Goal: Task Accomplishment & Management: Complete application form

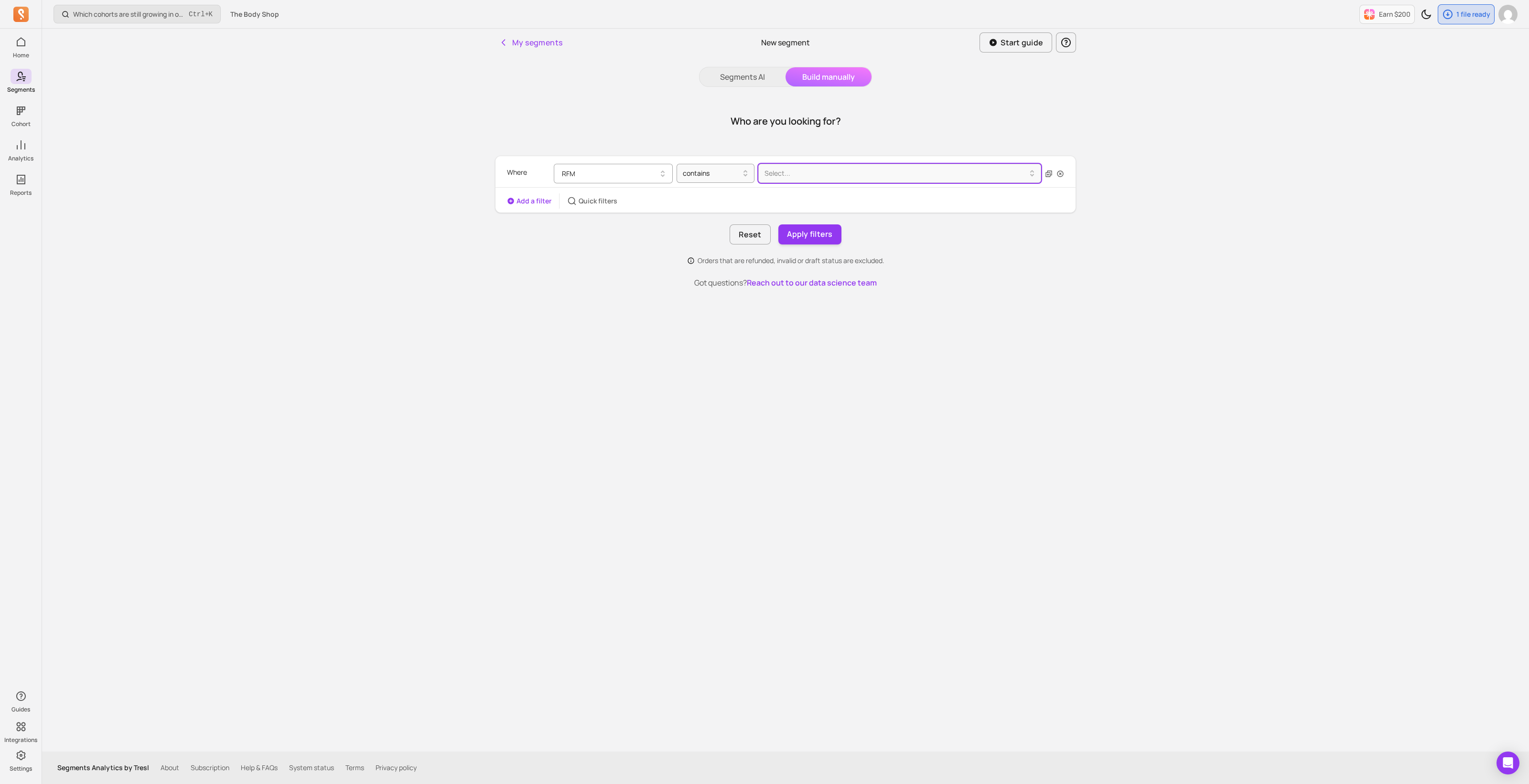
click at [641, 175] on button "RFM" at bounding box center [613, 173] width 119 height 19
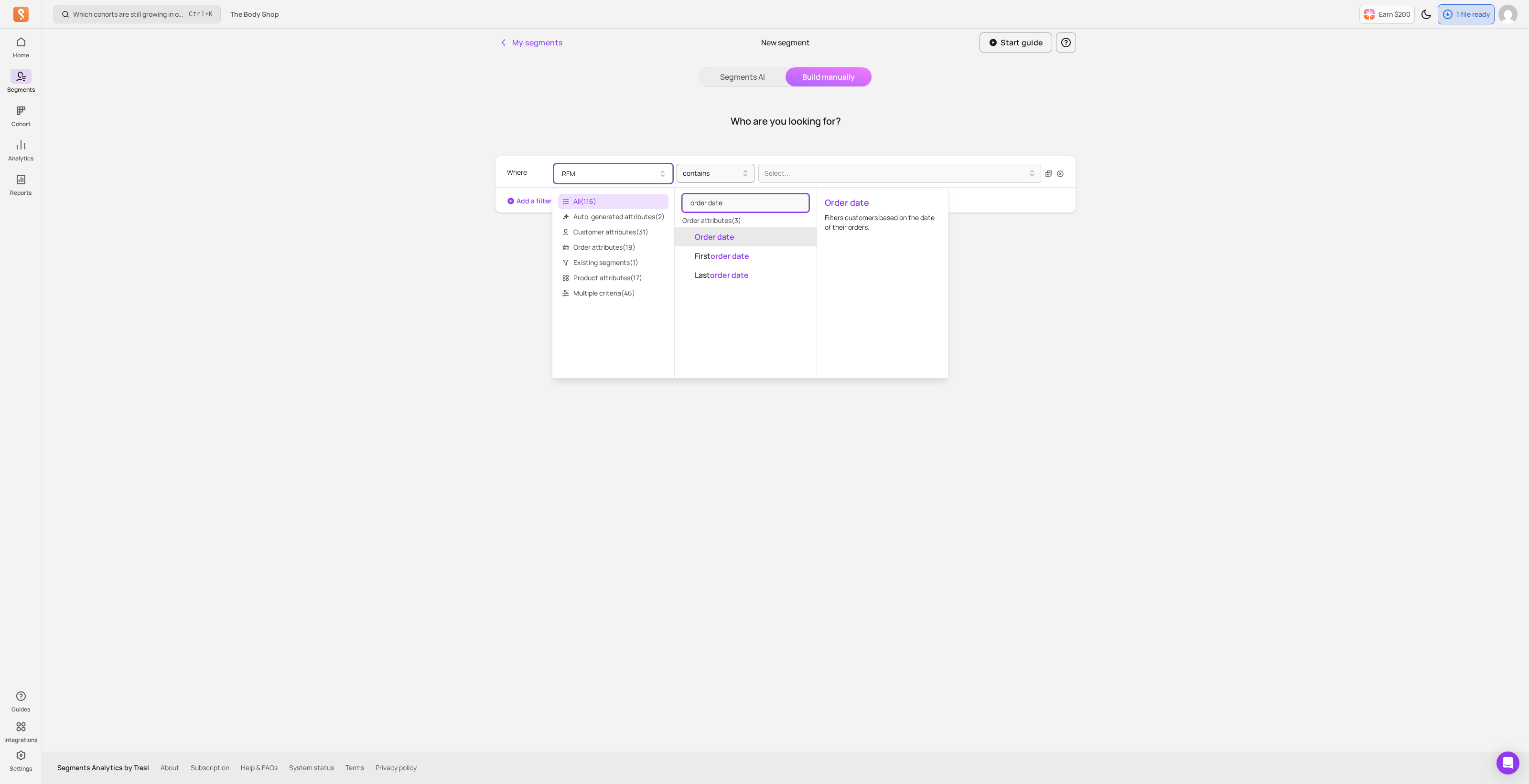
type input "order date"
click at [717, 233] on mark "Order date" at bounding box center [715, 237] width 40 height 11
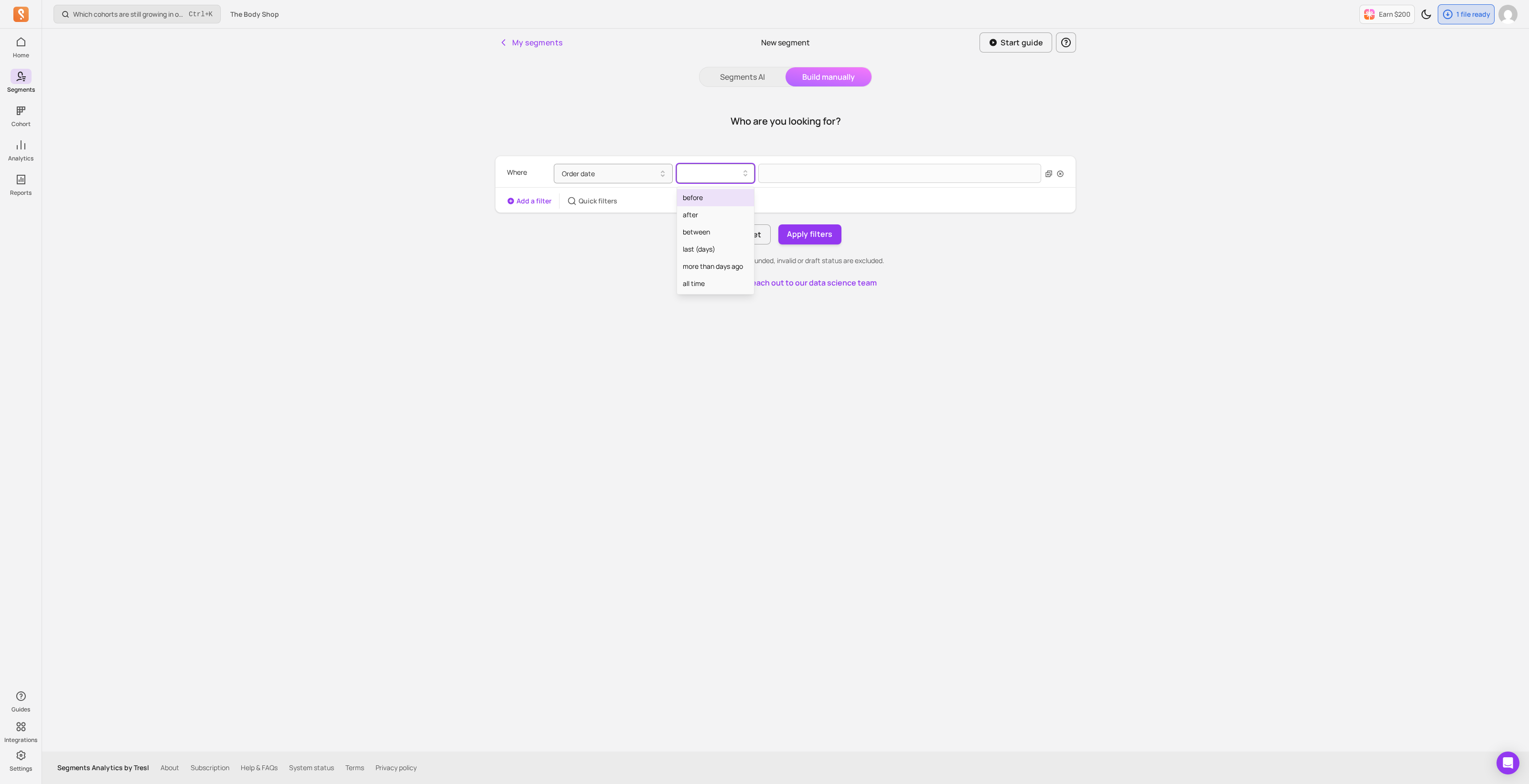
click at [705, 171] on div at bounding box center [711, 173] width 58 height 11
click at [729, 230] on div "between" at bounding box center [715, 232] width 77 height 17
click at [782, 178] on input "text" at bounding box center [827, 174] width 139 height 20
select select "2025"
select select "October"
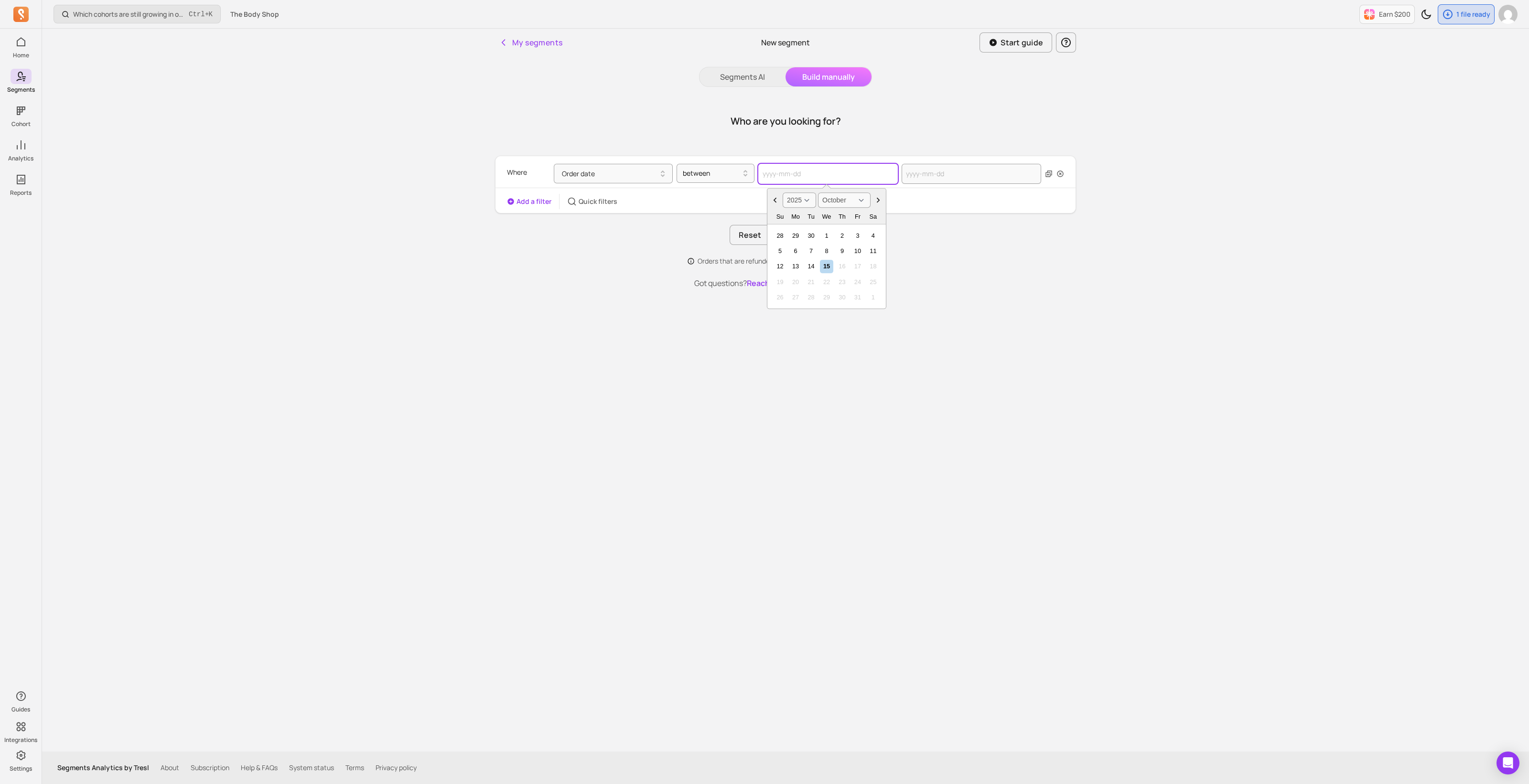
type input "2"
select select "2001"
select select "February"
type input "20"
select select "2020"
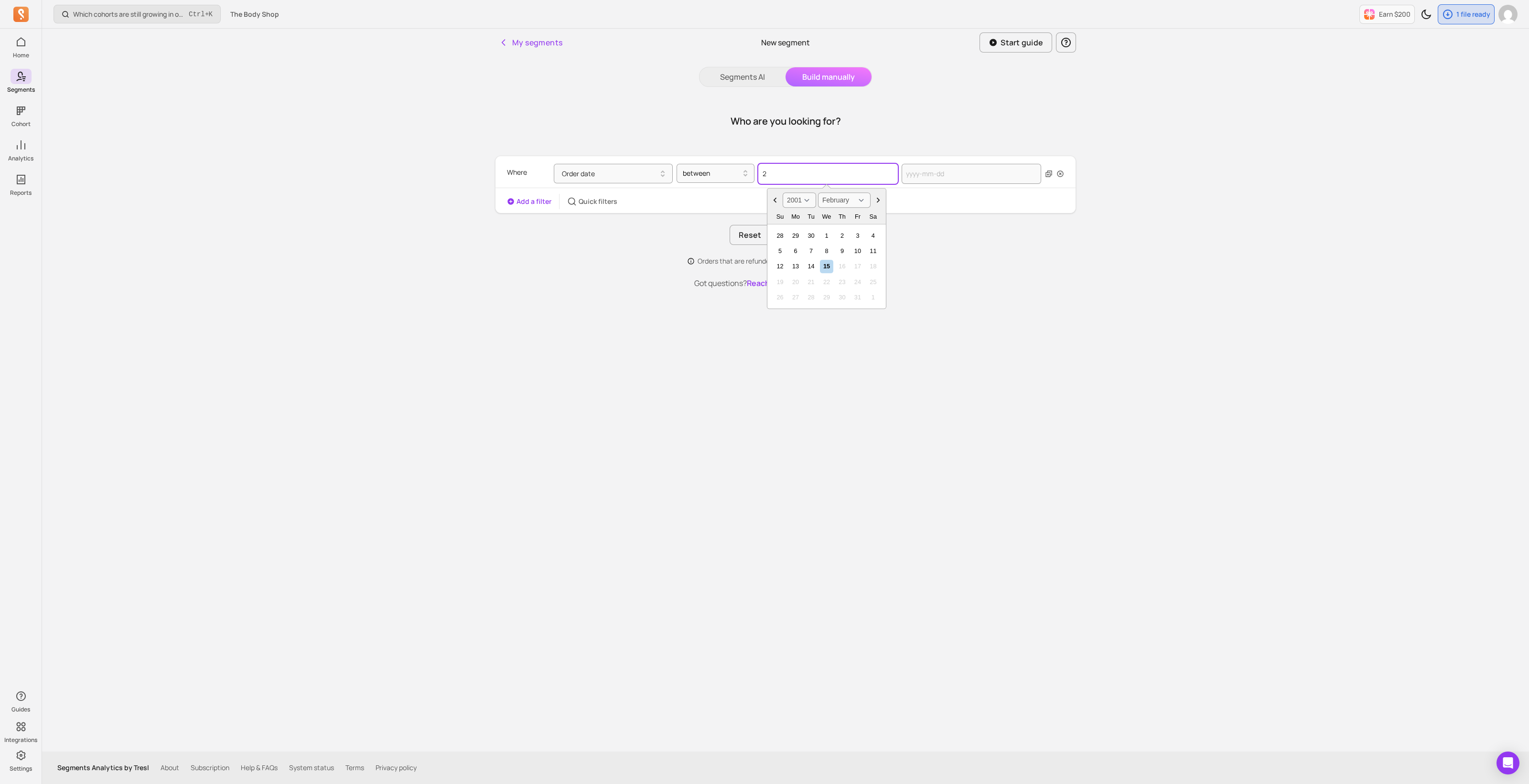
select select "January"
type input "2025"
select select "2025"
drag, startPoint x: 807, startPoint y: 170, endPoint x: 777, endPoint y: 172, distance: 30.1
click at [777, 172] on input "20250302" at bounding box center [827, 174] width 139 height 20
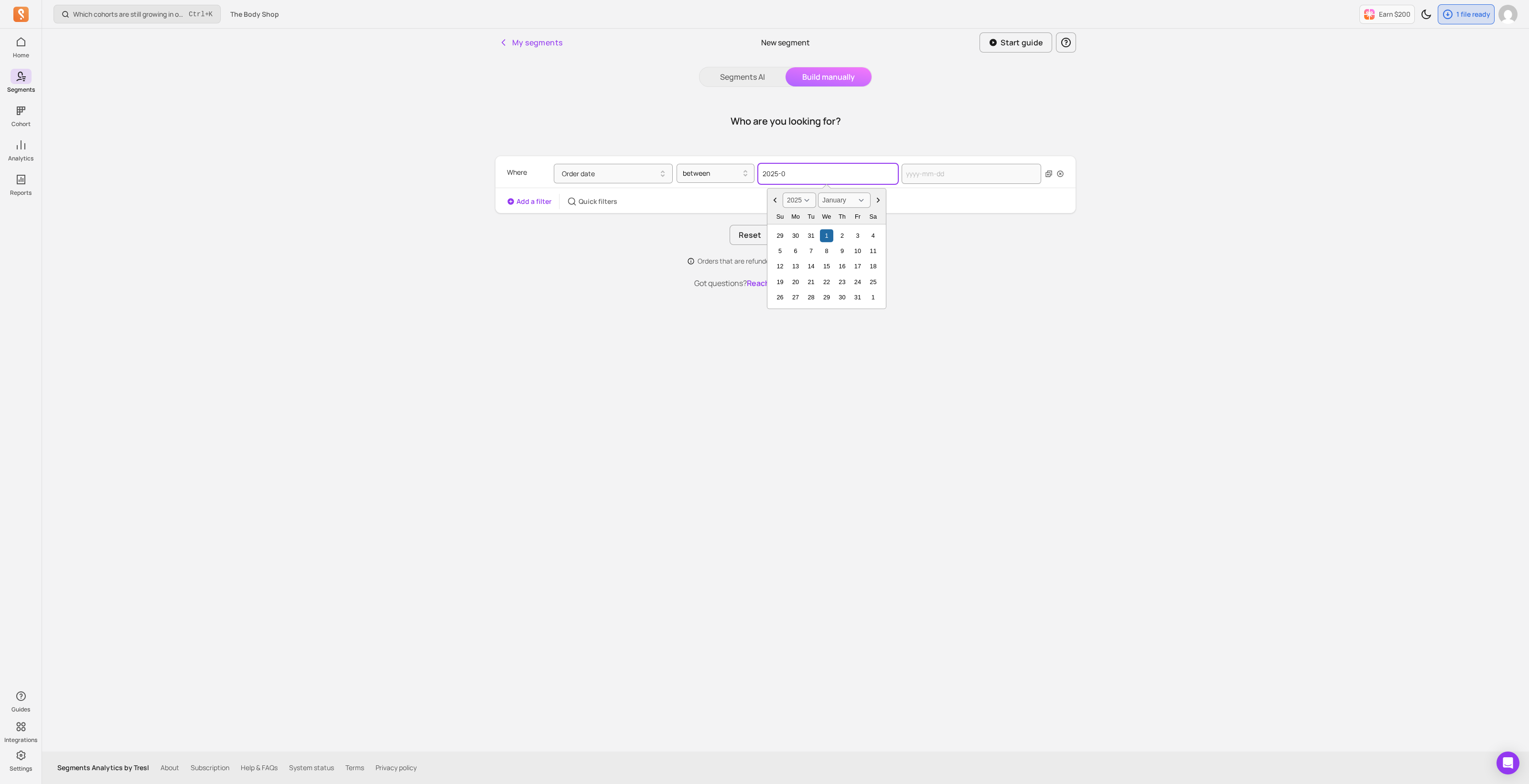
type input "2025-03"
select select "March"
type input "2025-03-02"
click at [882, 426] on div "My segments New segment Start guide Segments AI Build manually Who are you look…" at bounding box center [785, 390] width 611 height 723
click at [938, 178] on input "text" at bounding box center [971, 174] width 139 height 20
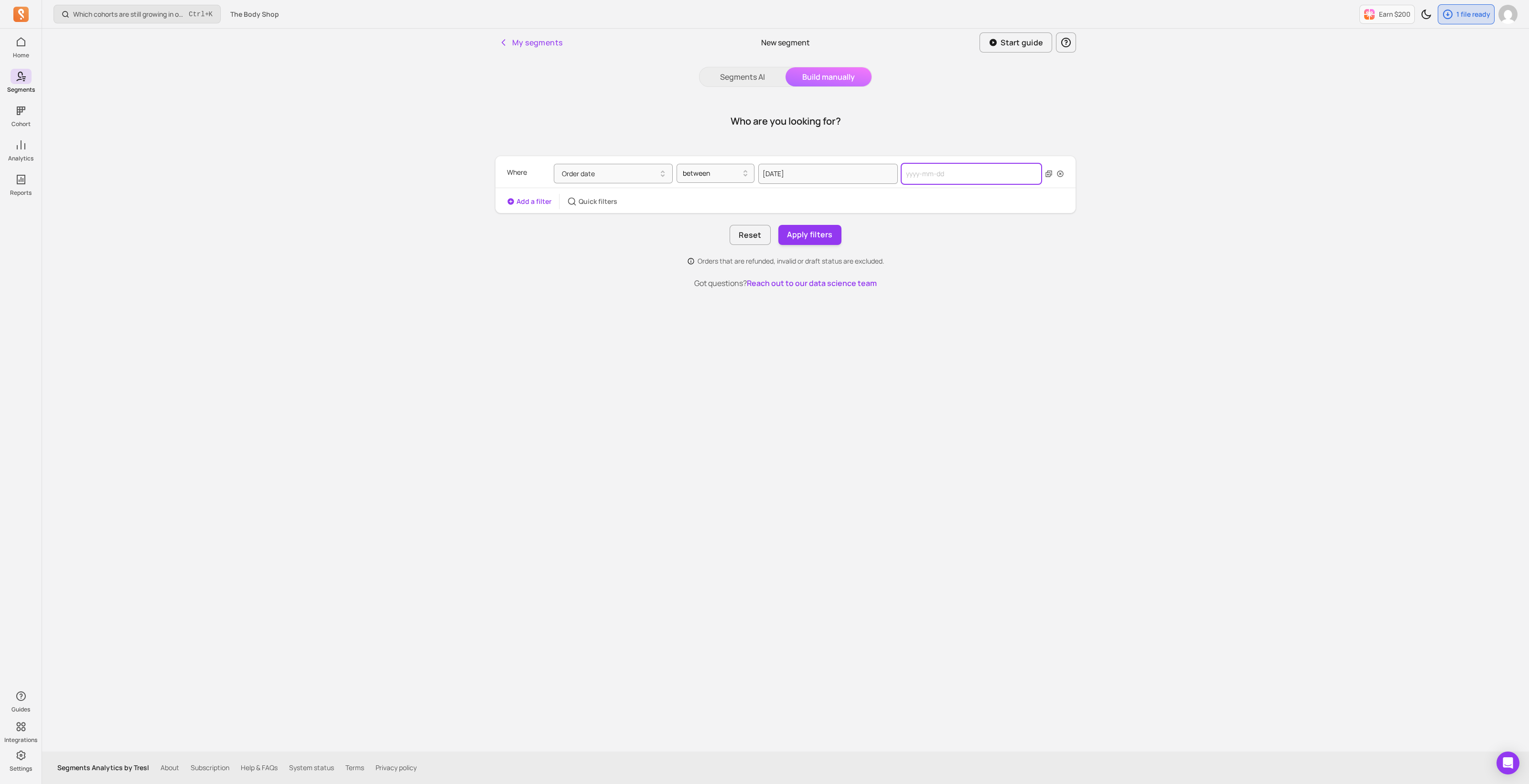
select select "2025"
select select "October"
type input "2025-08"
select select "August"
type input "2025-08-30"
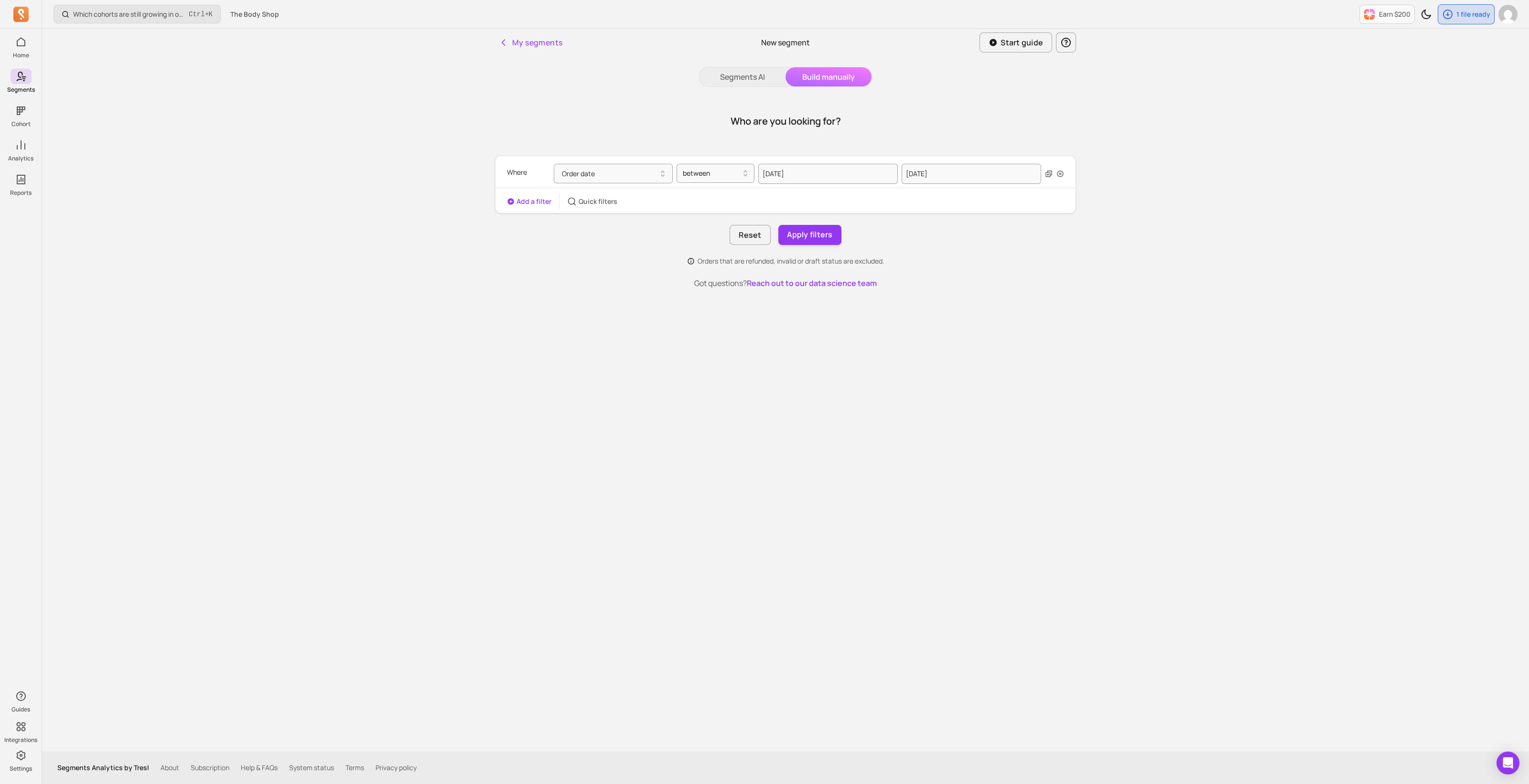
click at [1017, 417] on div "My segments New segment Start guide Segments AI Build manually Who are you look…" at bounding box center [785, 390] width 611 height 723
click at [518, 204] on button "Add a filter" at bounding box center [529, 202] width 45 height 9
click at [575, 202] on span "Select a filter" at bounding box center [583, 202] width 41 height 9
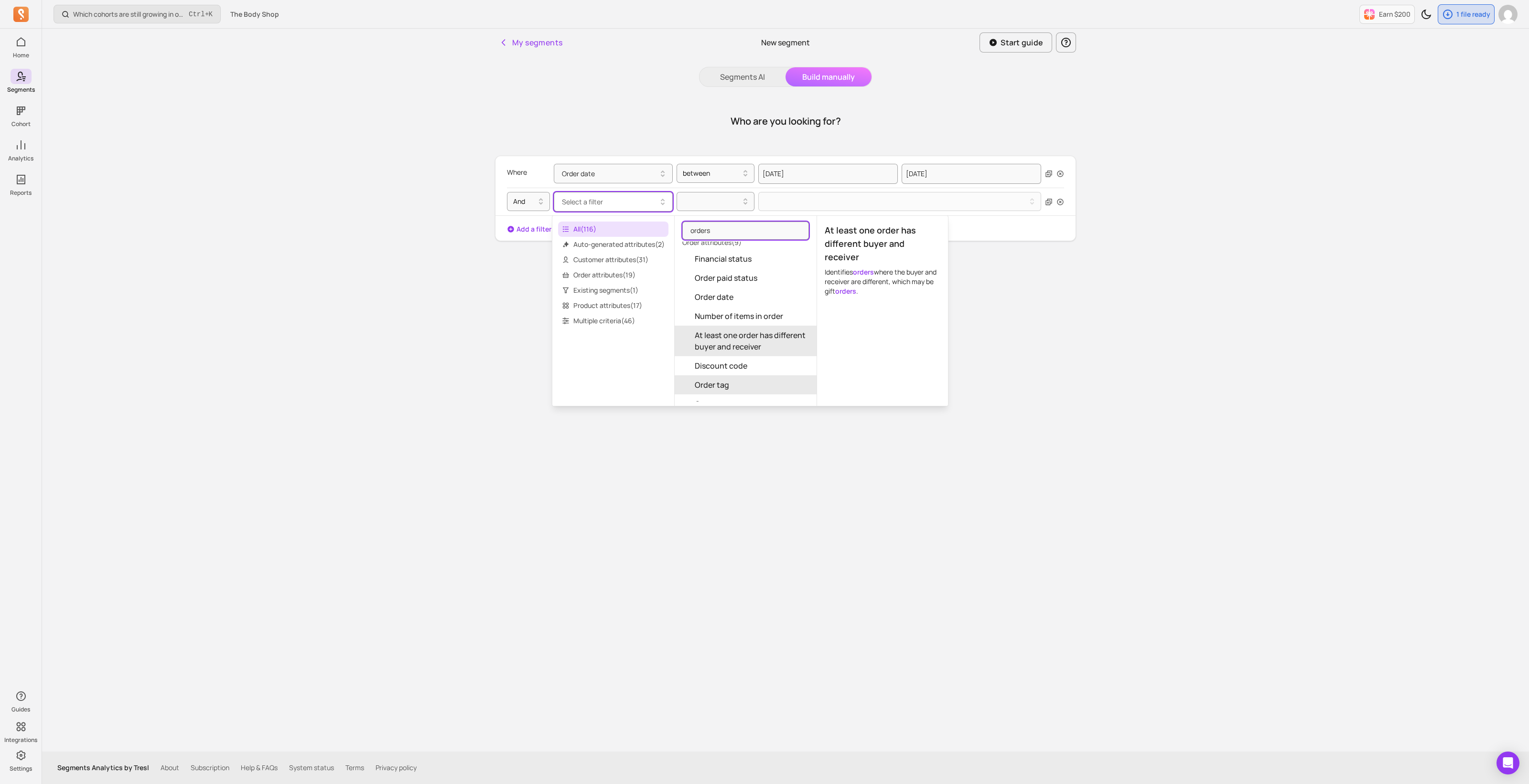
scroll to position [59, 0]
drag, startPoint x: 721, startPoint y: 229, endPoint x: 683, endPoint y: 227, distance: 38.1
click at [683, 227] on div "orders" at bounding box center [745, 230] width 142 height 22
type input "t"
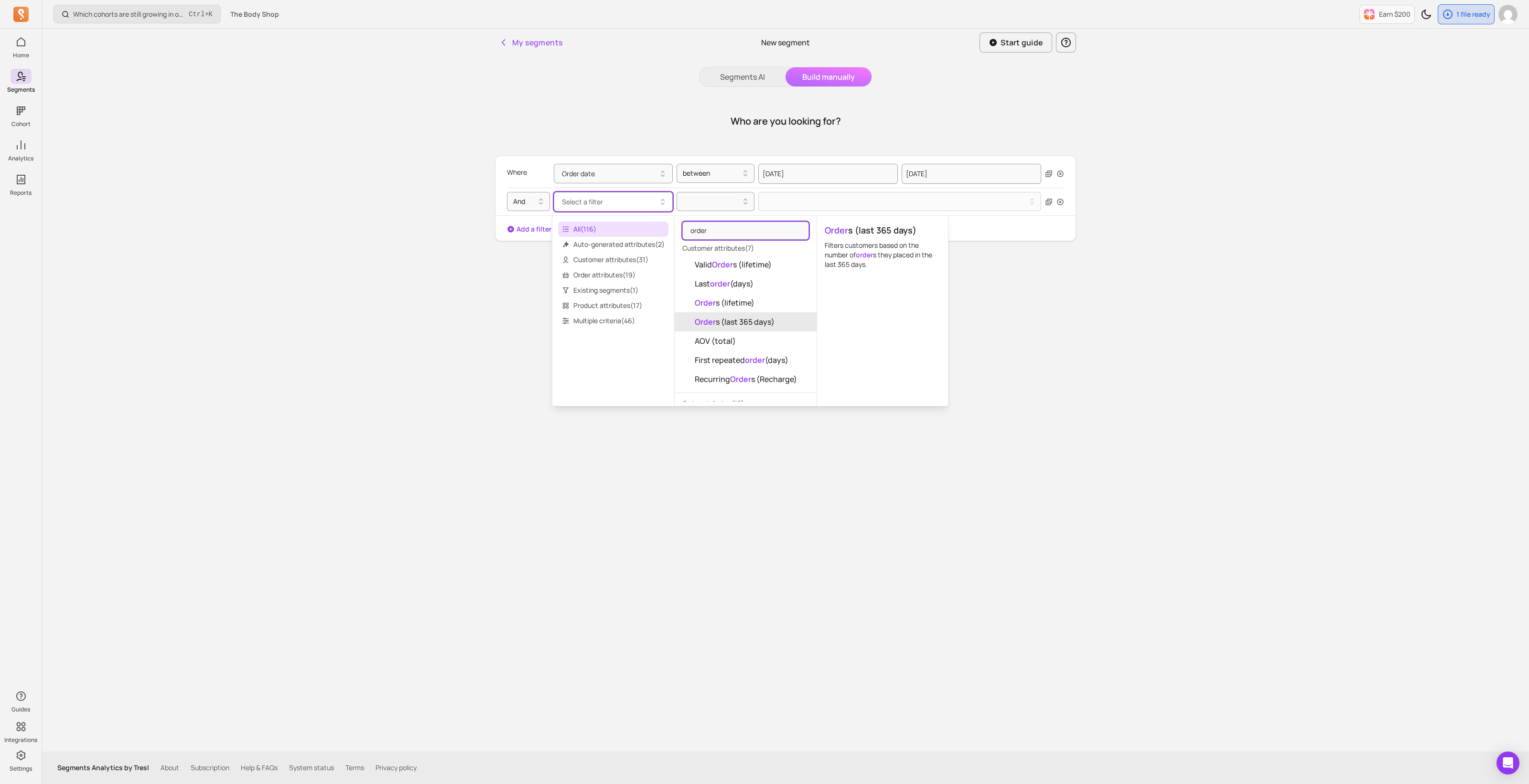
type input "orders"
drag, startPoint x: 714, startPoint y: 230, endPoint x: 673, endPoint y: 227, distance: 41.1
click at [673, 227] on div "All ( 116 ) Auto-generated attributes ( 2 ) Customer attributes ( 31 ) Order at…" at bounding box center [750, 311] width 396 height 191
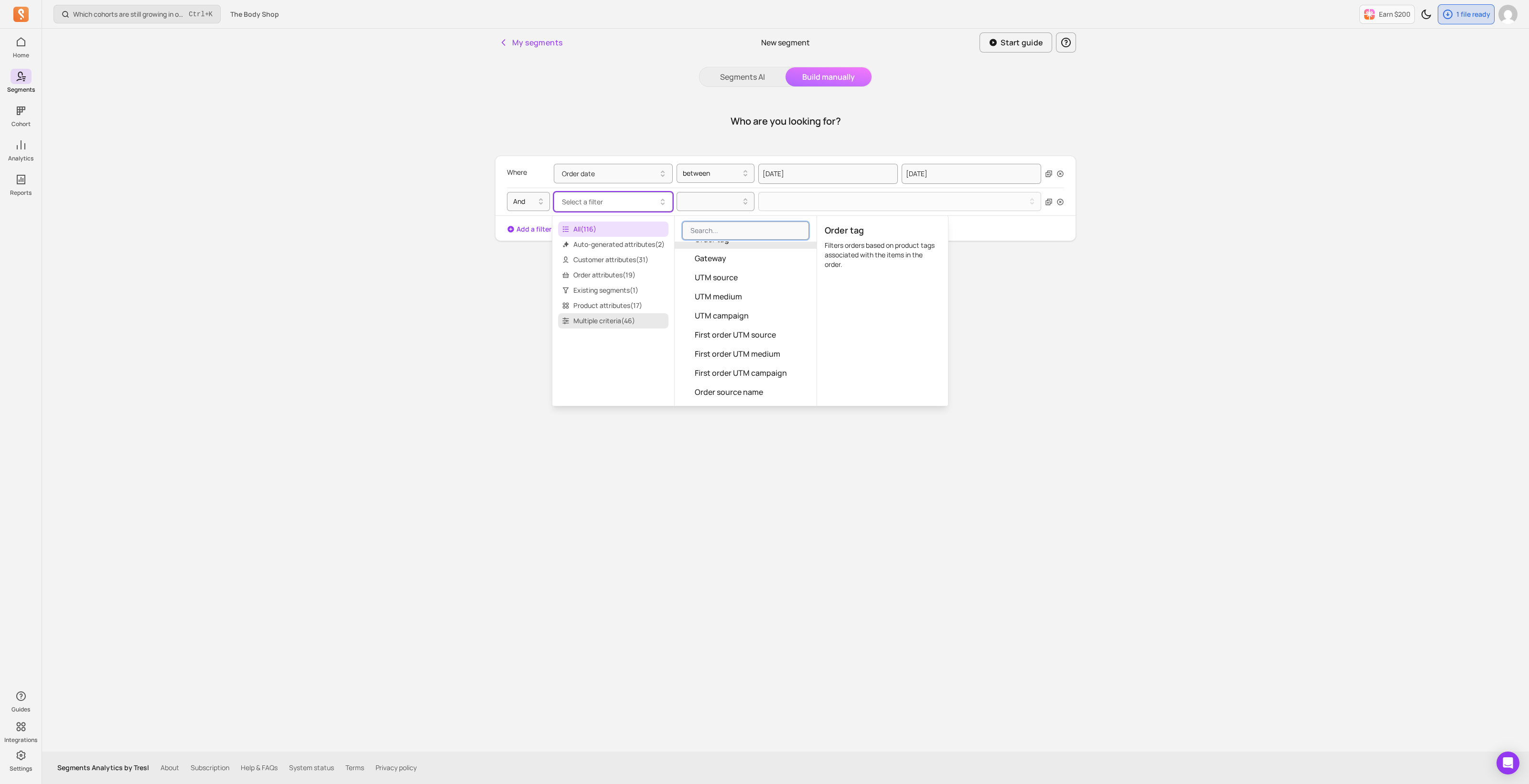
click at [585, 321] on span "Multiple criteria ( 46 )" at bounding box center [613, 321] width 111 height 15
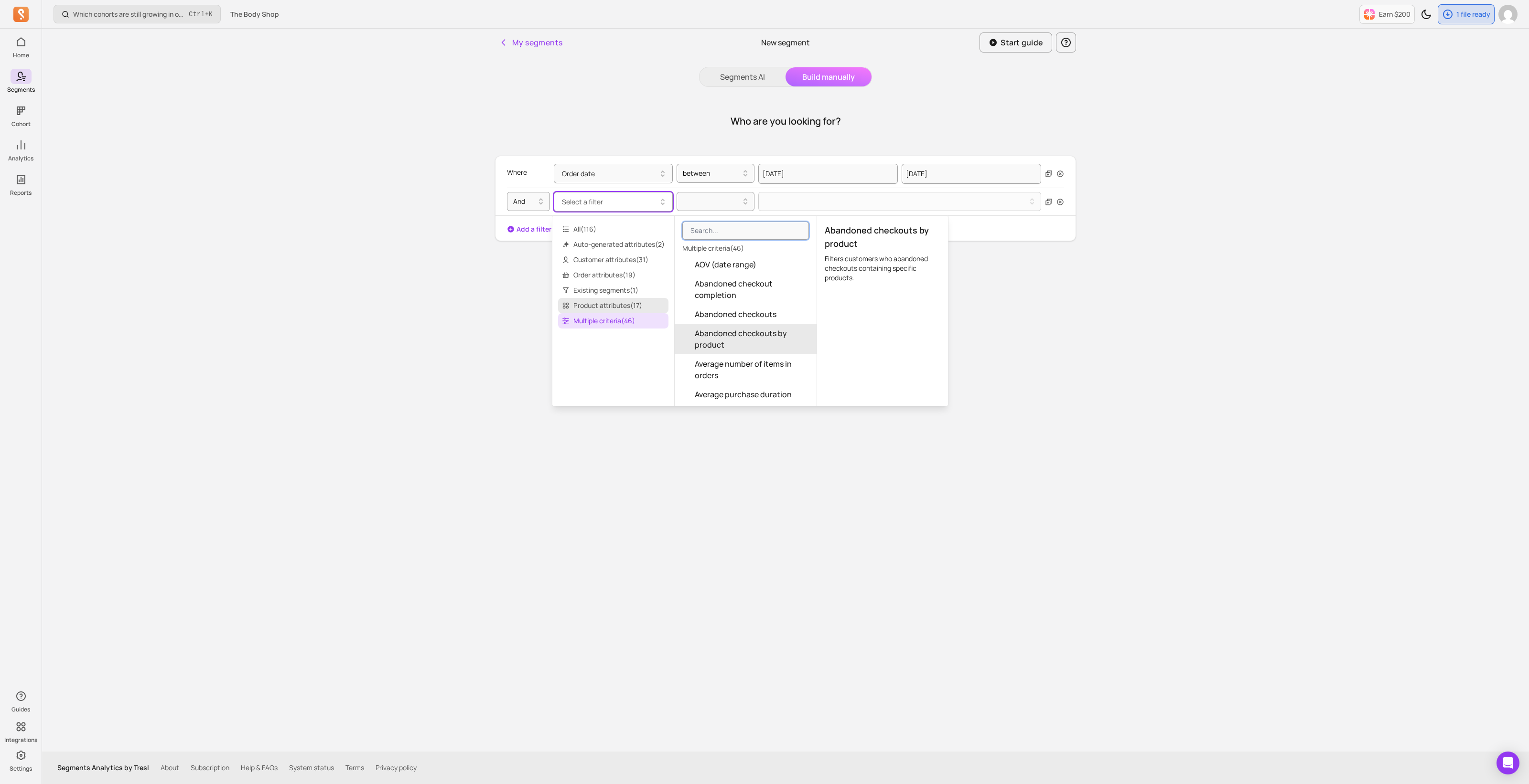
click at [582, 308] on span "Product attributes ( 17 )" at bounding box center [613, 305] width 111 height 15
click at [583, 292] on span "Existing segments ( 1 )" at bounding box center [613, 290] width 111 height 15
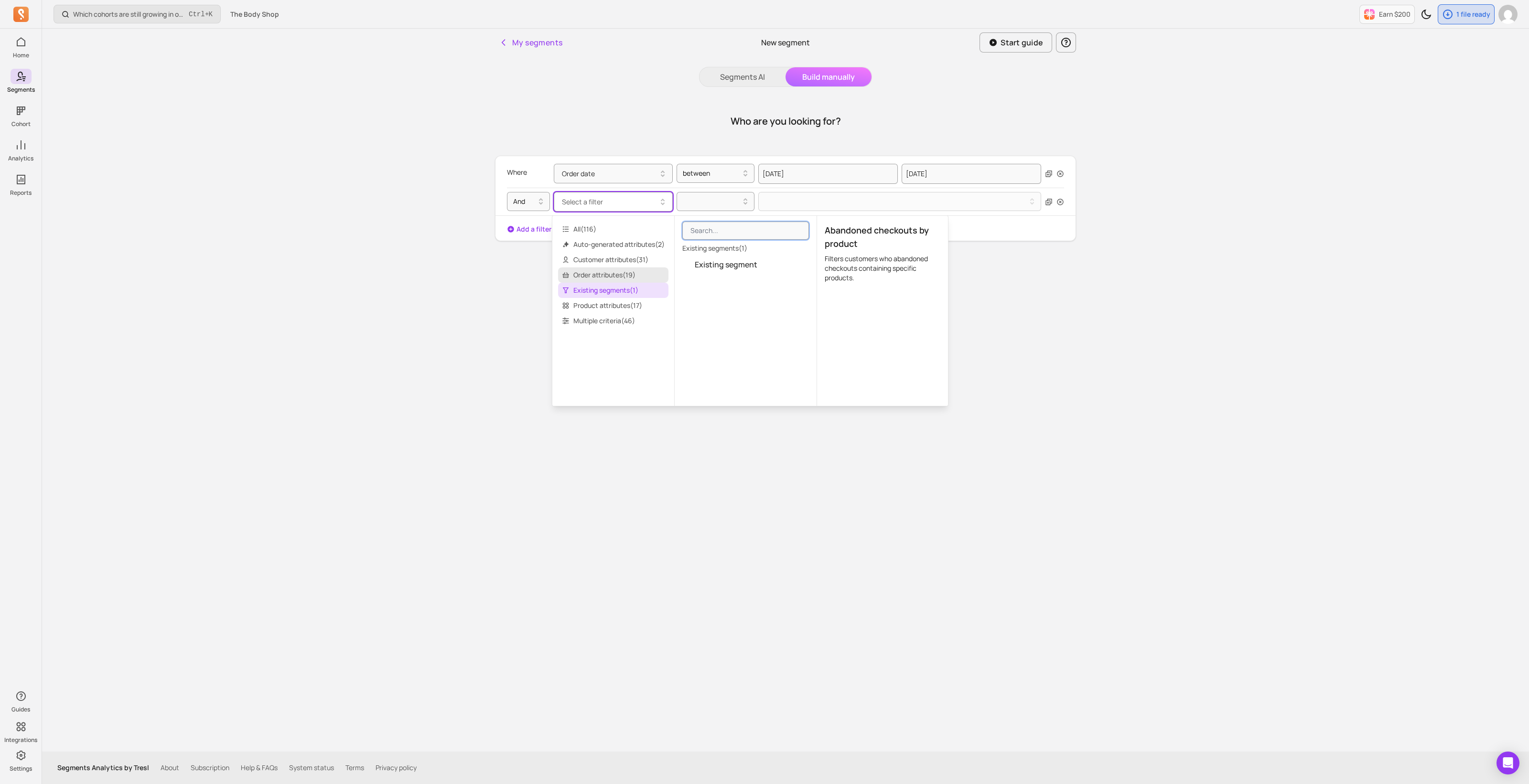
click at [587, 273] on span "Order attributes ( 19 )" at bounding box center [613, 275] width 111 height 15
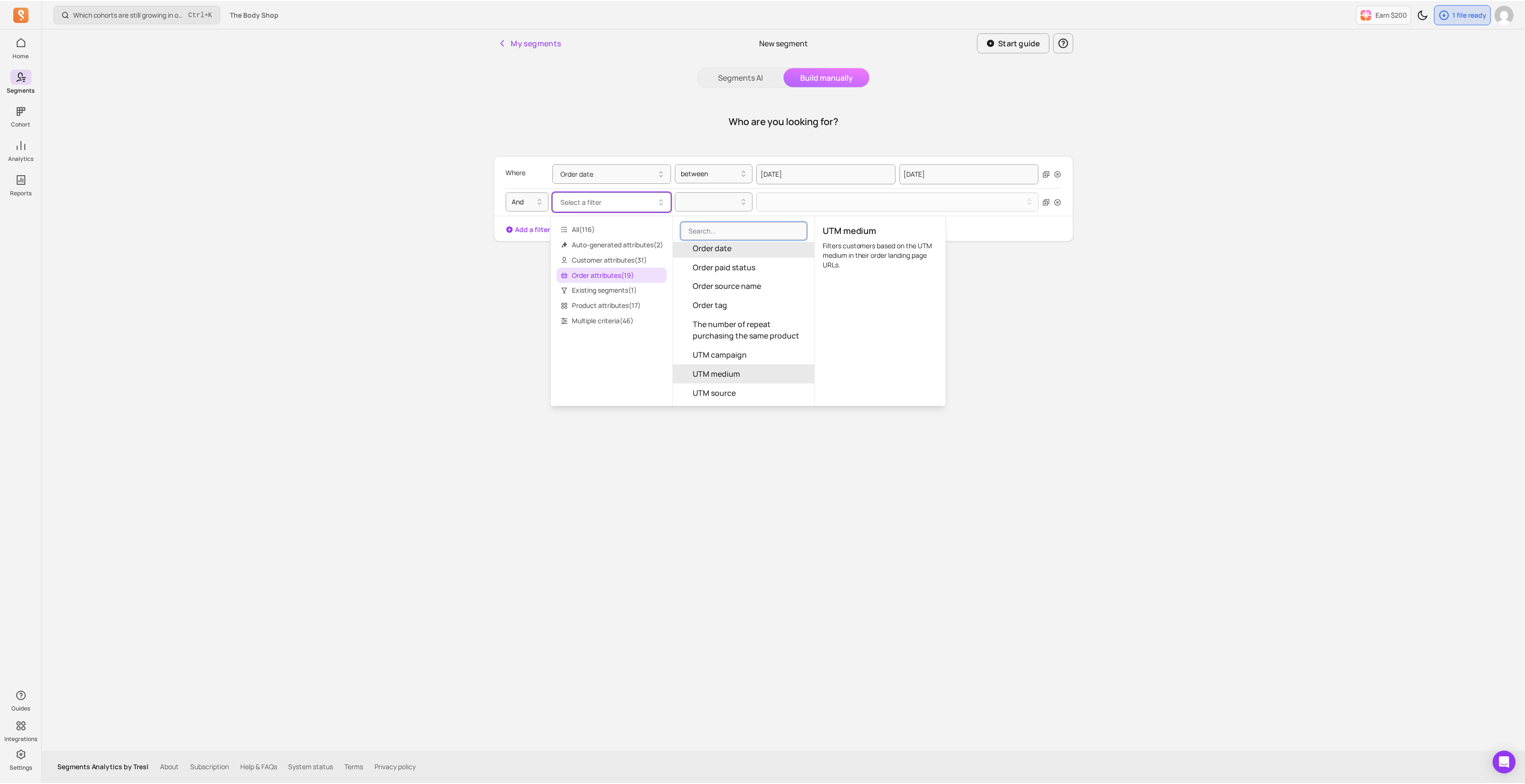
scroll to position [242, 0]
click at [577, 228] on span "All ( 116 )" at bounding box center [613, 229] width 111 height 15
click at [696, 252] on button "Orders (lifetime)" at bounding box center [745, 254] width 142 height 19
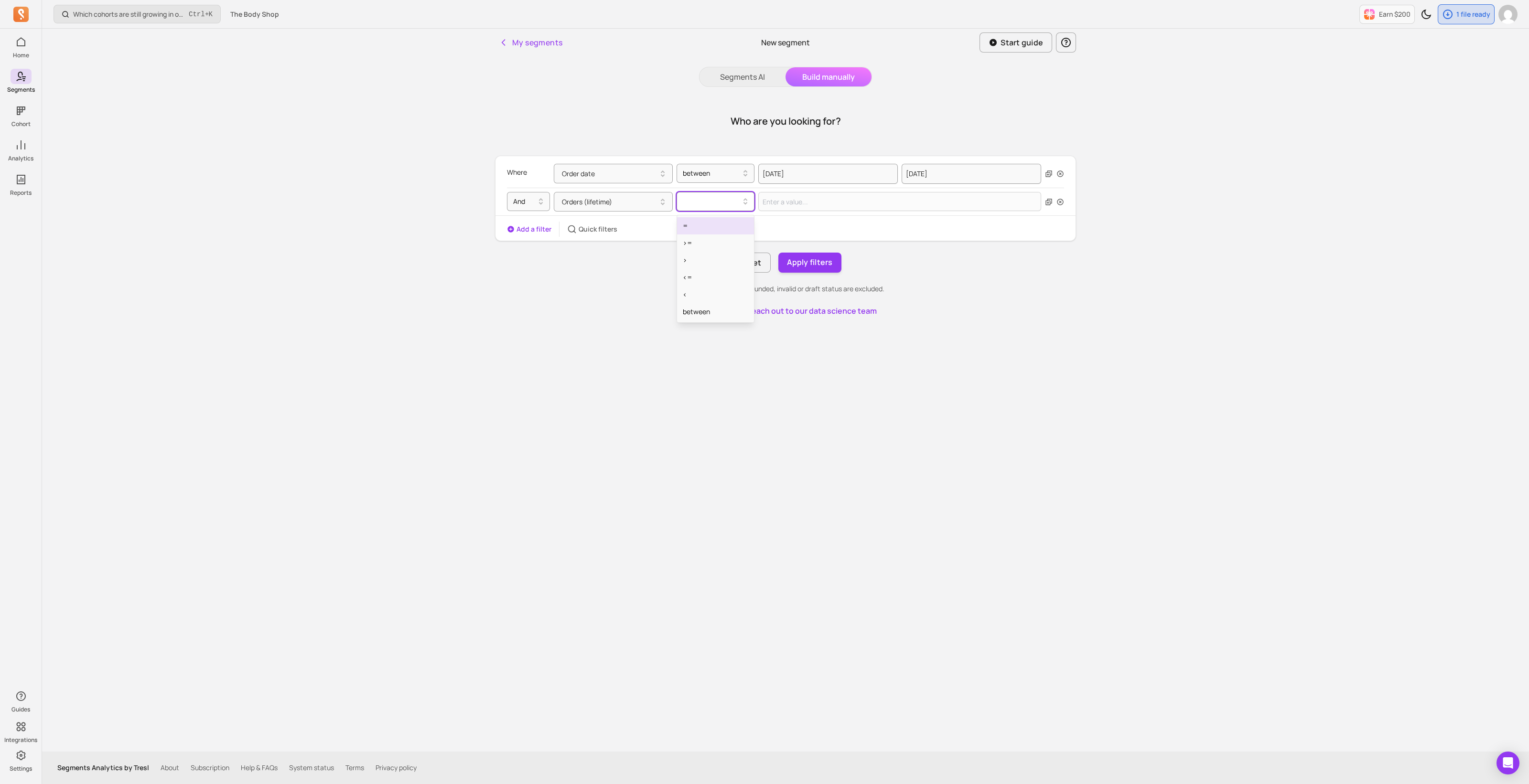
click at [720, 206] on div at bounding box center [711, 201] width 58 height 11
click at [715, 226] on div "=" at bounding box center [715, 226] width 77 height 17
click at [797, 204] on input "Value for filter clause" at bounding box center [899, 201] width 283 height 19
type input "1"
click at [816, 258] on button "Apply filters" at bounding box center [810, 262] width 63 height 20
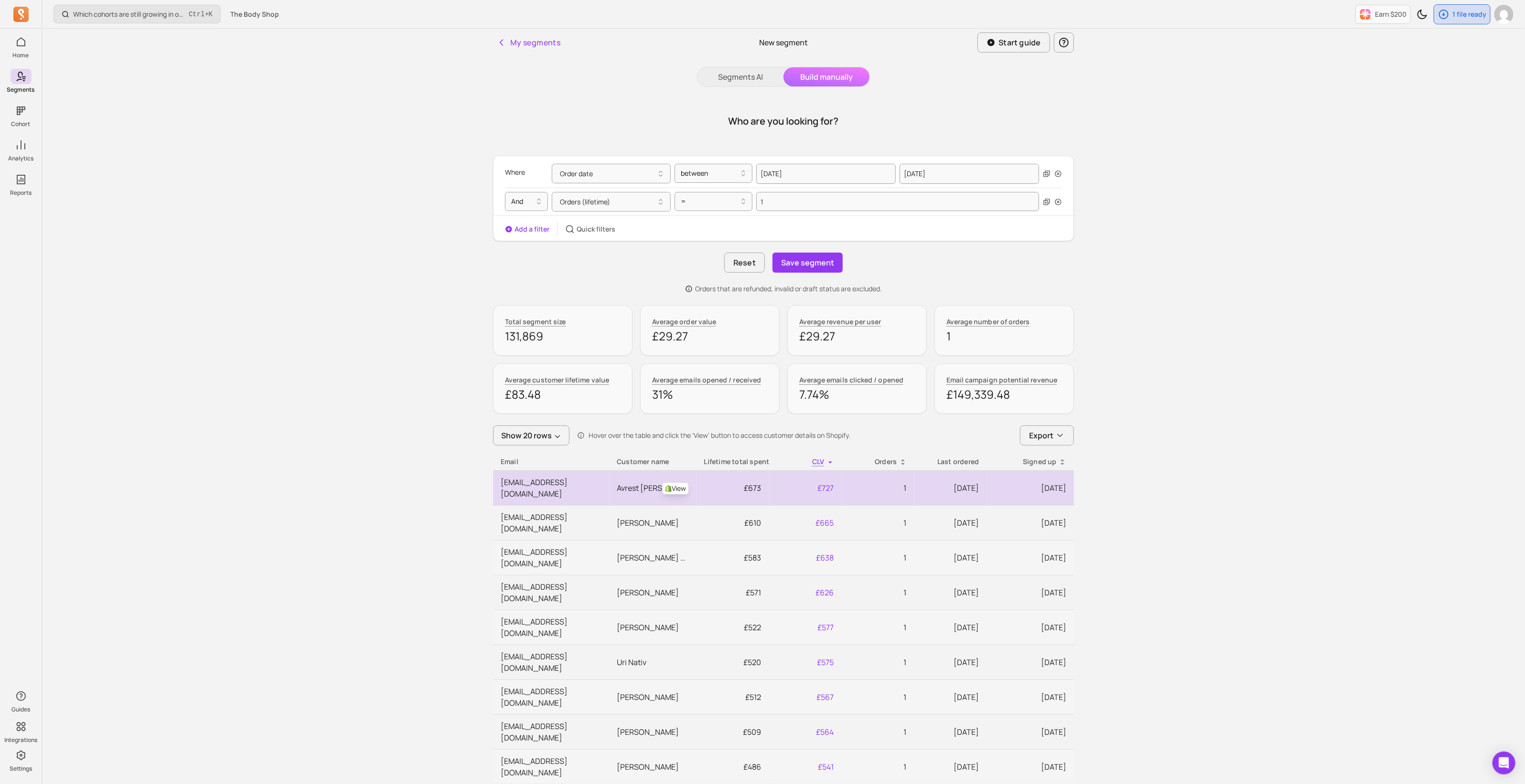
drag, startPoint x: 903, startPoint y: 462, endPoint x: 964, endPoint y: 492, distance: 68.0
click at [903, 464] on icon at bounding box center [902, 462] width 7 height 7
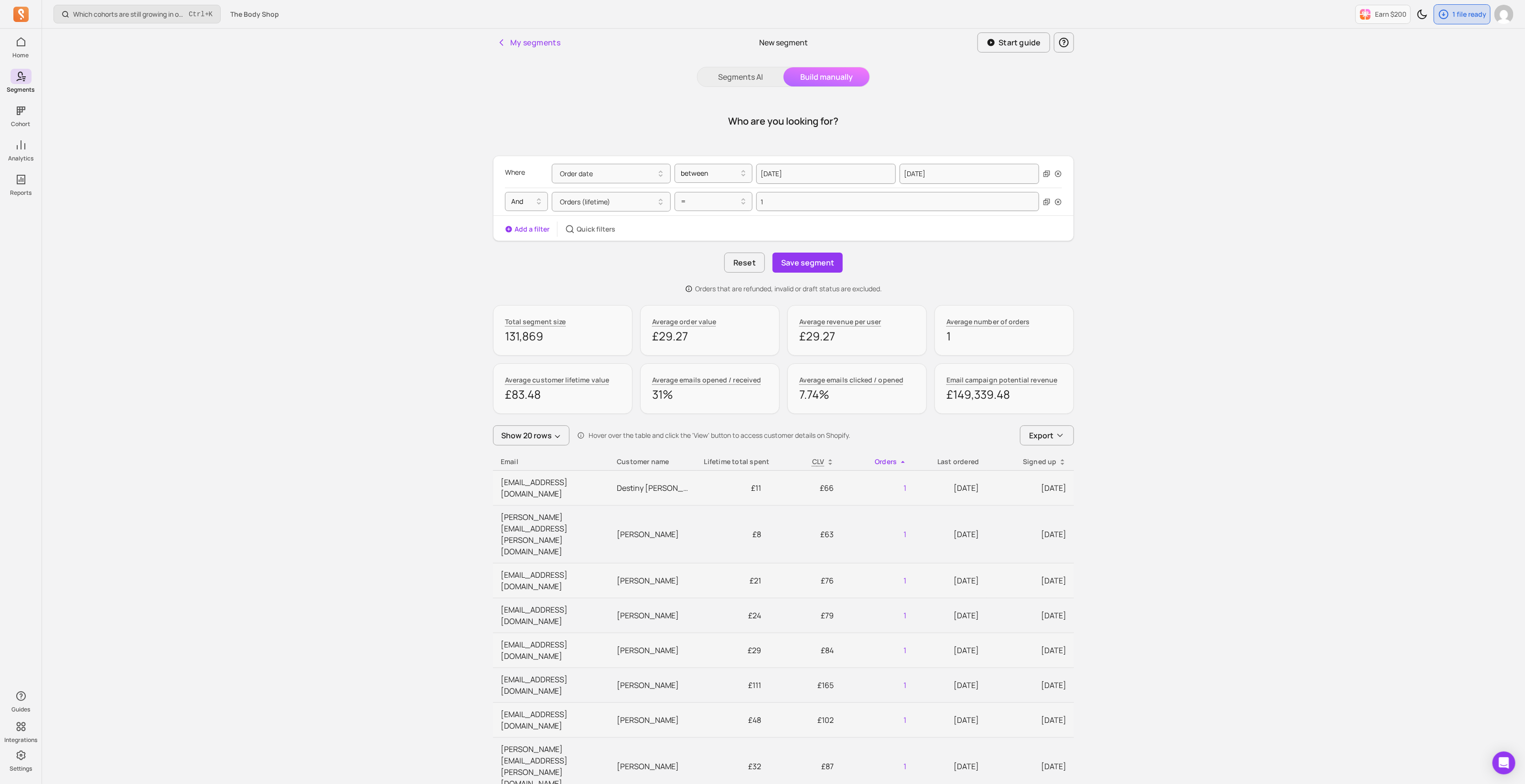
click at [902, 463] on icon at bounding box center [902, 462] width 7 height 7
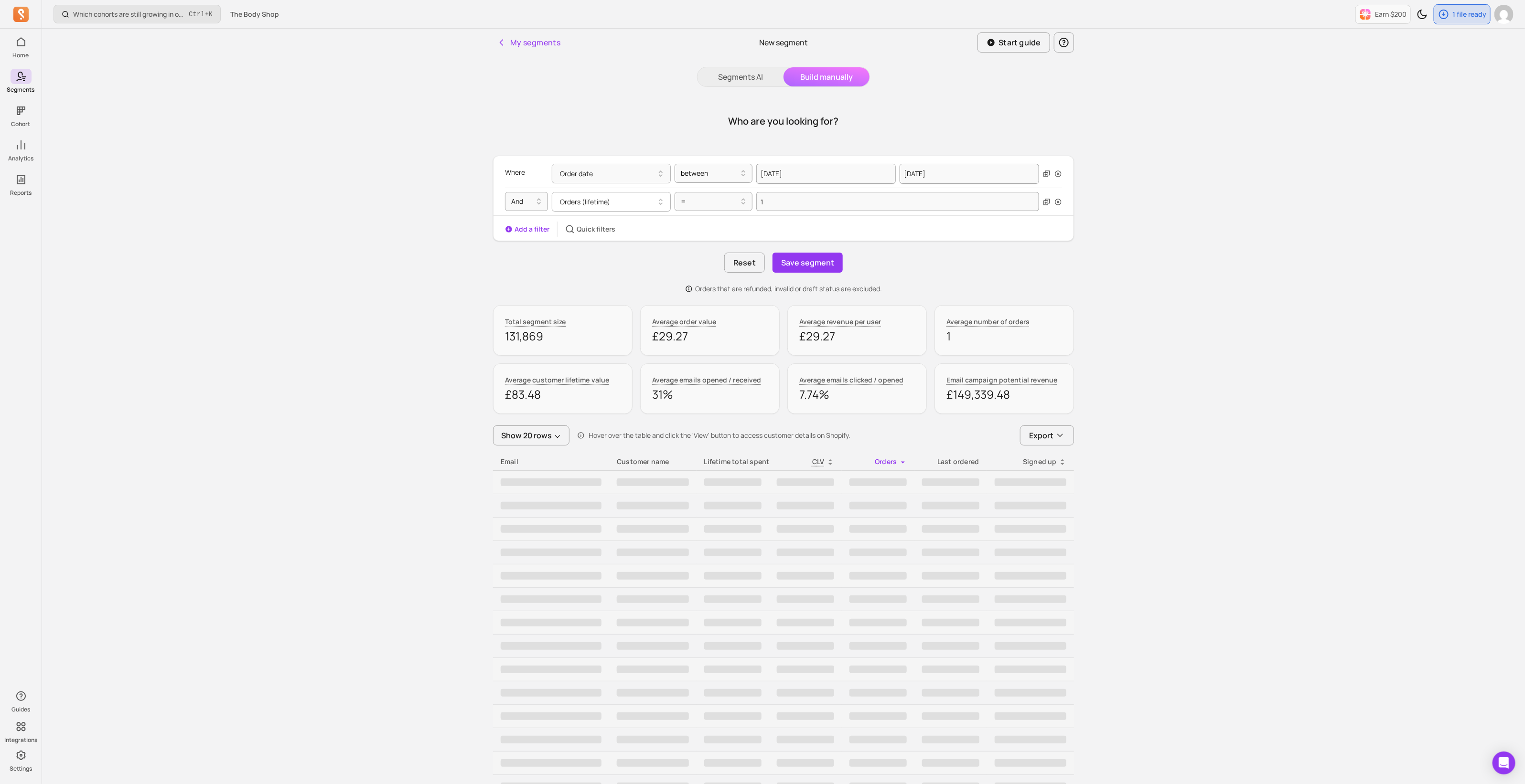
click at [650, 203] on button "Orders (lifetime)" at bounding box center [611, 201] width 119 height 19
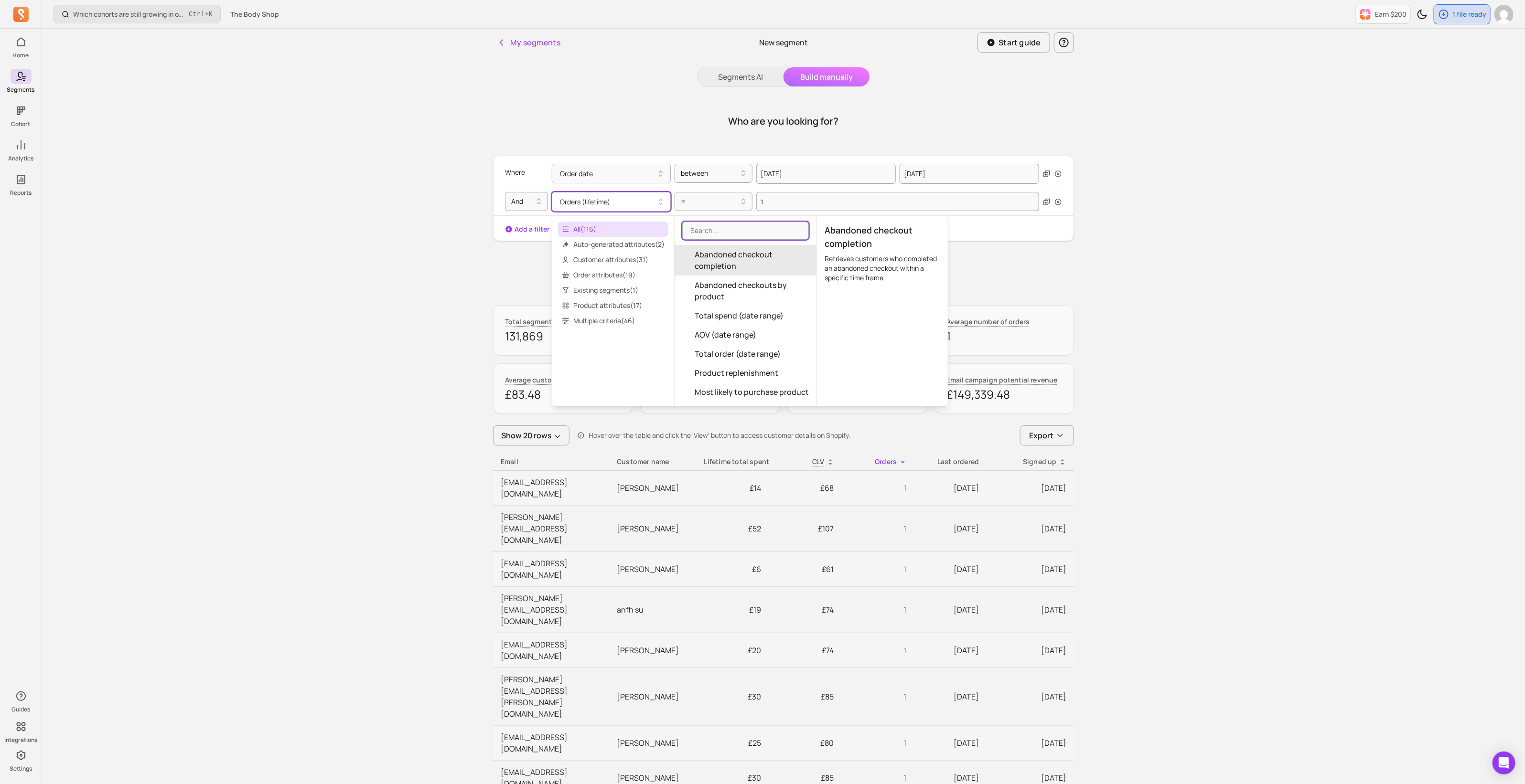
scroll to position [2267, 0]
click at [794, 348] on button "Total order (date range)" at bounding box center [745, 338] width 142 height 19
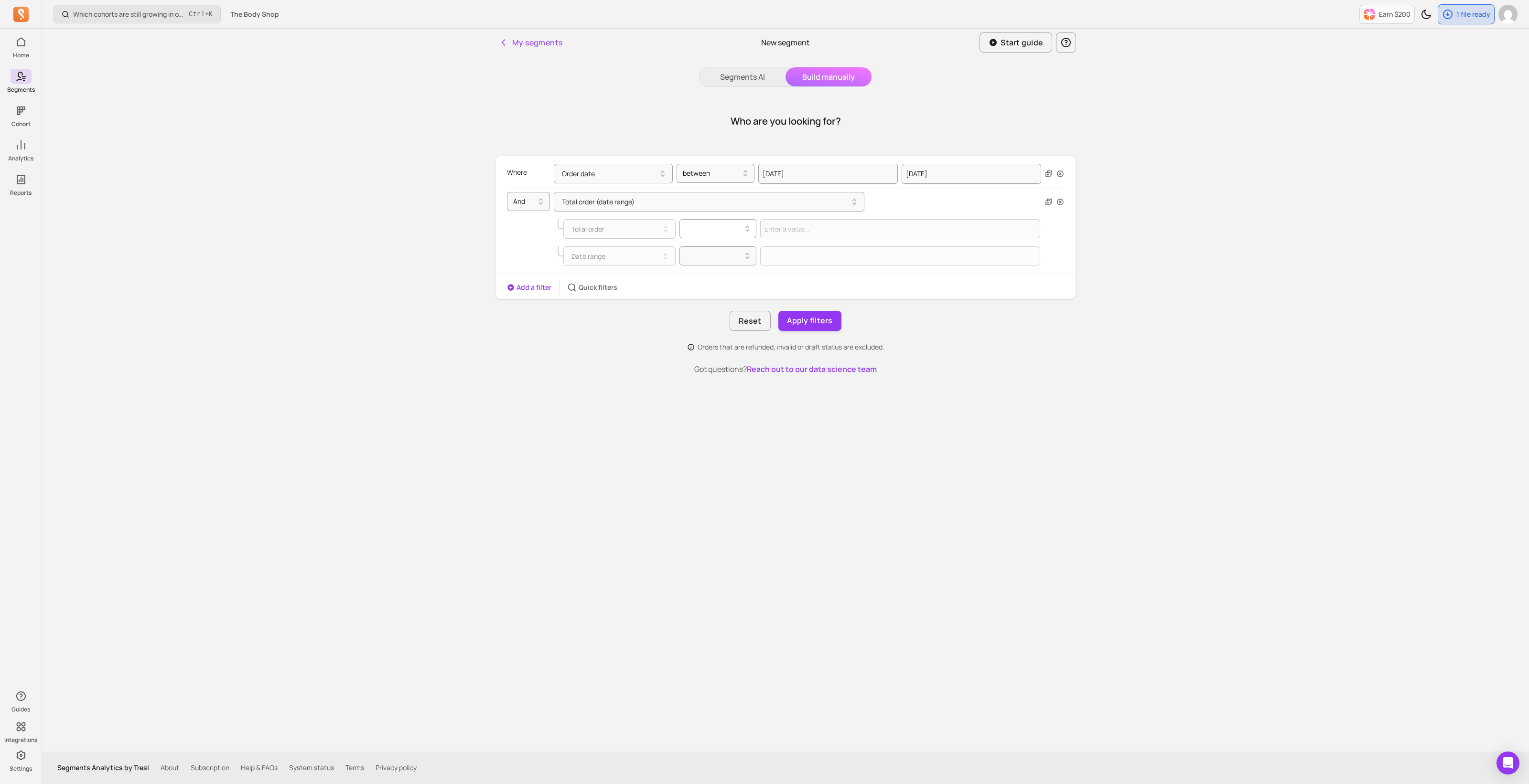
click at [712, 230] on div at bounding box center [714, 228] width 57 height 11
click at [711, 255] on div "=" at bounding box center [718, 253] width 77 height 17
click at [783, 232] on input "Value for filter clause" at bounding box center [900, 228] width 280 height 19
type input "1"
select select "2025"
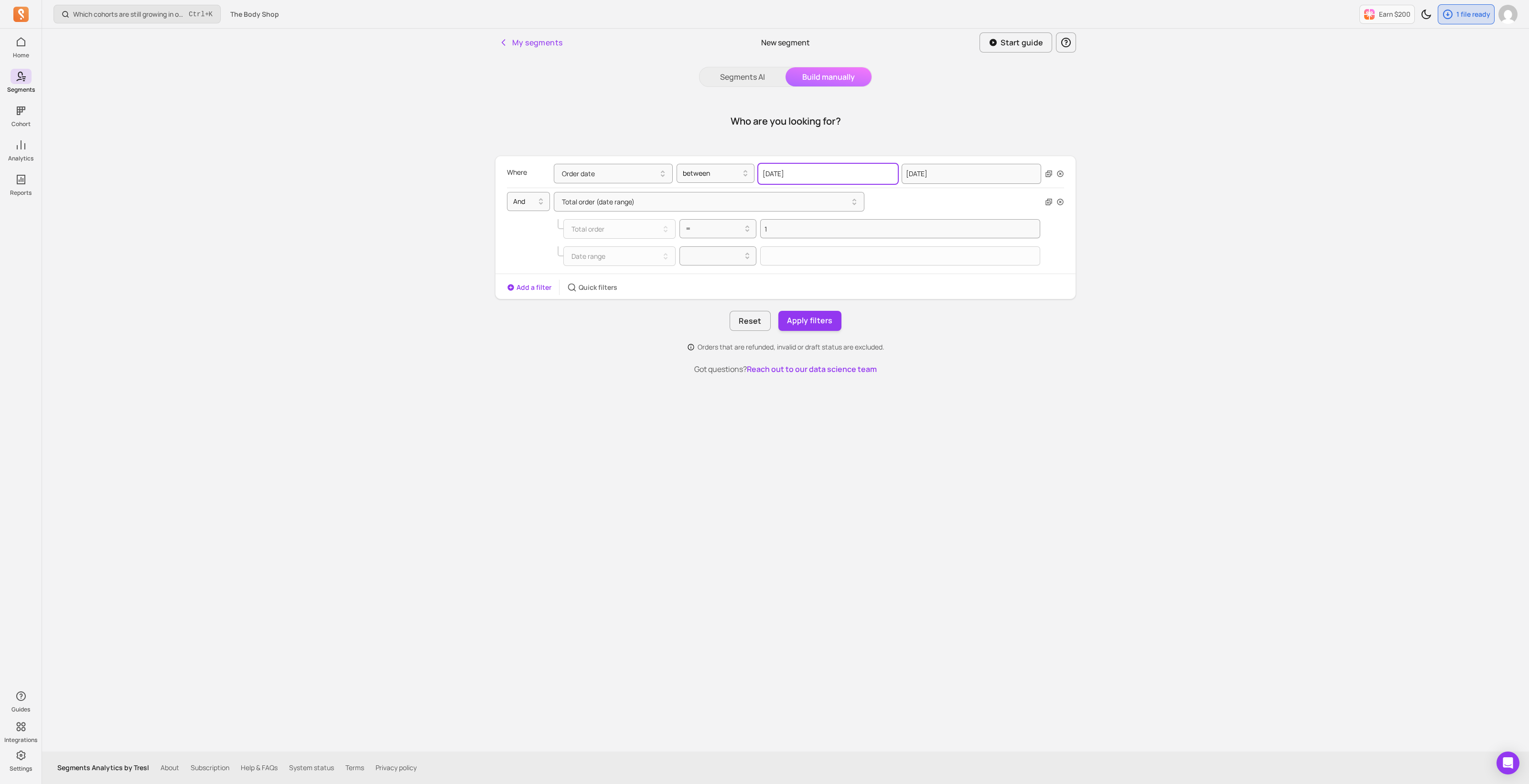
select select "March"
drag, startPoint x: 803, startPoint y: 173, endPoint x: 756, endPoint y: 174, distance: 47.0
click at [756, 174] on div "Order date between 2025-03-02 2000 2001 2002 2003 2004 2005 2006 2007 2008 2009…" at bounding box center [797, 174] width 487 height 20
click at [715, 260] on div at bounding box center [714, 256] width 57 height 11
click at [716, 312] on div "between" at bounding box center [718, 315] width 77 height 17
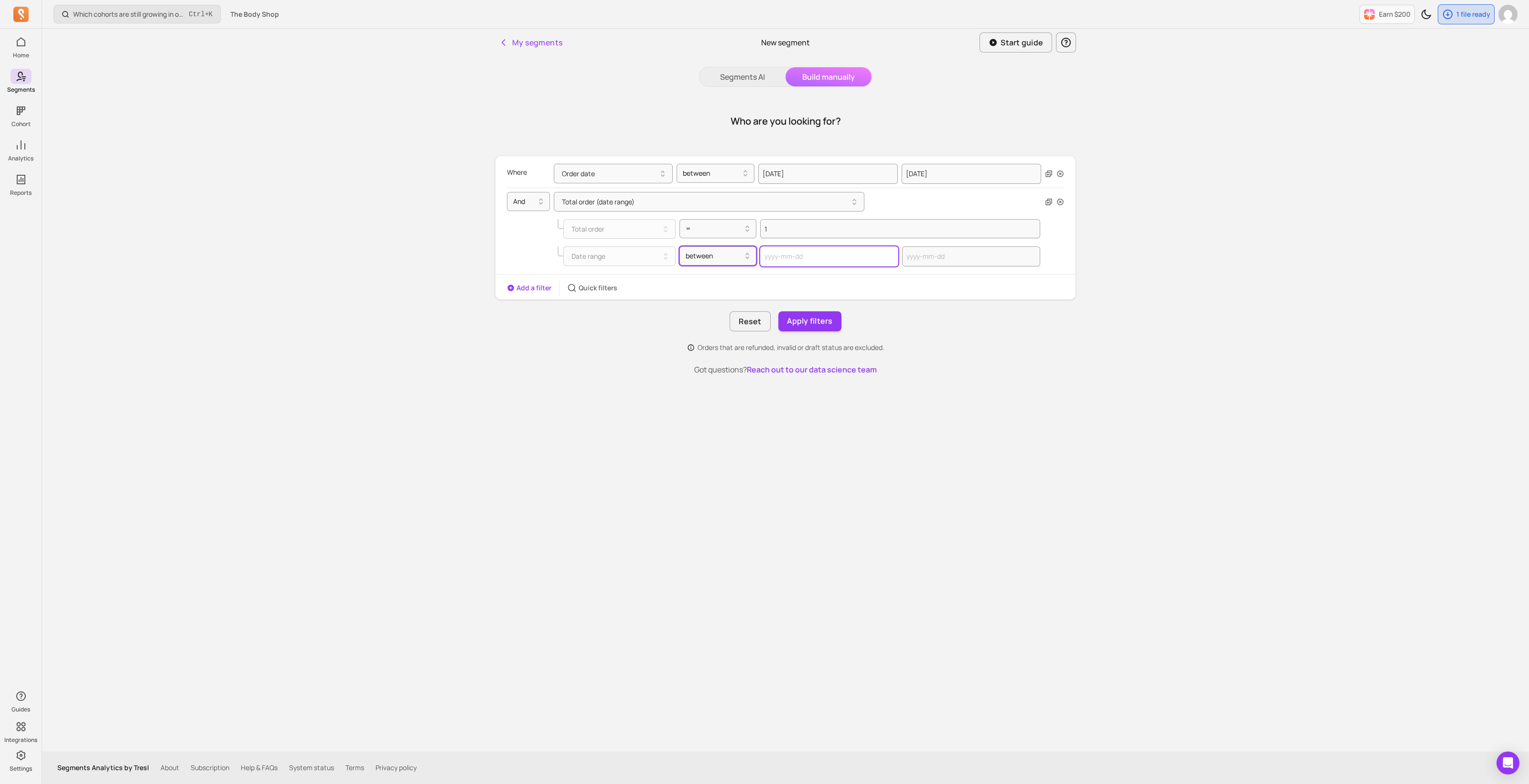
click at [788, 260] on input "text" at bounding box center [828, 256] width 138 height 20
select select "2025"
select select "October"
paste input "2025-03-02"
type input "2025-03-02"
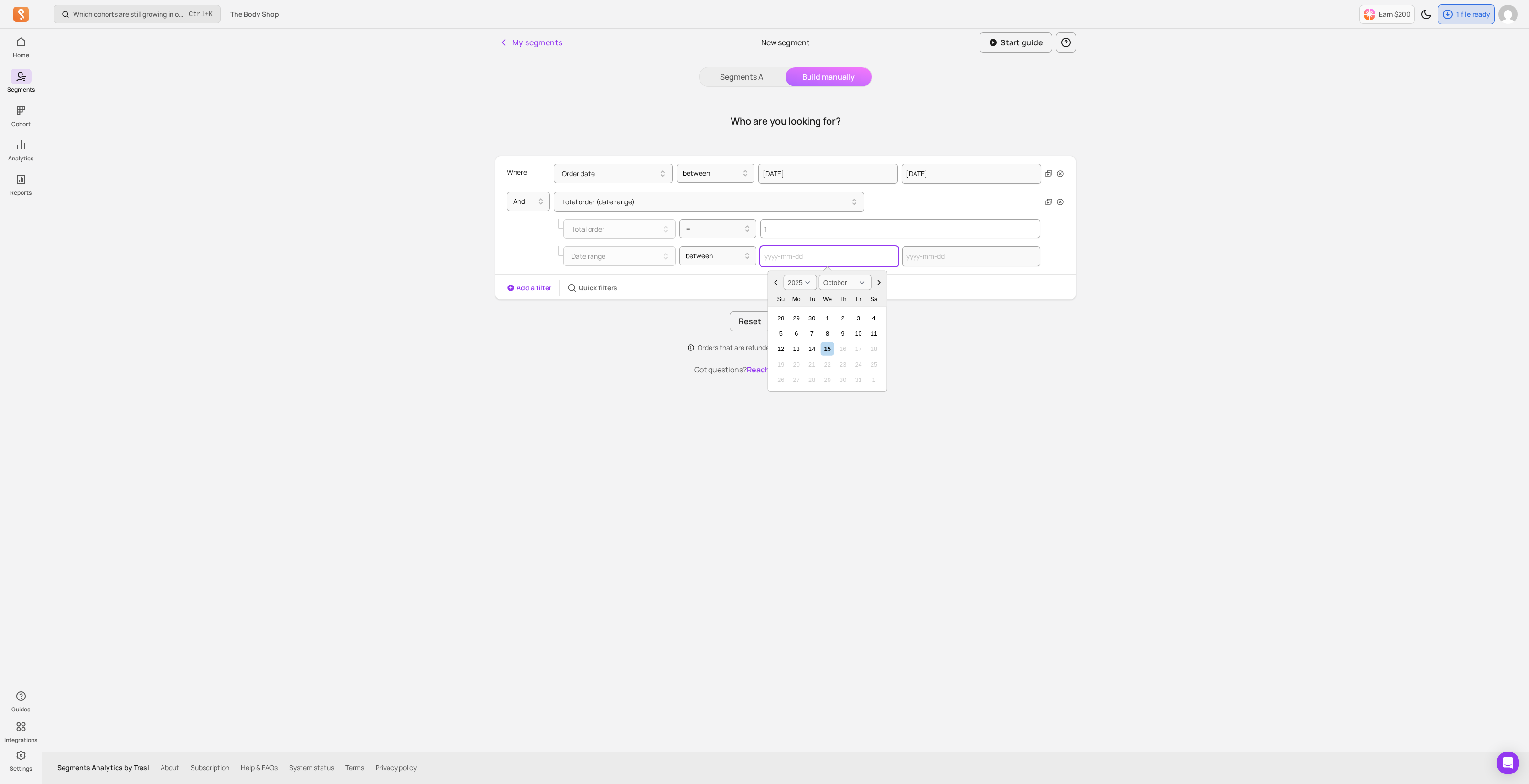
select select "March"
type input "2025-03-02"
select select "2025"
select select "August"
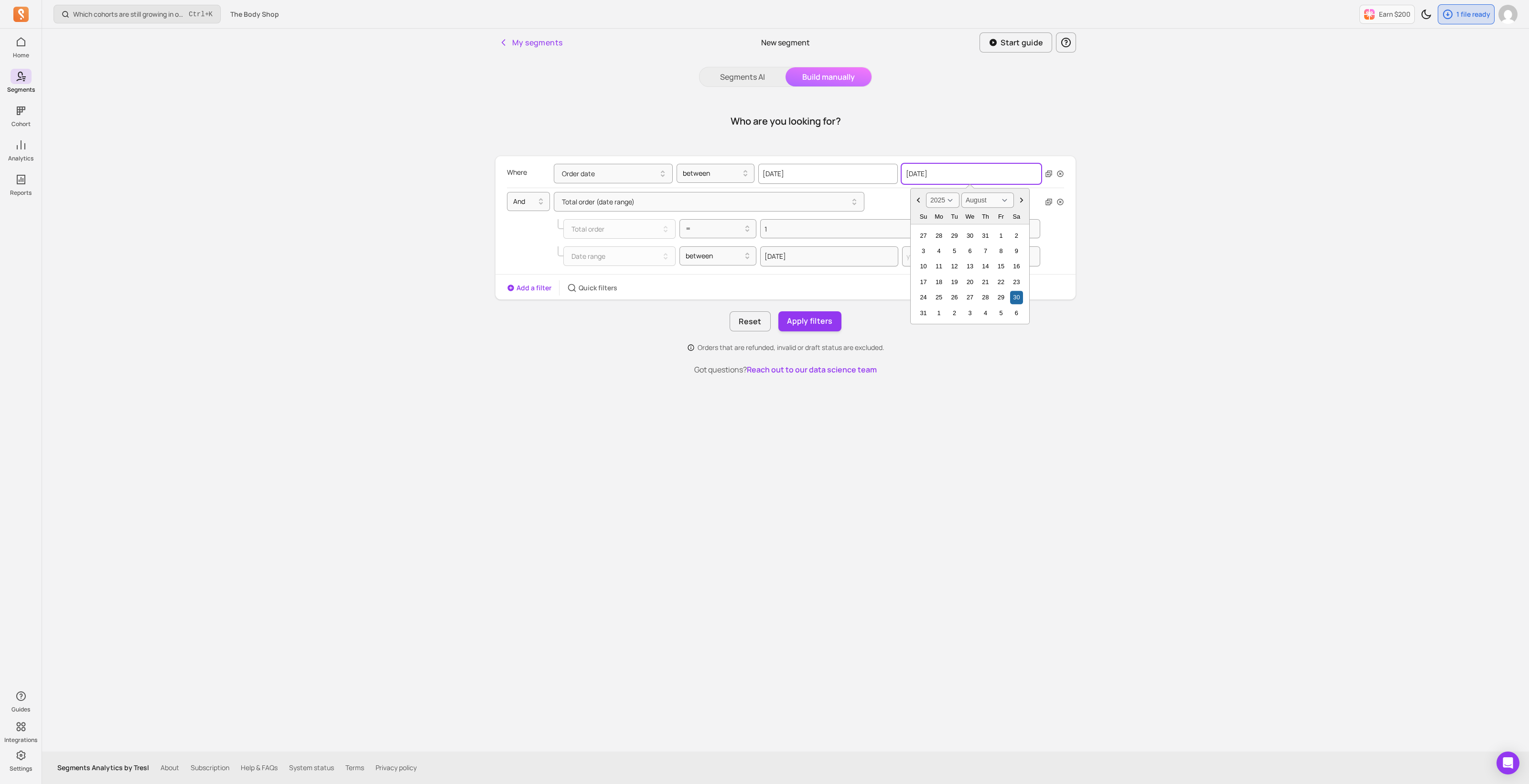
drag, startPoint x: 948, startPoint y: 175, endPoint x: 890, endPoint y: 176, distance: 58.0
click at [890, 176] on div "2025-03-02 2025-08-30 2000 2001 2002 2003 2004 2005 2006 2007 2008 2009 2010 20…" at bounding box center [899, 174] width 283 height 20
select select "2025"
select select "October"
click at [903, 258] on input "text" at bounding box center [970, 256] width 138 height 20
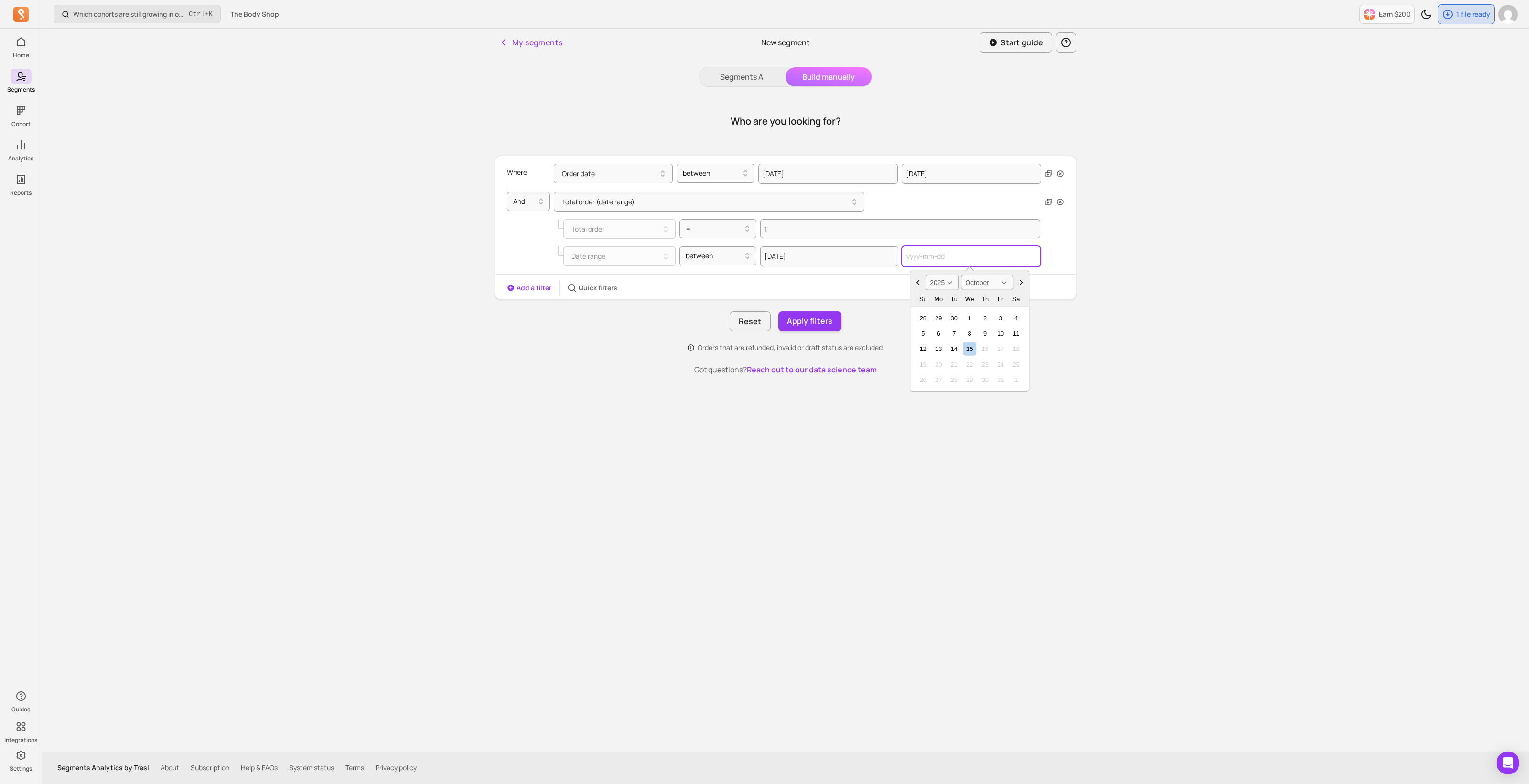
paste input "2025-08-30"
type input "2025-08-30"
select select "August"
type input "2025-08-30"
click at [1060, 317] on div "Reset Apply filters" at bounding box center [785, 321] width 581 height 20
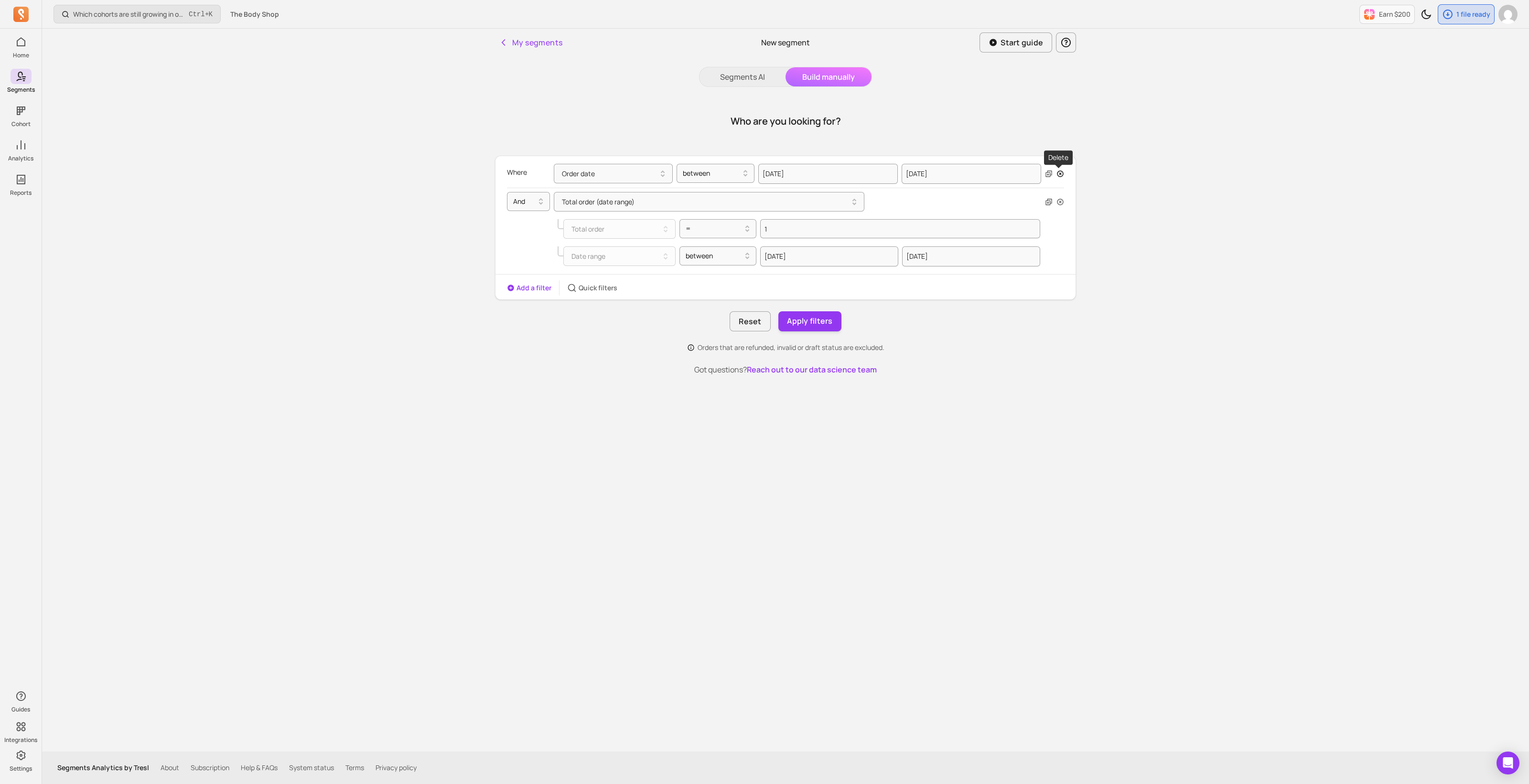
click at [1061, 173] on icon "button" at bounding box center [1060, 173] width 6 height 6
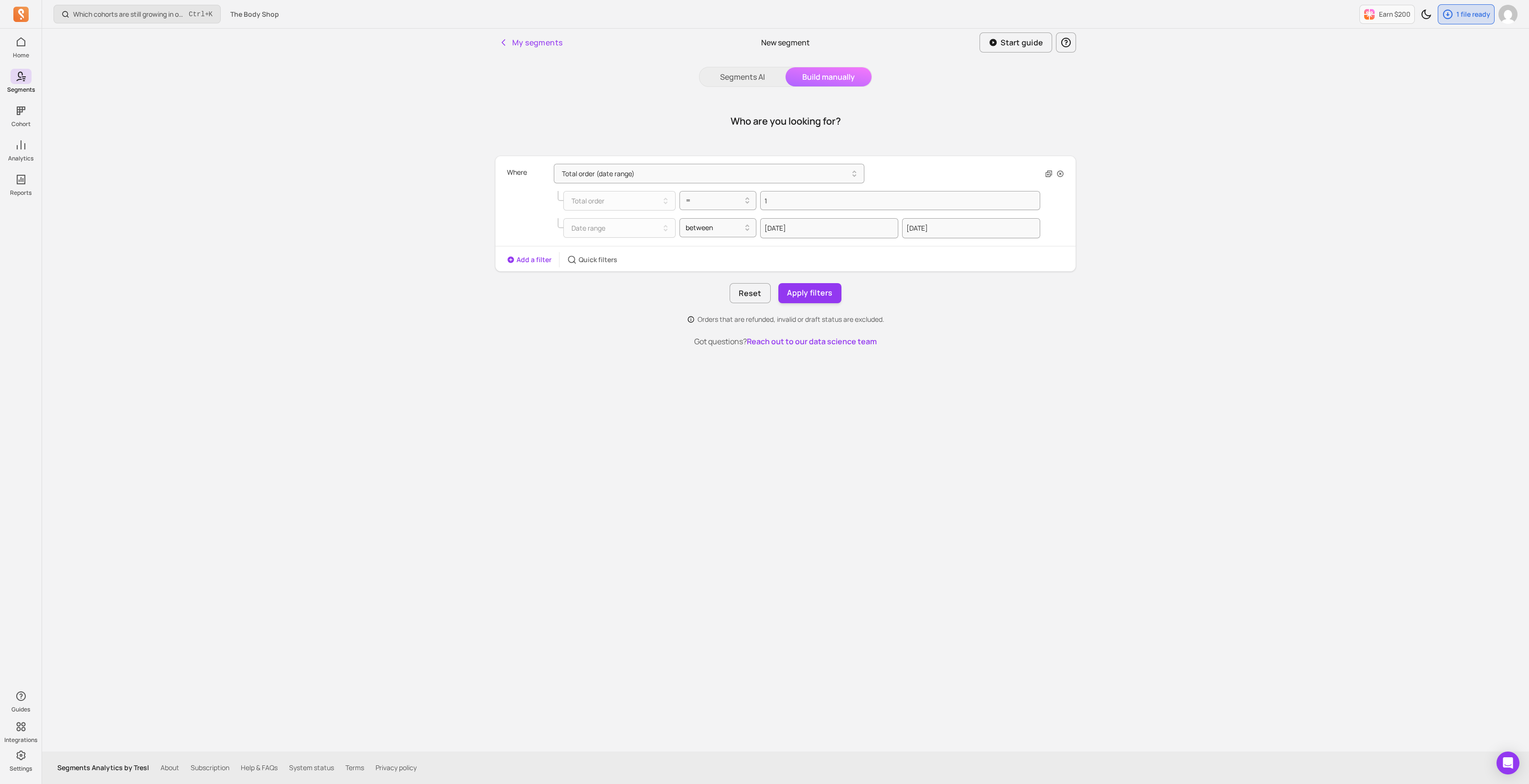
click at [532, 260] on button "Add a filter" at bounding box center [529, 260] width 45 height 9
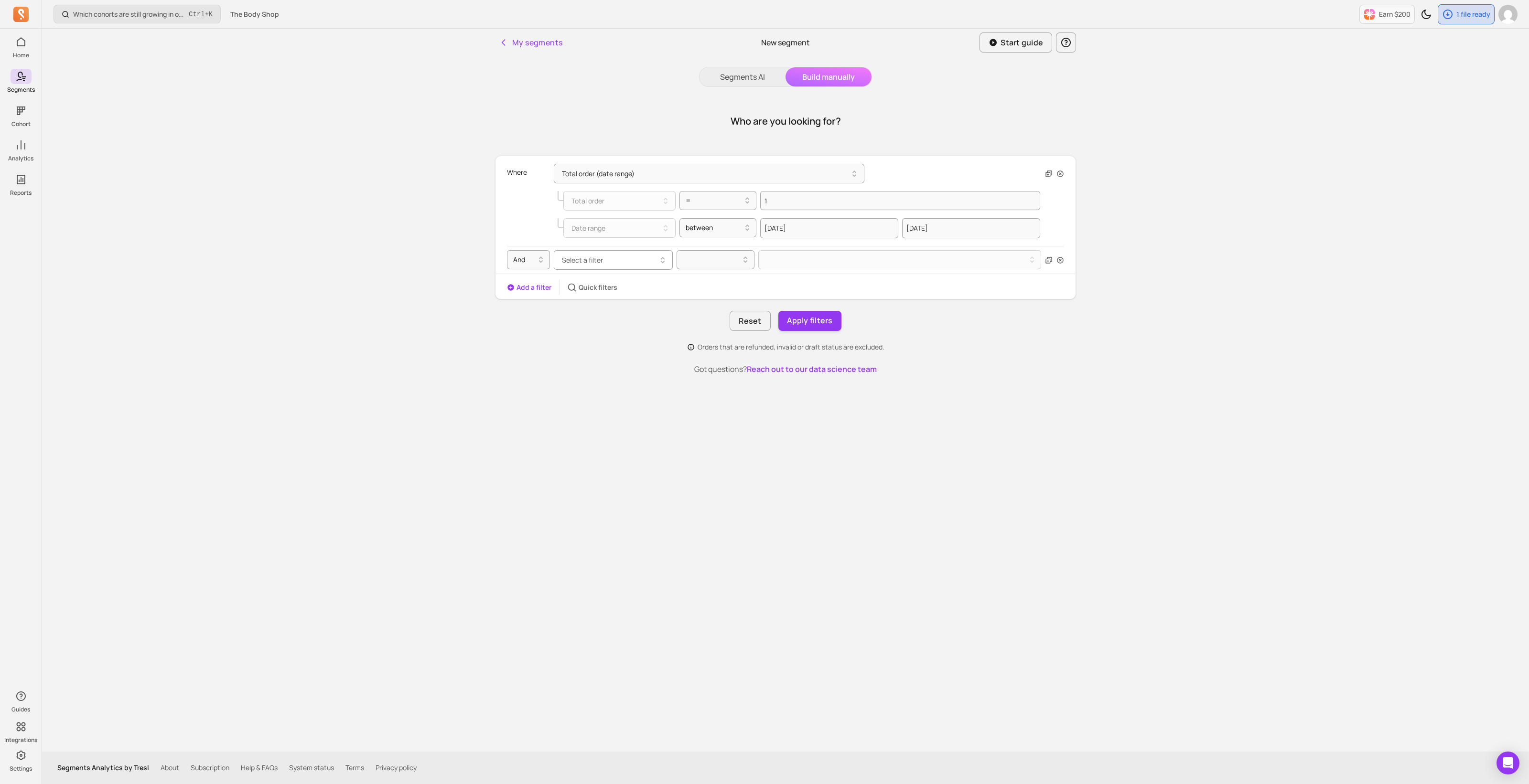
click at [583, 264] on button "Select a filter" at bounding box center [613, 260] width 119 height 19
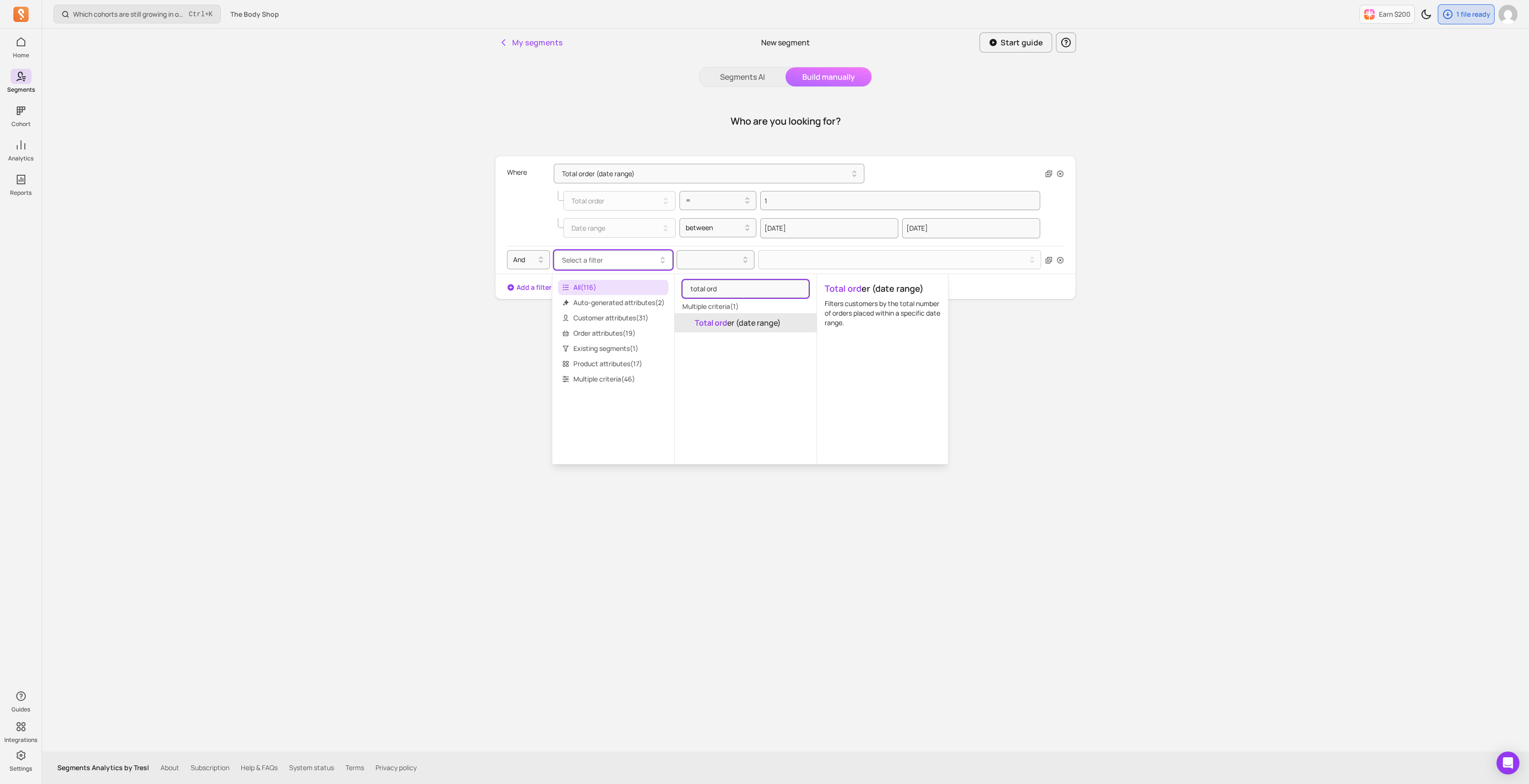
type input "total ord"
click at [761, 320] on span "Total ord er (date range)" at bounding box center [737, 322] width 86 height 11
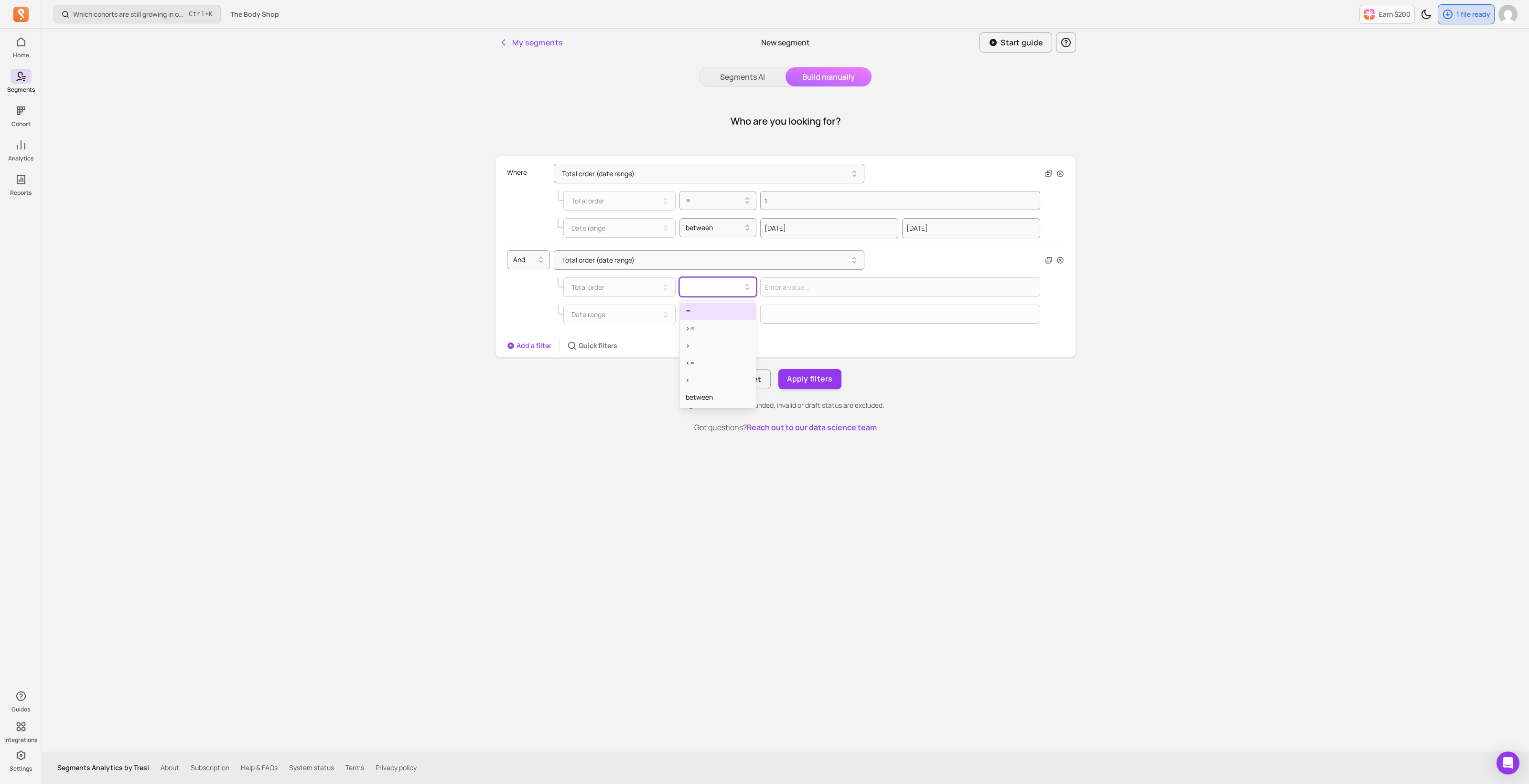
click at [685, 288] on div at bounding box center [714, 287] width 57 height 11
click at [715, 311] on div "=" at bounding box center [718, 311] width 77 height 17
click at [798, 286] on input "Value for filter clause" at bounding box center [900, 287] width 280 height 19
type input "0"
click at [681, 321] on div at bounding box center [718, 314] width 77 height 19
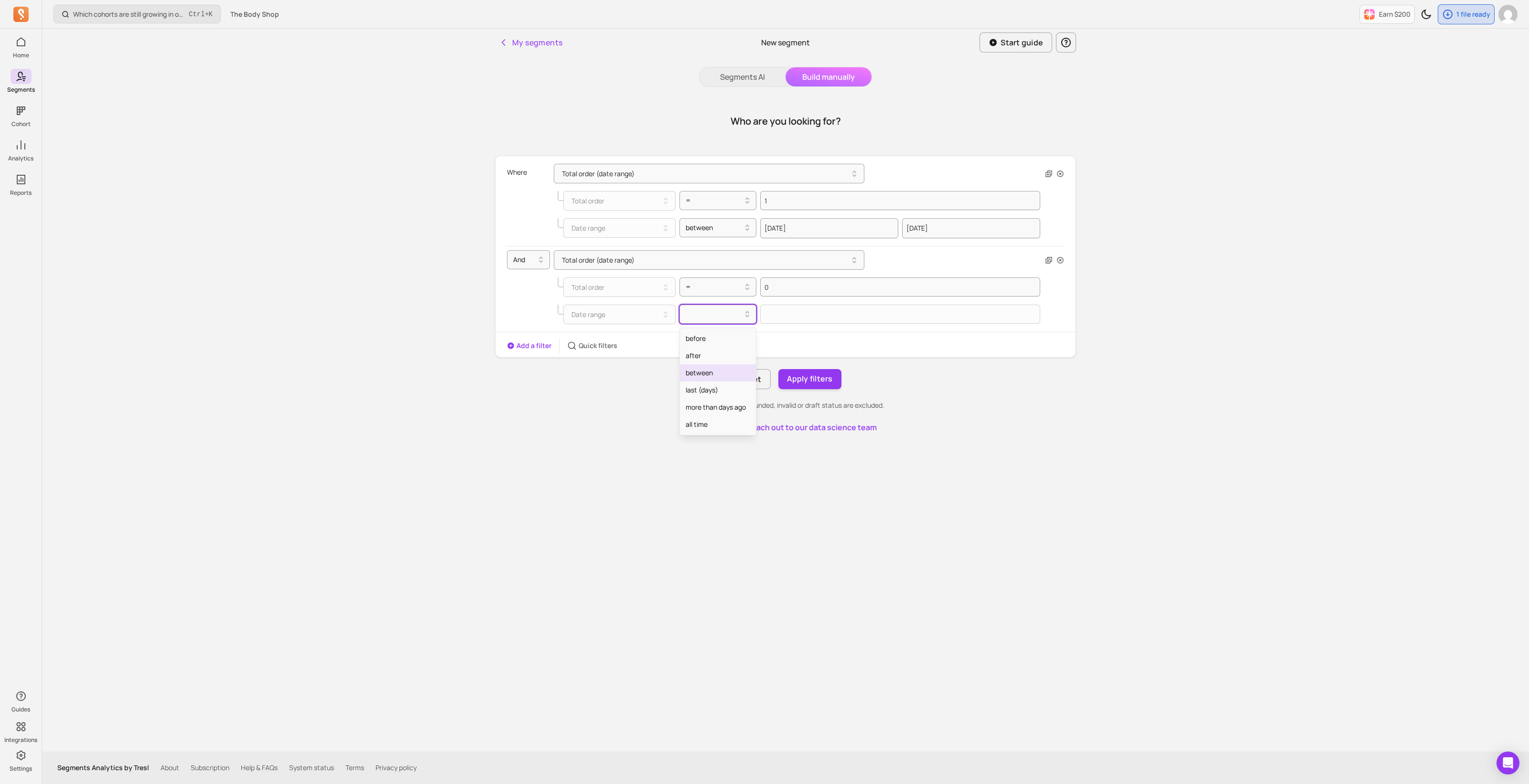
drag, startPoint x: 711, startPoint y: 367, endPoint x: 751, endPoint y: 331, distance: 53.8
click at [711, 367] on div "between" at bounding box center [718, 373] width 77 height 17
click at [808, 315] on input "text" at bounding box center [828, 315] width 138 height 20
select select "2025"
select select "October"
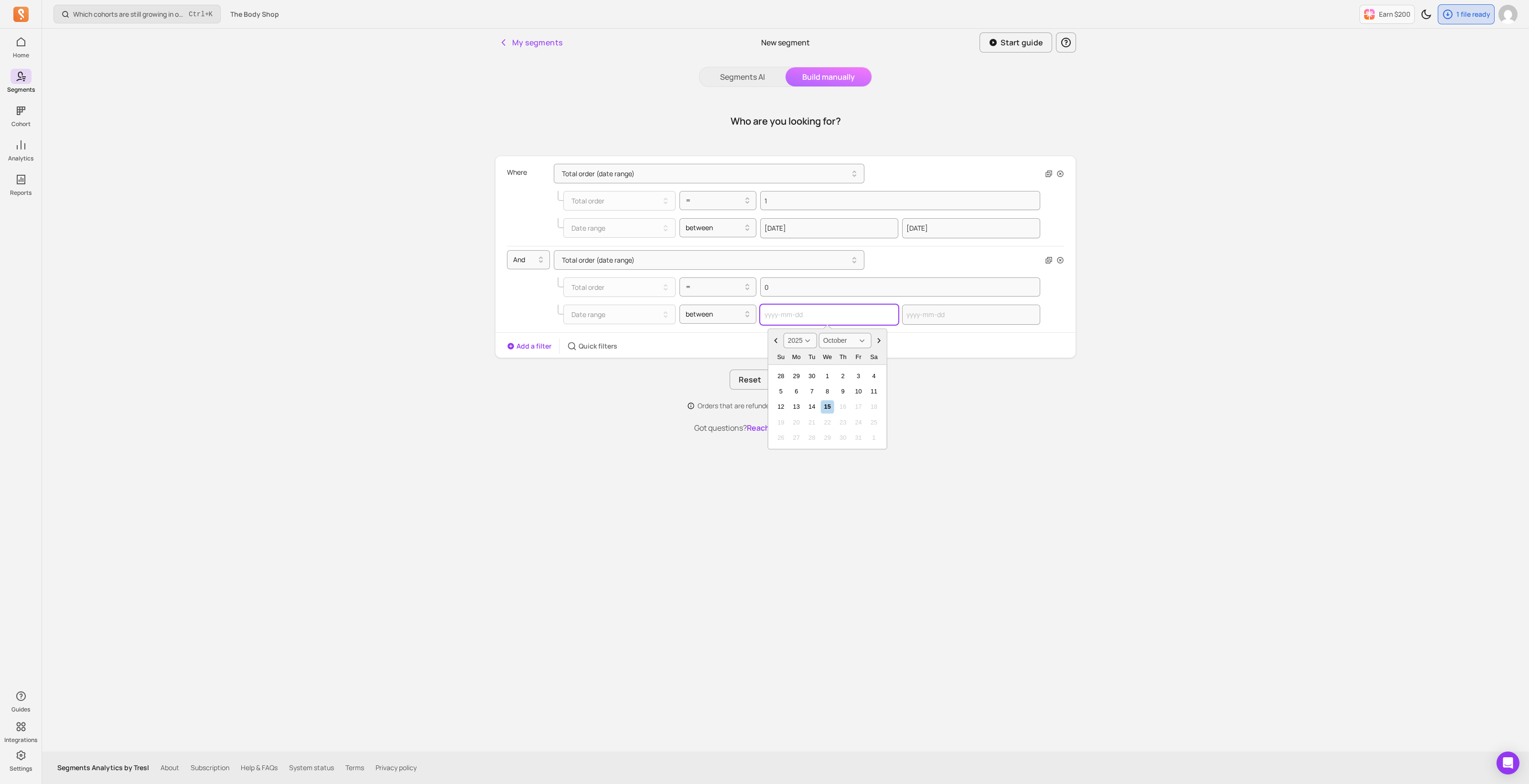
type input "2"
select select "2001"
select select "February"
type input "20"
select select "2020"
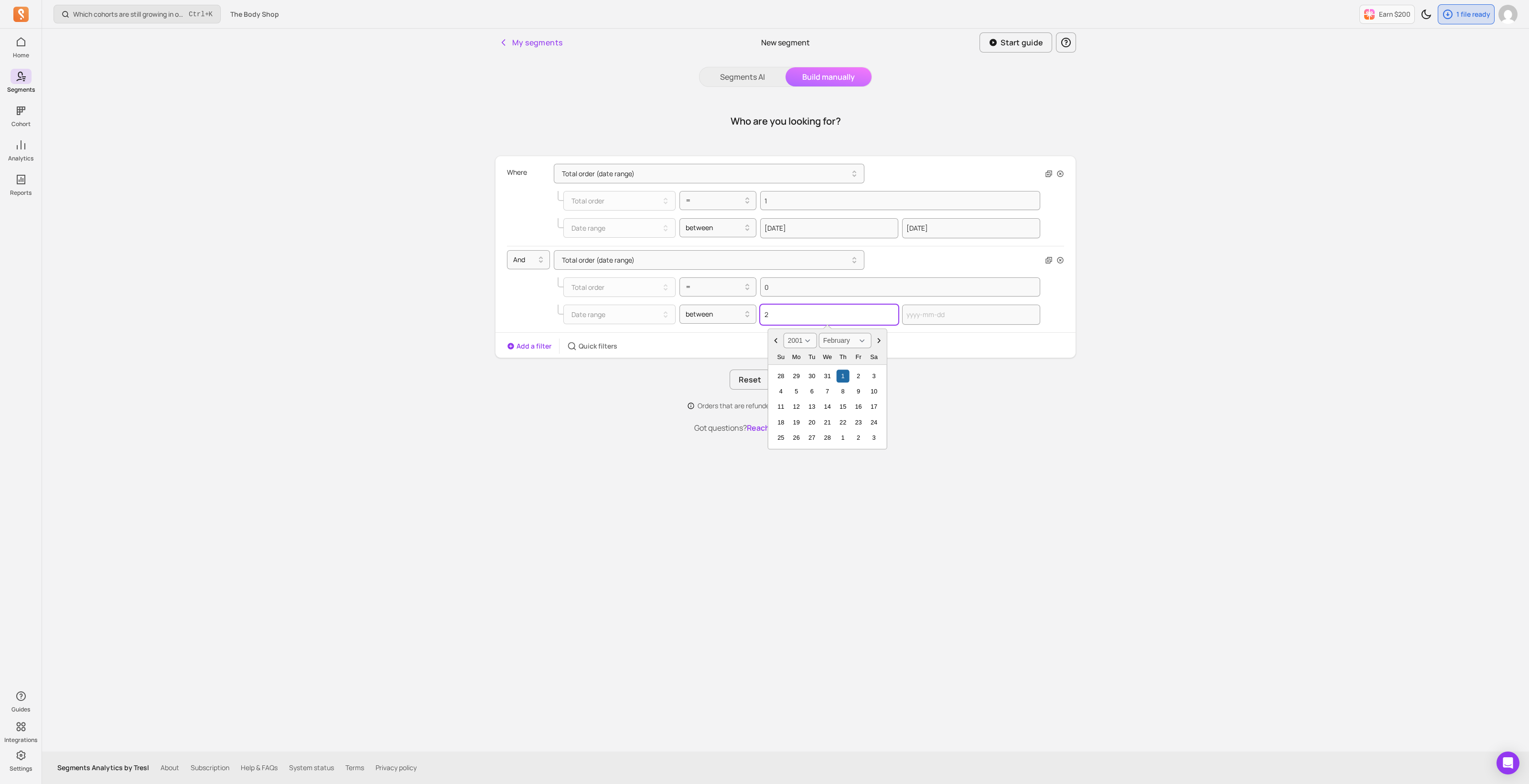
select select "January"
type input "2024"
select select "2024"
type input "2024-09"
select select "September"
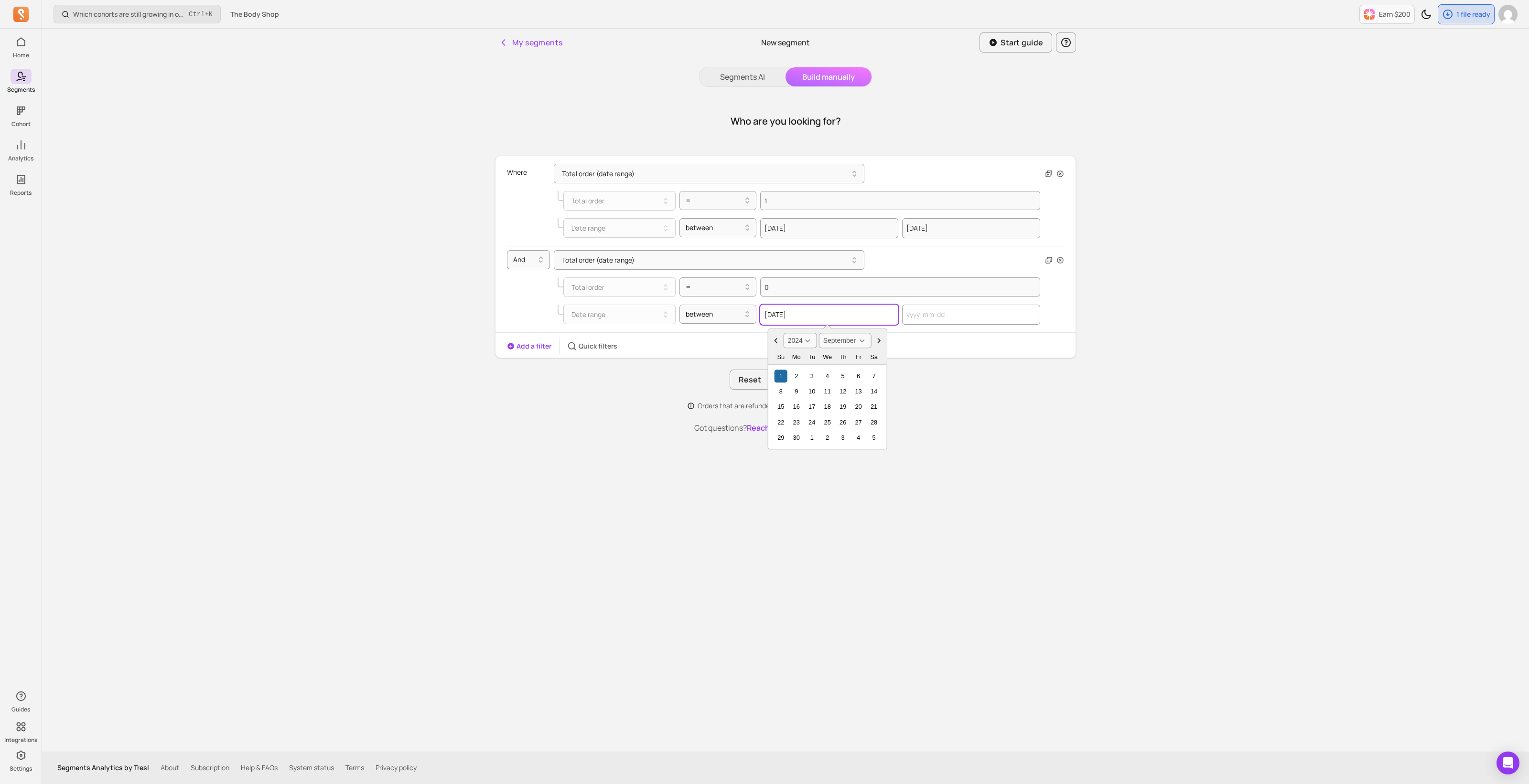
type input "2024-09-01"
select select "2025"
select select "October"
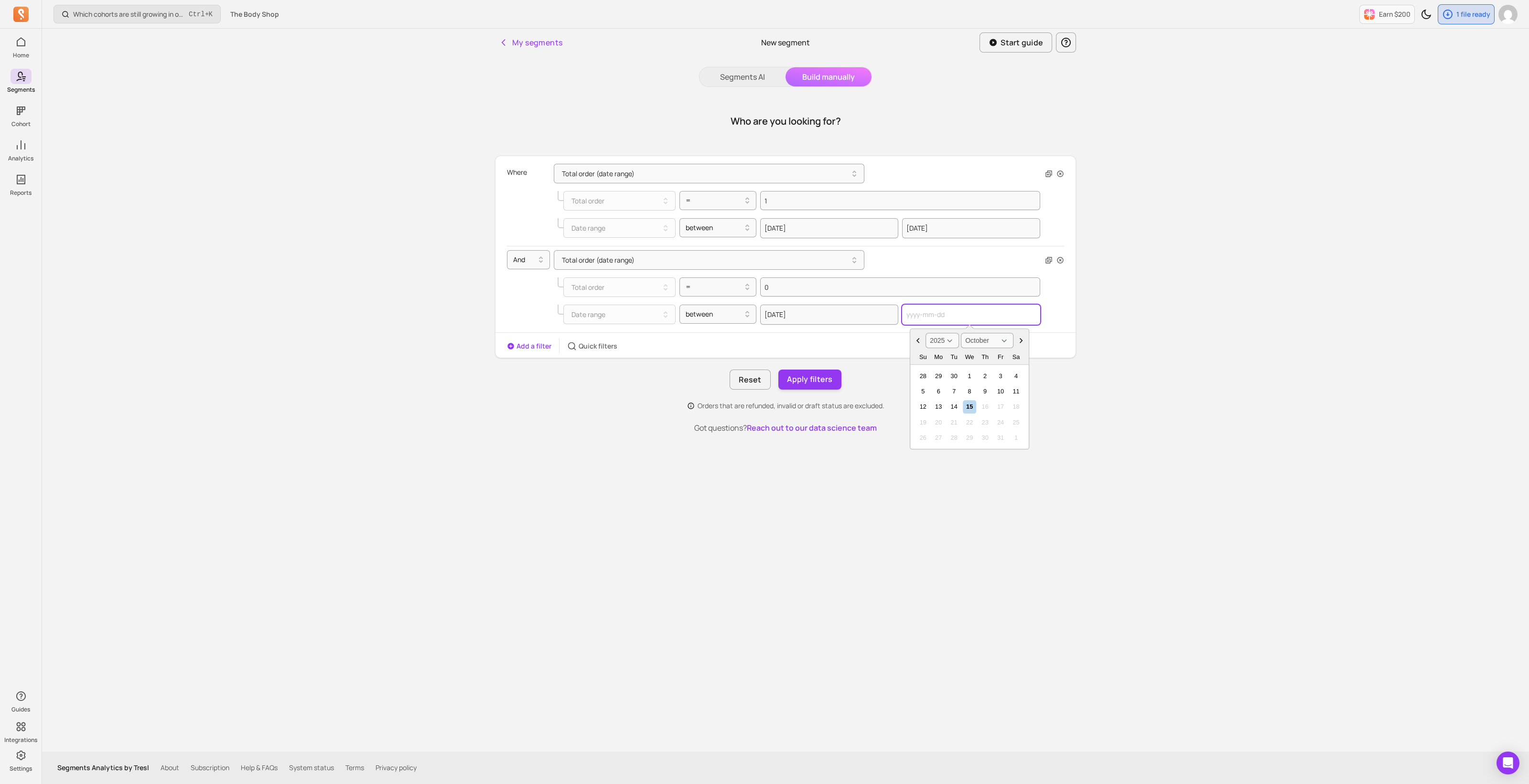
click at [998, 309] on input "text" at bounding box center [970, 315] width 138 height 20
type input "2025"
select select "January"
type input "2025-03"
select select "March"
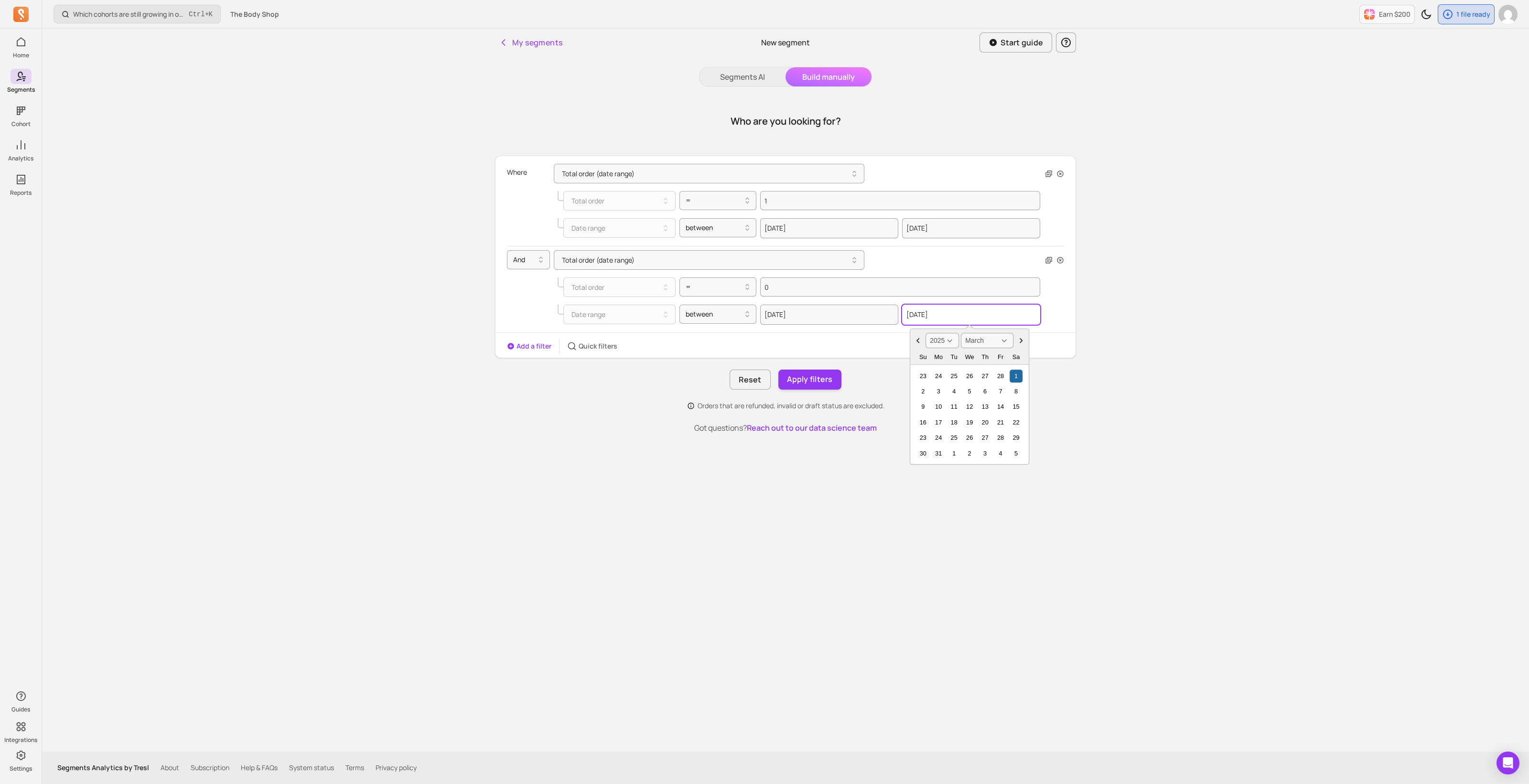
type input "2025-03-01"
click at [1138, 405] on div "Which cohorts are still growing in order volume or revenue? Ctrl + K The Body S…" at bounding box center [785, 392] width 1486 height 784
click at [794, 379] on button "Apply filters" at bounding box center [810, 379] width 63 height 20
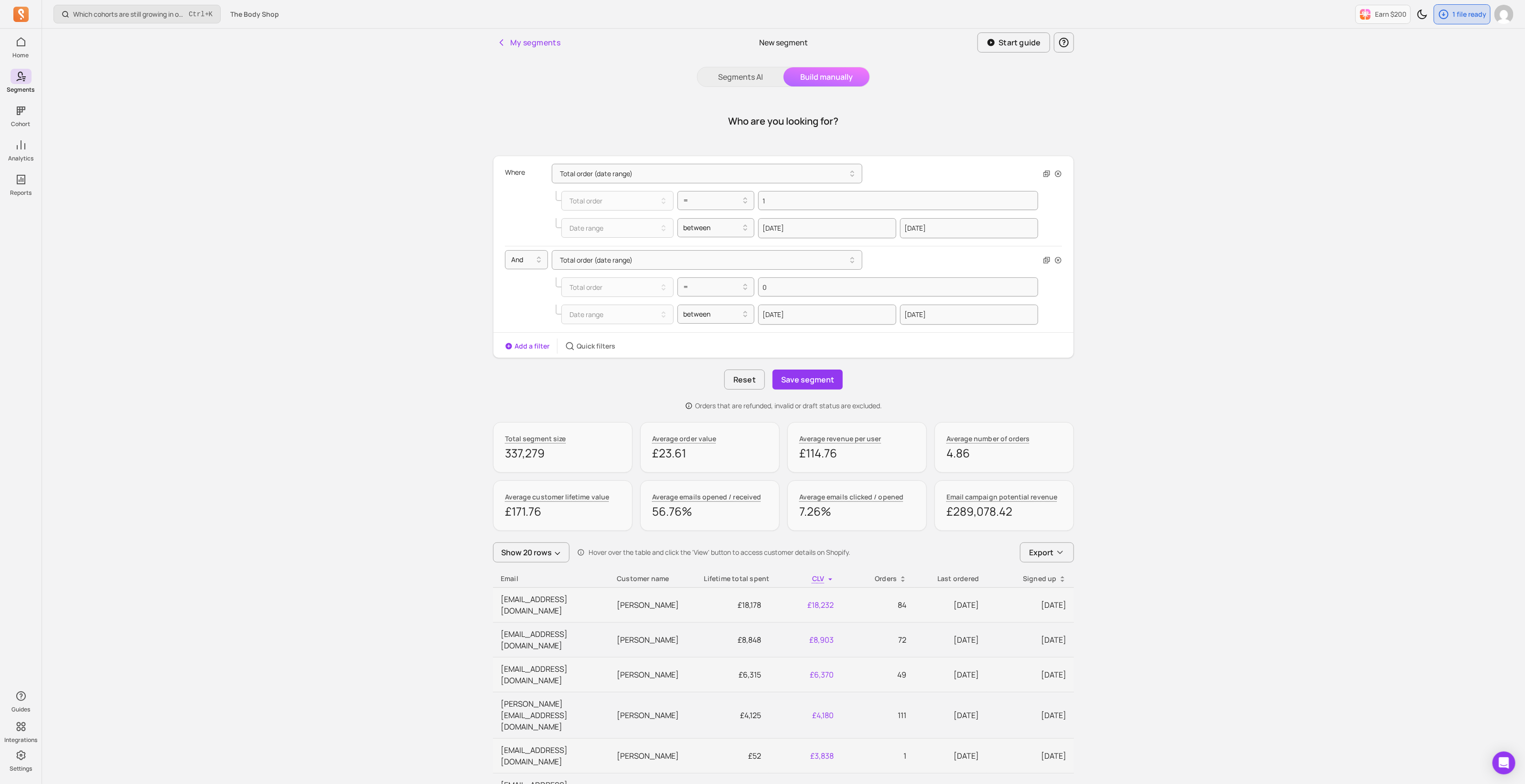
drag, startPoint x: 571, startPoint y: 597, endPoint x: 388, endPoint y: 609, distance: 183.4
click at [388, 609] on div "Which cohorts are still growing in order volume or revenue? Ctrl + K The Body S…" at bounding box center [783, 715] width 1483 height 1430
drag, startPoint x: 557, startPoint y: 724, endPoint x: 683, endPoint y: 730, distance: 126.1
click at [801, 381] on button "Save segment" at bounding box center [807, 379] width 70 height 20
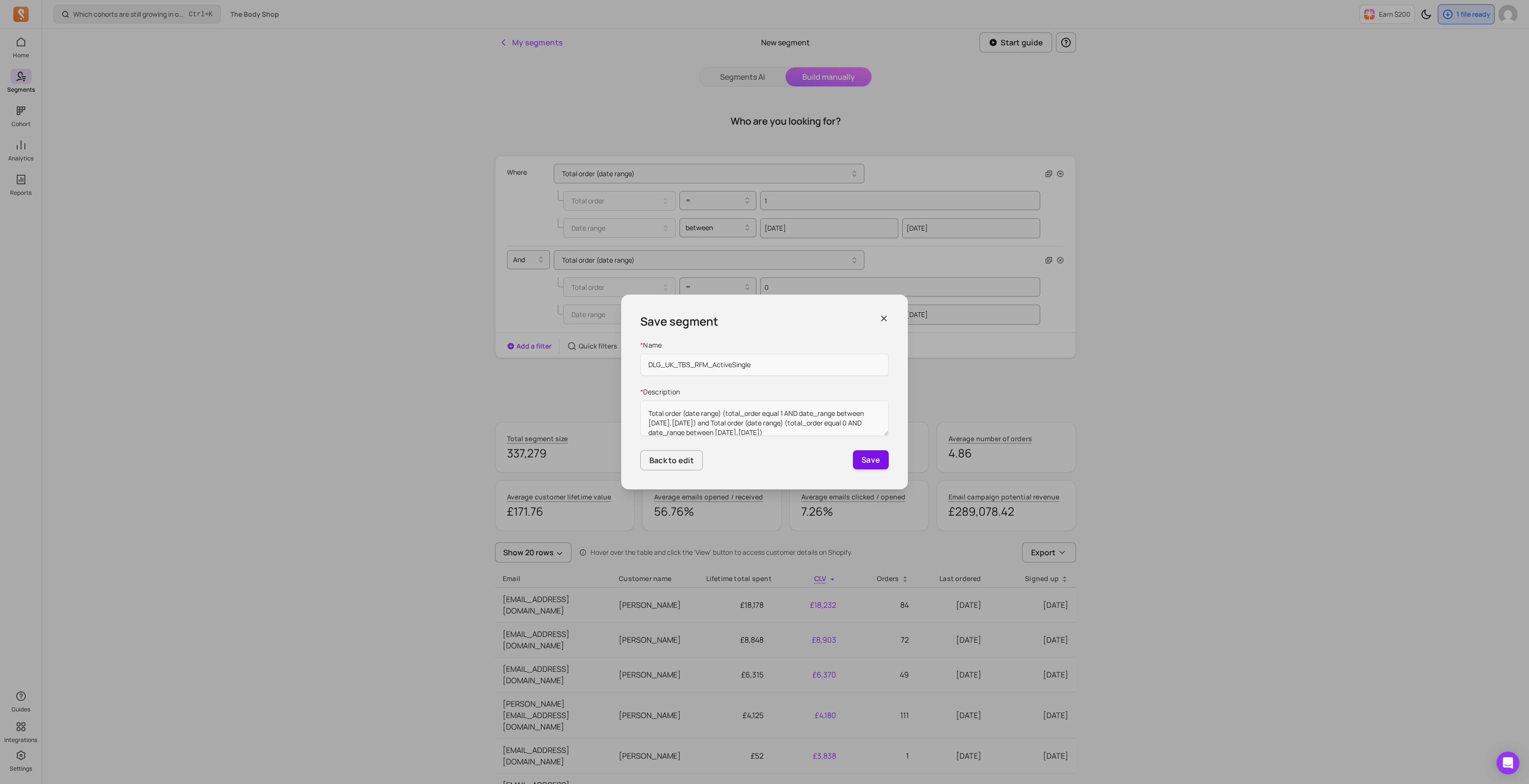
type input "DLG_UK_TBS_RFM_ActiveSingle"
click at [870, 460] on button "Save" at bounding box center [870, 459] width 36 height 19
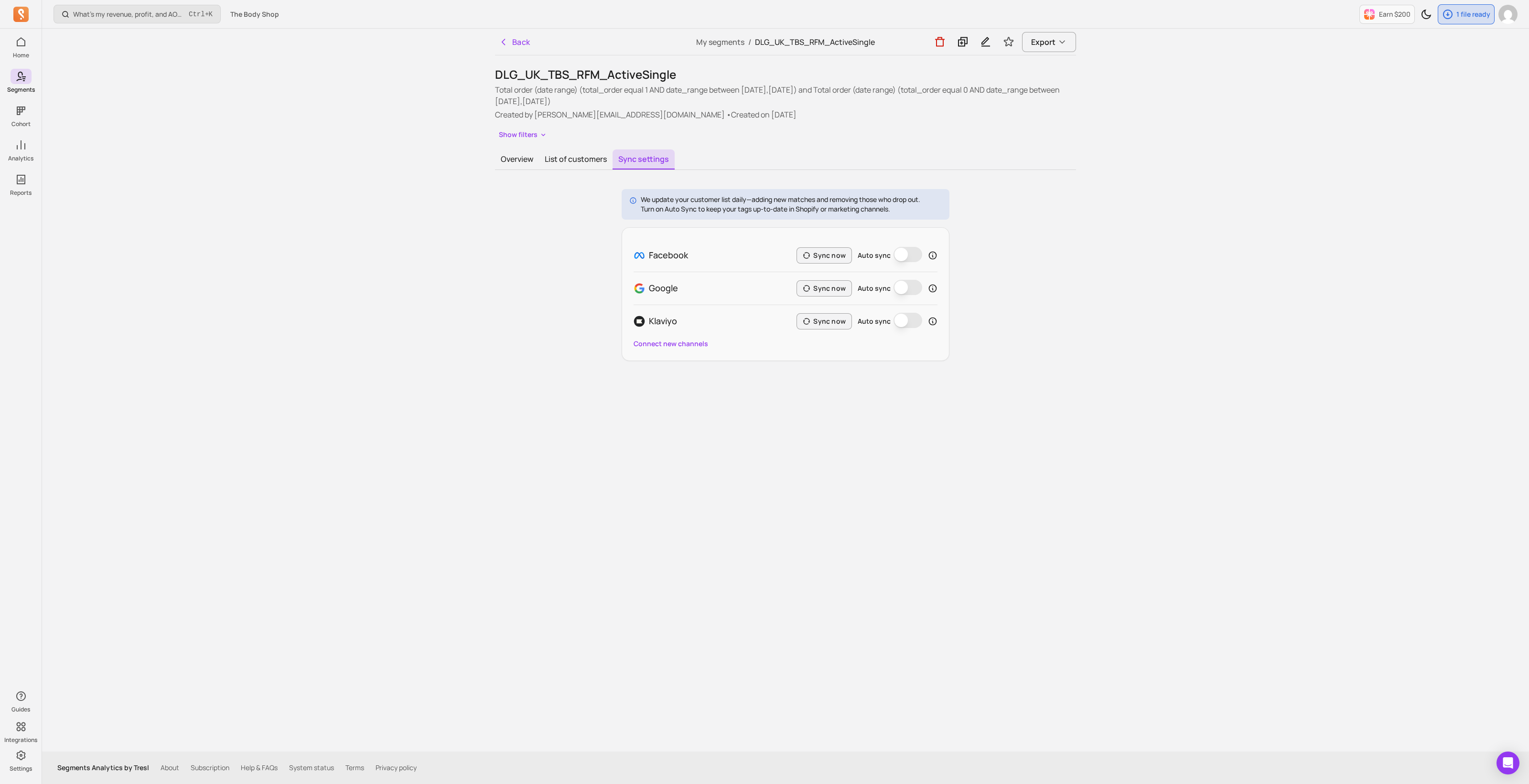
click at [915, 253] on button "Auto sync" at bounding box center [907, 254] width 29 height 15
click at [822, 254] on button "Sync now" at bounding box center [824, 256] width 55 height 16
click at [496, 158] on button "Overview" at bounding box center [517, 160] width 44 height 20
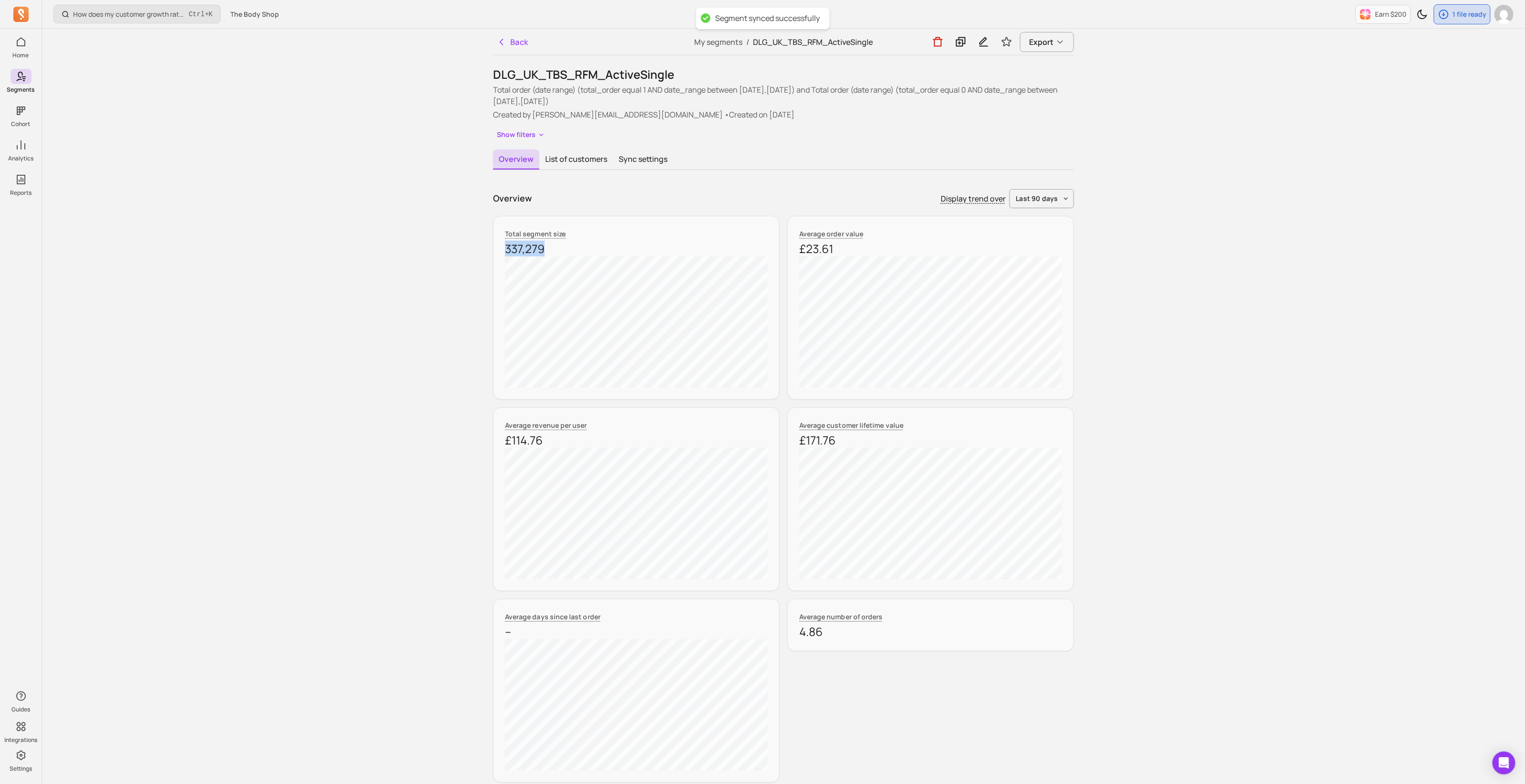
drag, startPoint x: 547, startPoint y: 247, endPoint x: 503, endPoint y: 249, distance: 44.0
click at [503, 249] on div "Total segment size 337,279" at bounding box center [636, 307] width 286 height 184
copy p "337,279"
click at [514, 37] on button "Back" at bounding box center [512, 42] width 39 height 19
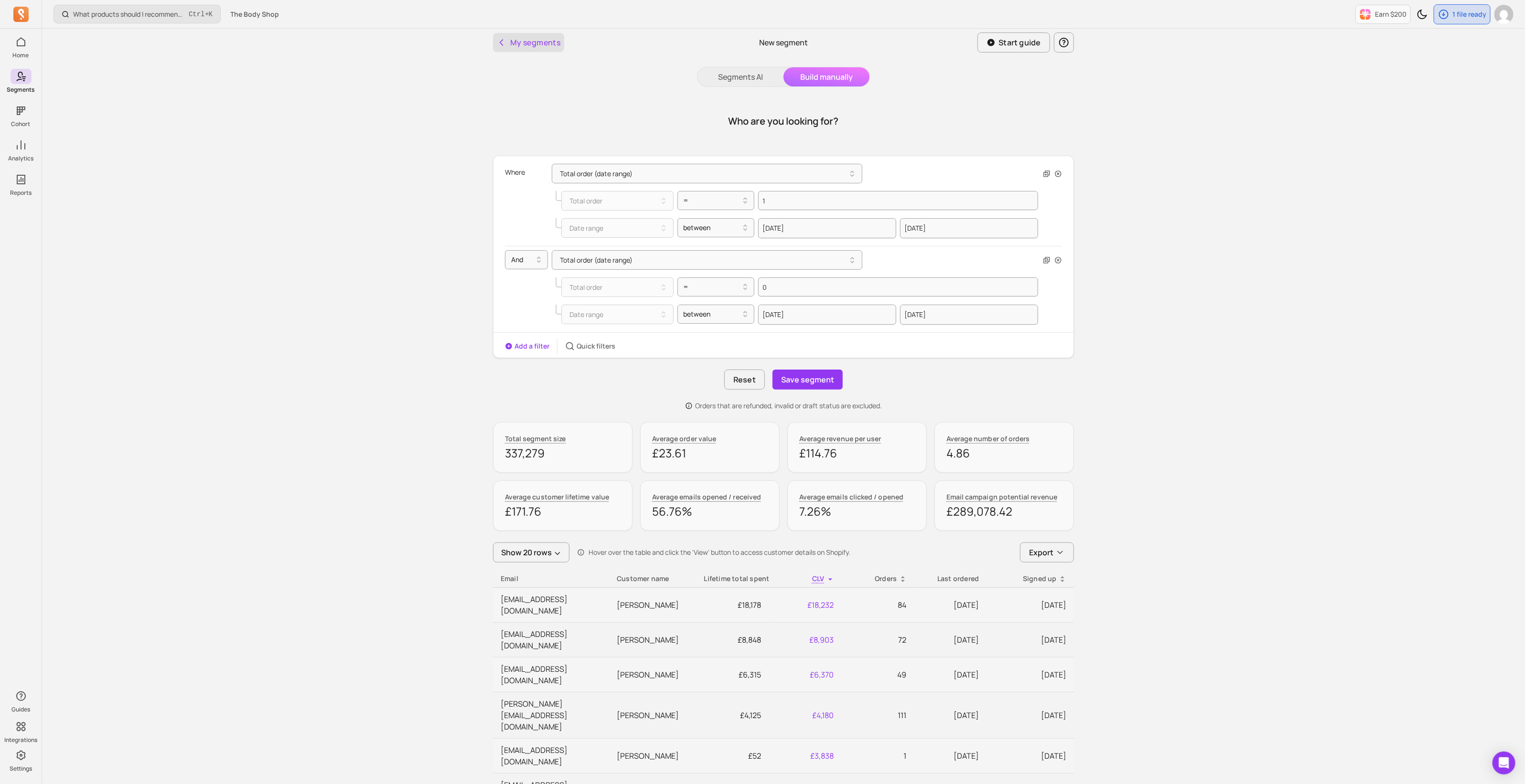
click at [513, 45] on button "My segments" at bounding box center [528, 42] width 71 height 19
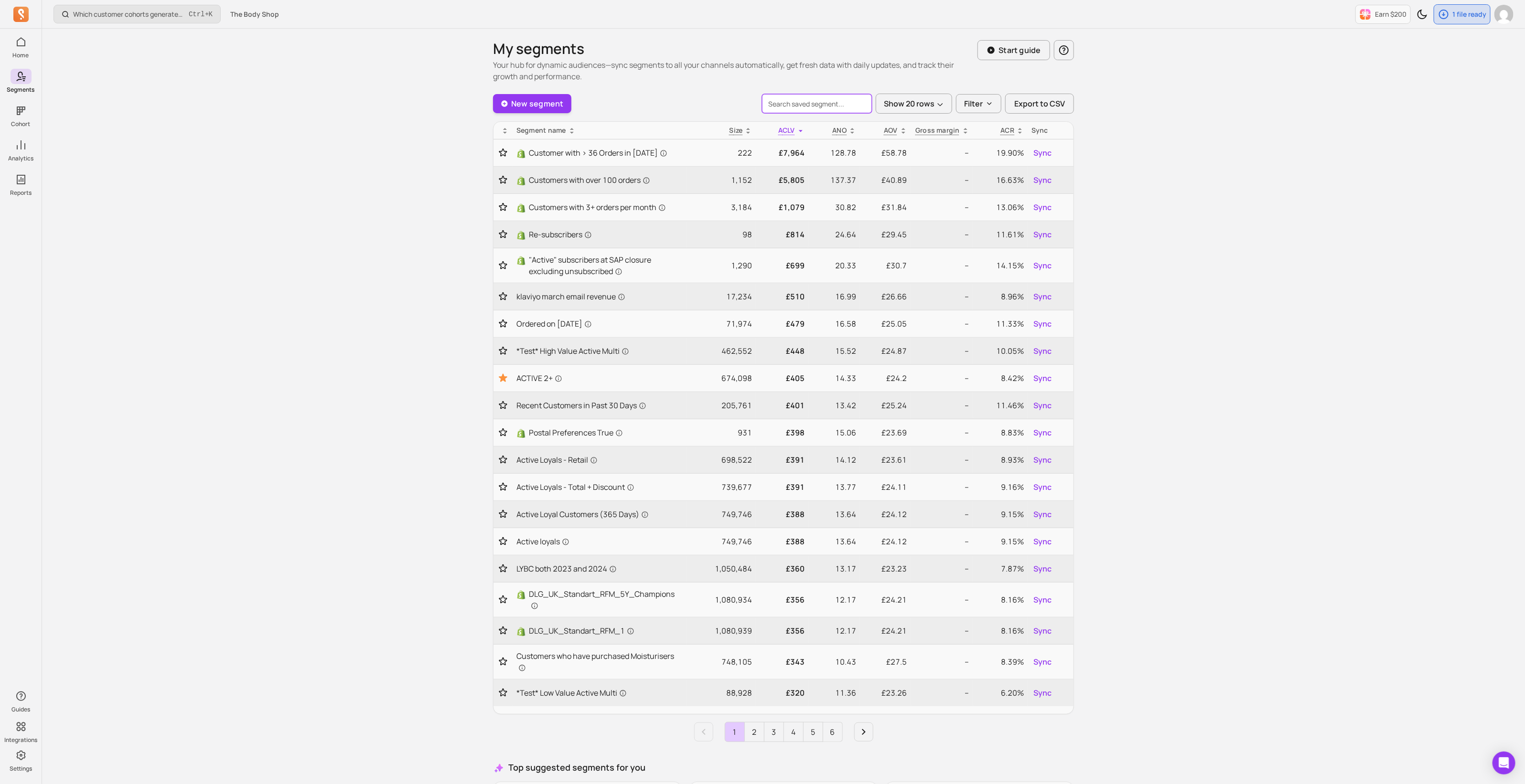
click at [820, 107] on input "search" at bounding box center [816, 103] width 110 height 19
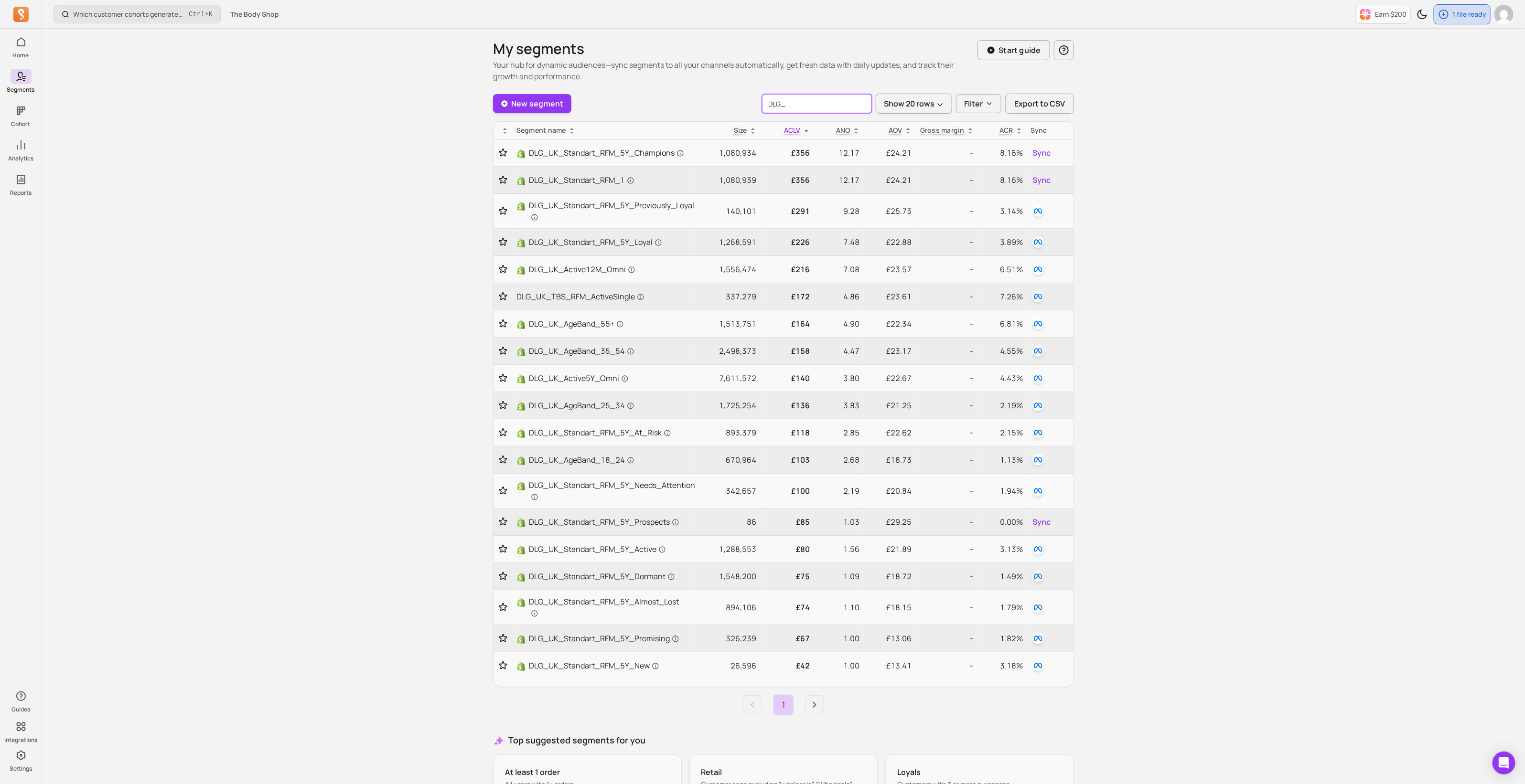
type input "DLG_"
click at [607, 291] on span "DLG_UK_TBS_RFM_ActiveSingle" at bounding box center [580, 296] width 128 height 11
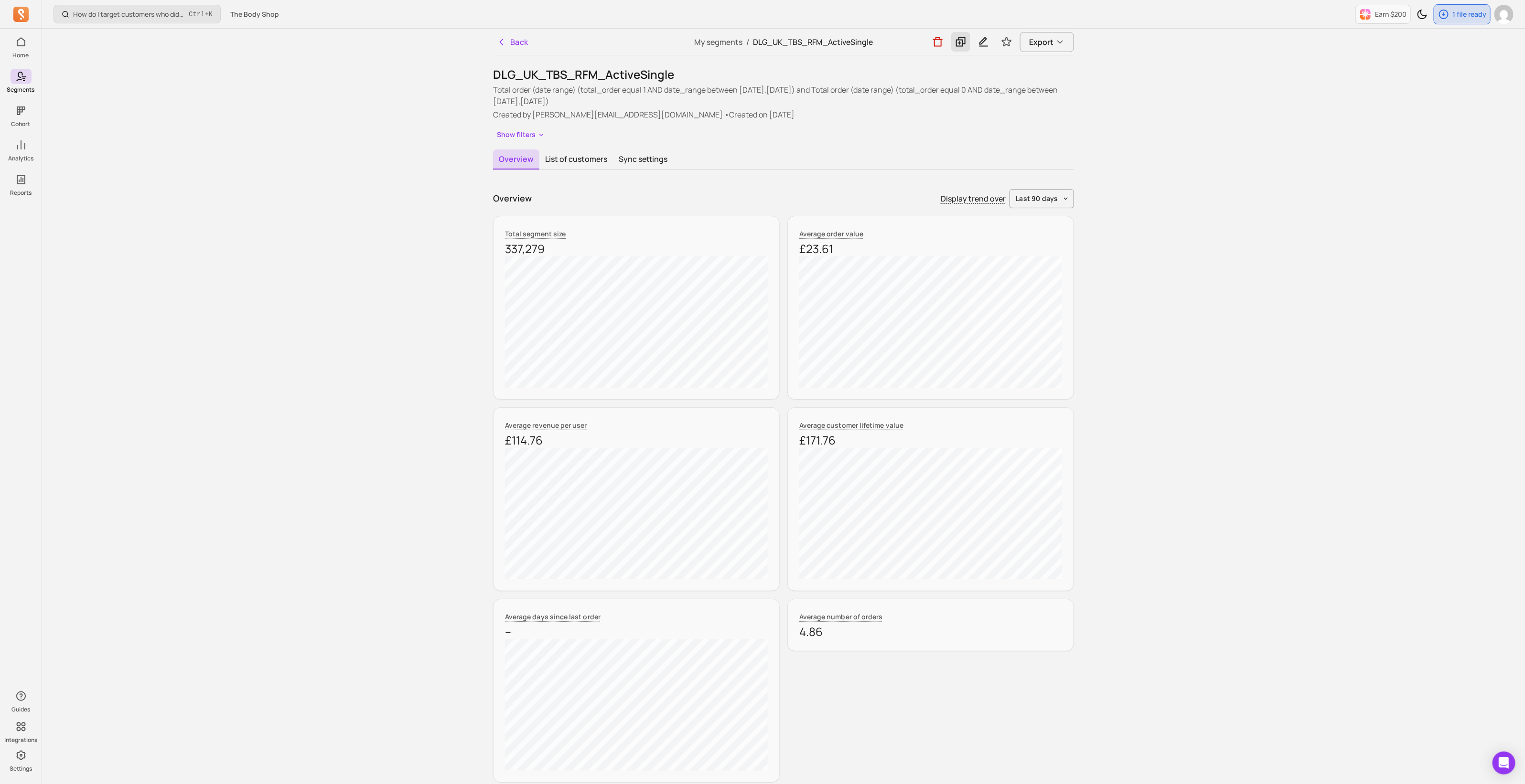
click at [958, 41] on icon at bounding box center [960, 42] width 11 height 12
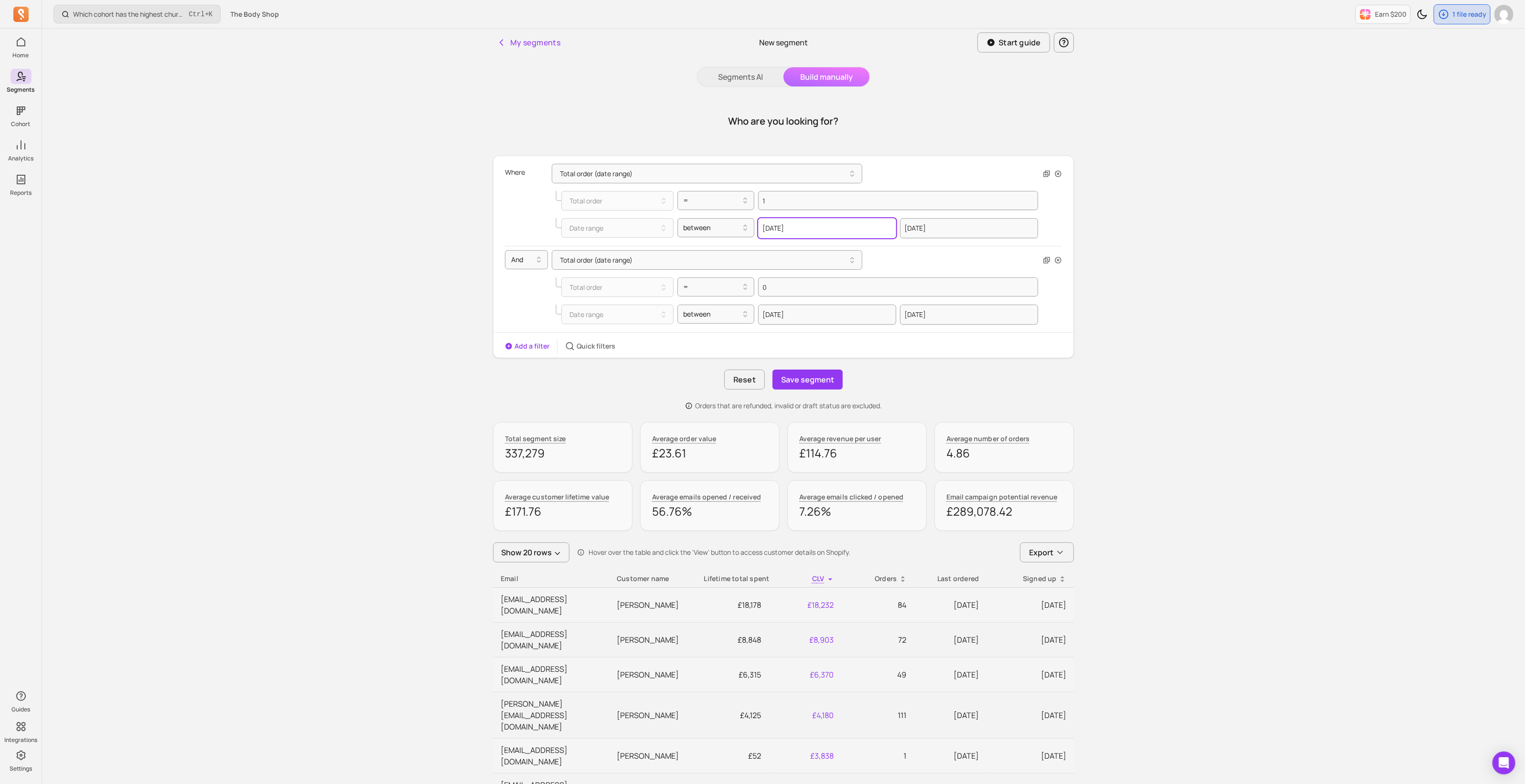
click at [790, 226] on input "2025-03-02" at bounding box center [826, 228] width 138 height 20
select select "2025"
select select "March"
drag, startPoint x: 814, startPoint y: 229, endPoint x: 740, endPoint y: 226, distance: 74.1
click at [740, 226] on div "Date range between 2025-03-02 2000 2001 2002 2003 2004 2005 2006 2007 2008 2009…" at bounding box center [796, 228] width 483 height 20
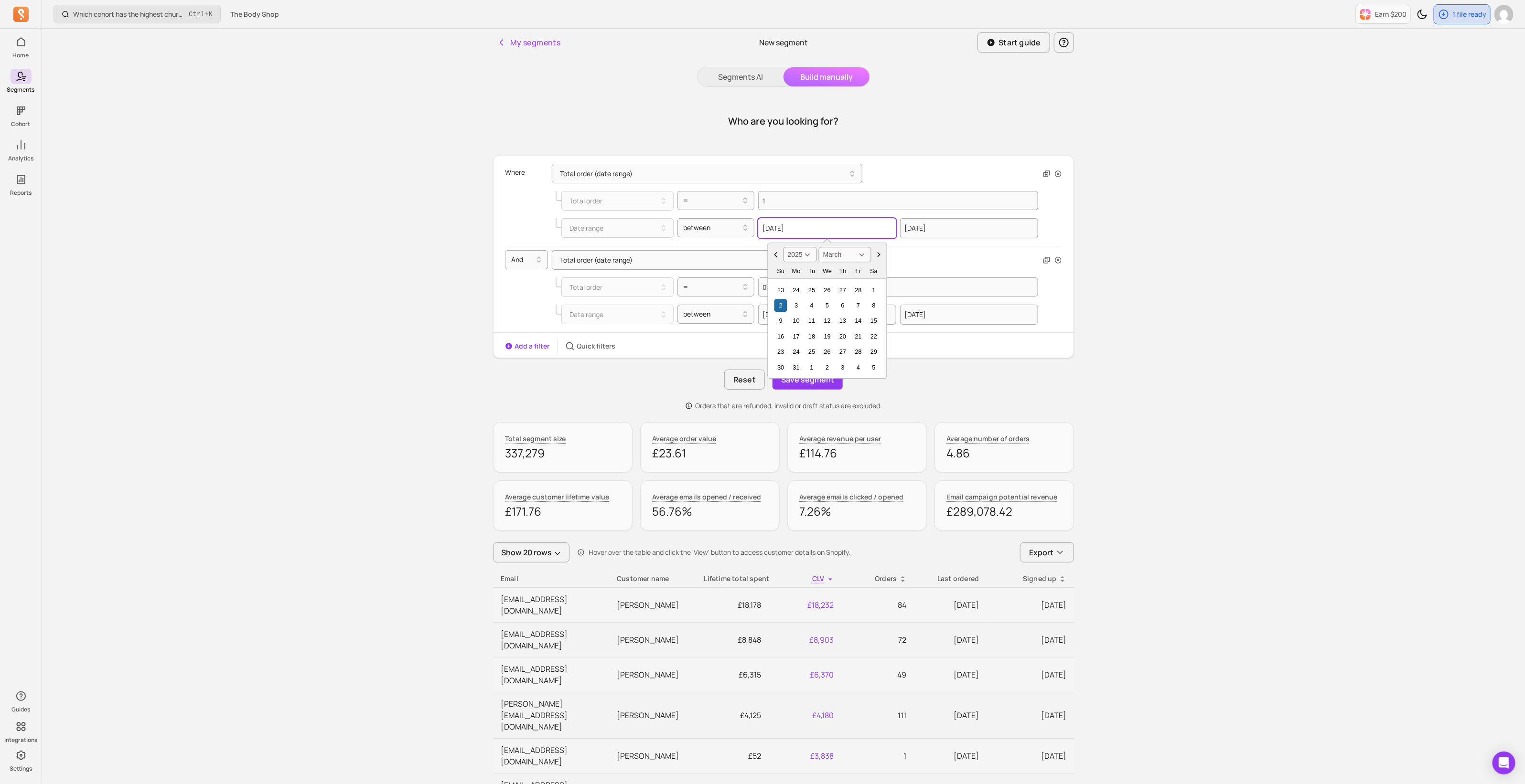
paste input "4-09-01"
type input "2024-09-01"
select select "2024"
select select "September"
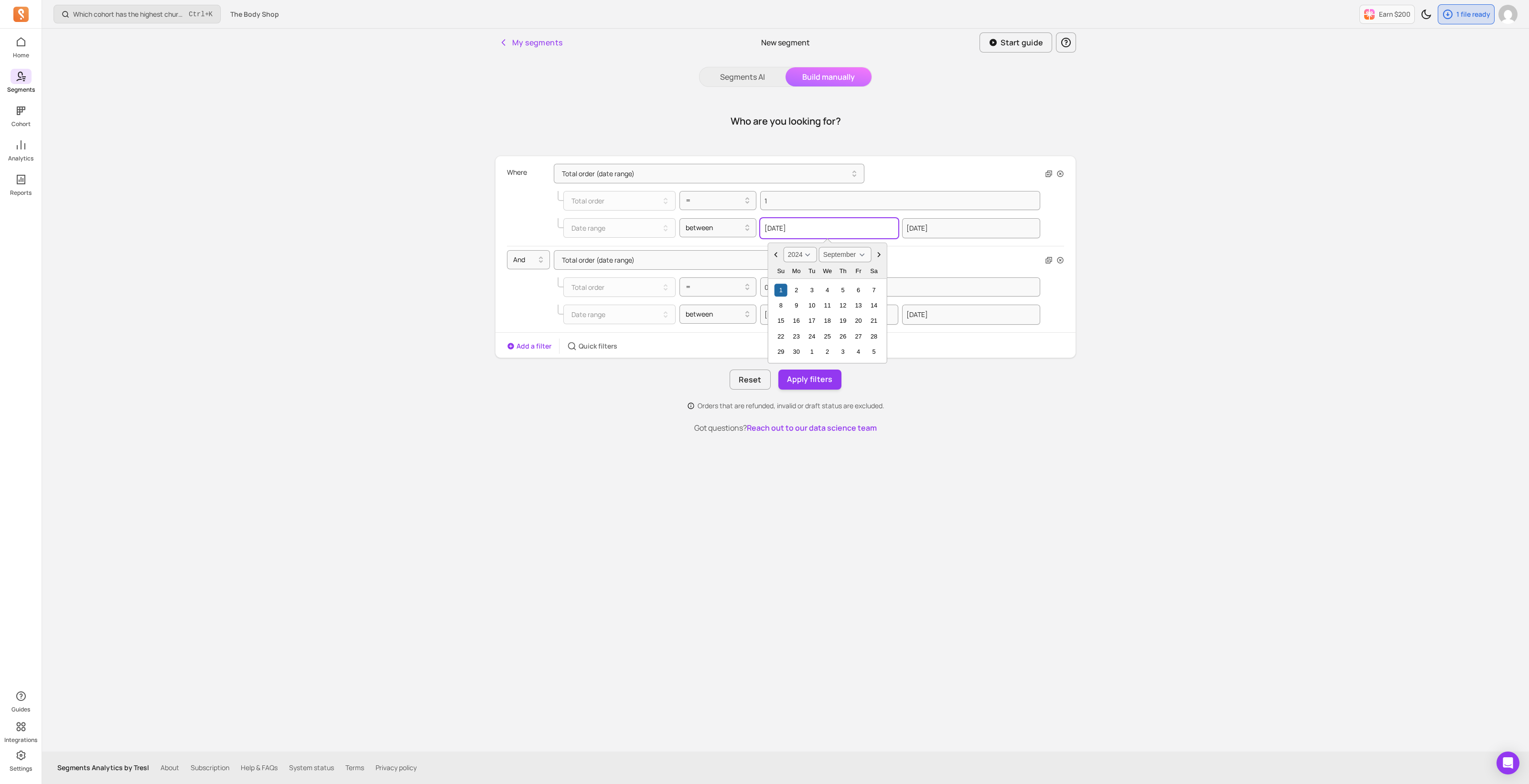
type input "2024-09-01"
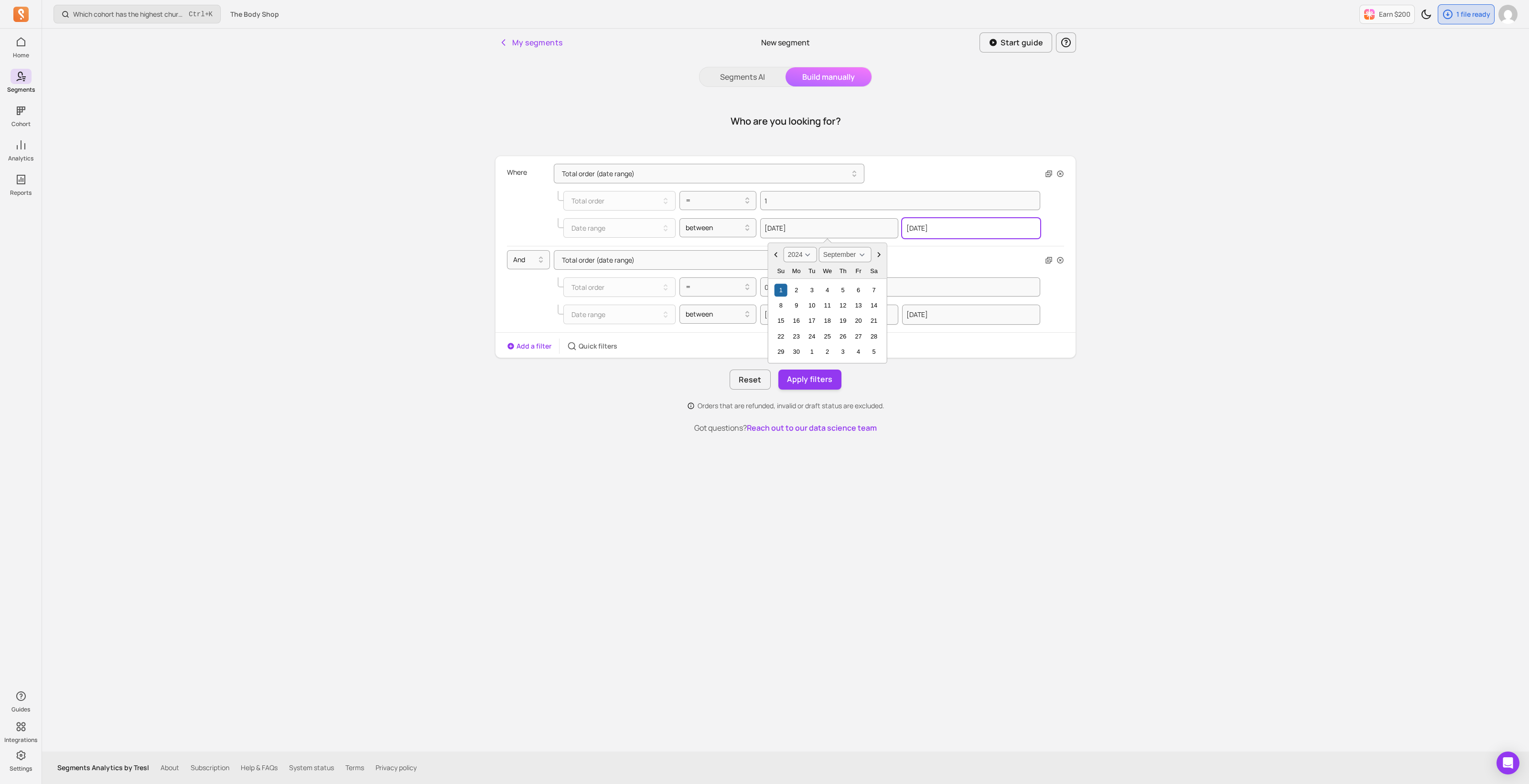
select select "2025"
select select "August"
drag, startPoint x: 906, startPoint y: 229, endPoint x: 957, endPoint y: 229, distance: 51.0
click at [957, 229] on input "2025-08-30" at bounding box center [970, 228] width 138 height 20
click at [958, 228] on input "2025-08-30" at bounding box center [970, 228] width 138 height 20
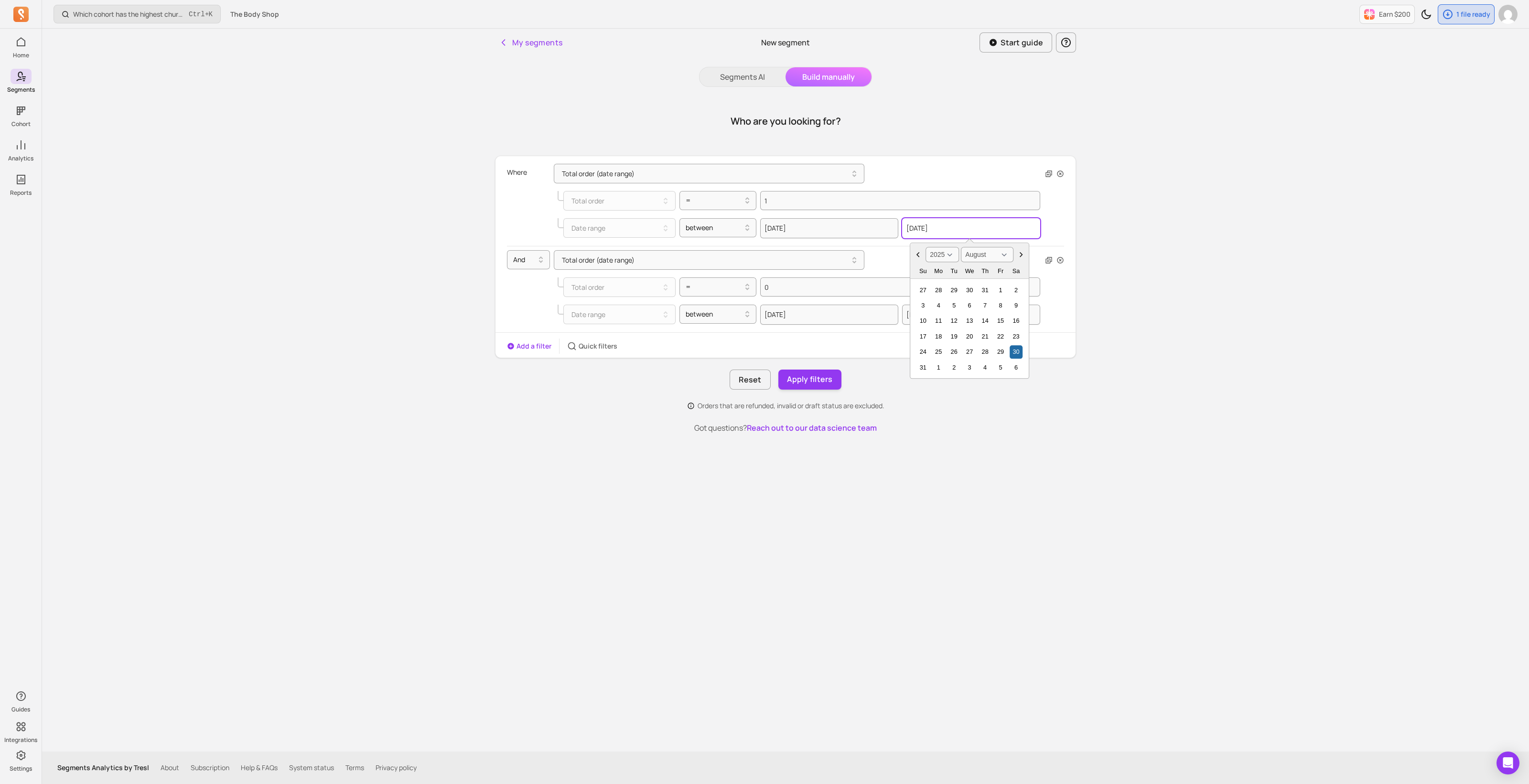
drag, startPoint x: 963, startPoint y: 229, endPoint x: 903, endPoint y: 229, distance: 60.0
click at [903, 229] on input "2025-08-30" at bounding box center [970, 228] width 138 height 20
paste input "text"
type input "2025-08-30"
click at [731, 206] on div at bounding box center [714, 200] width 57 height 11
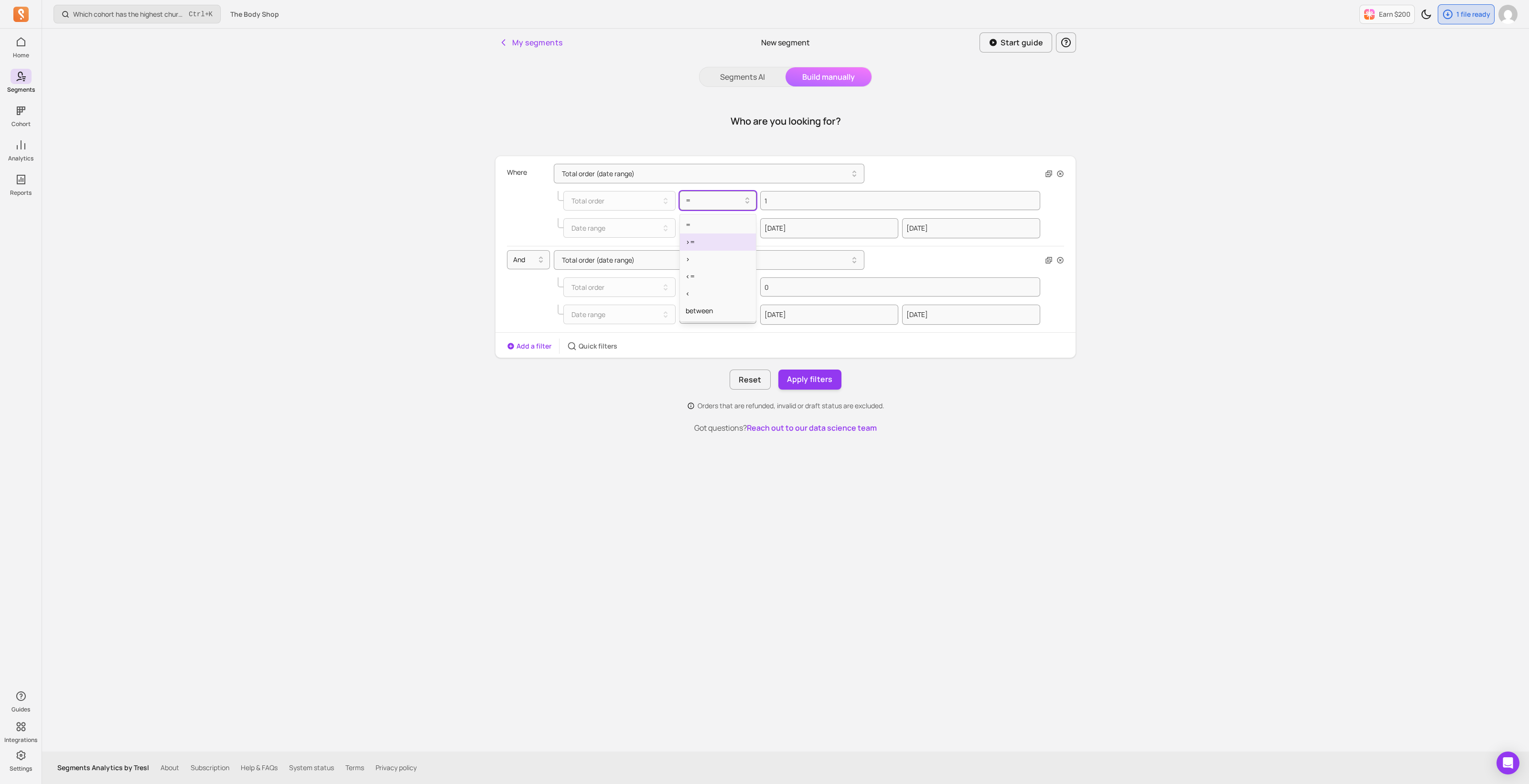
click at [713, 247] on div ">=" at bounding box center [718, 242] width 77 height 17
click at [761, 202] on input "1" at bounding box center [900, 200] width 280 height 19
type input "2"
click at [1059, 257] on icon "button" at bounding box center [1060, 260] width 7 height 7
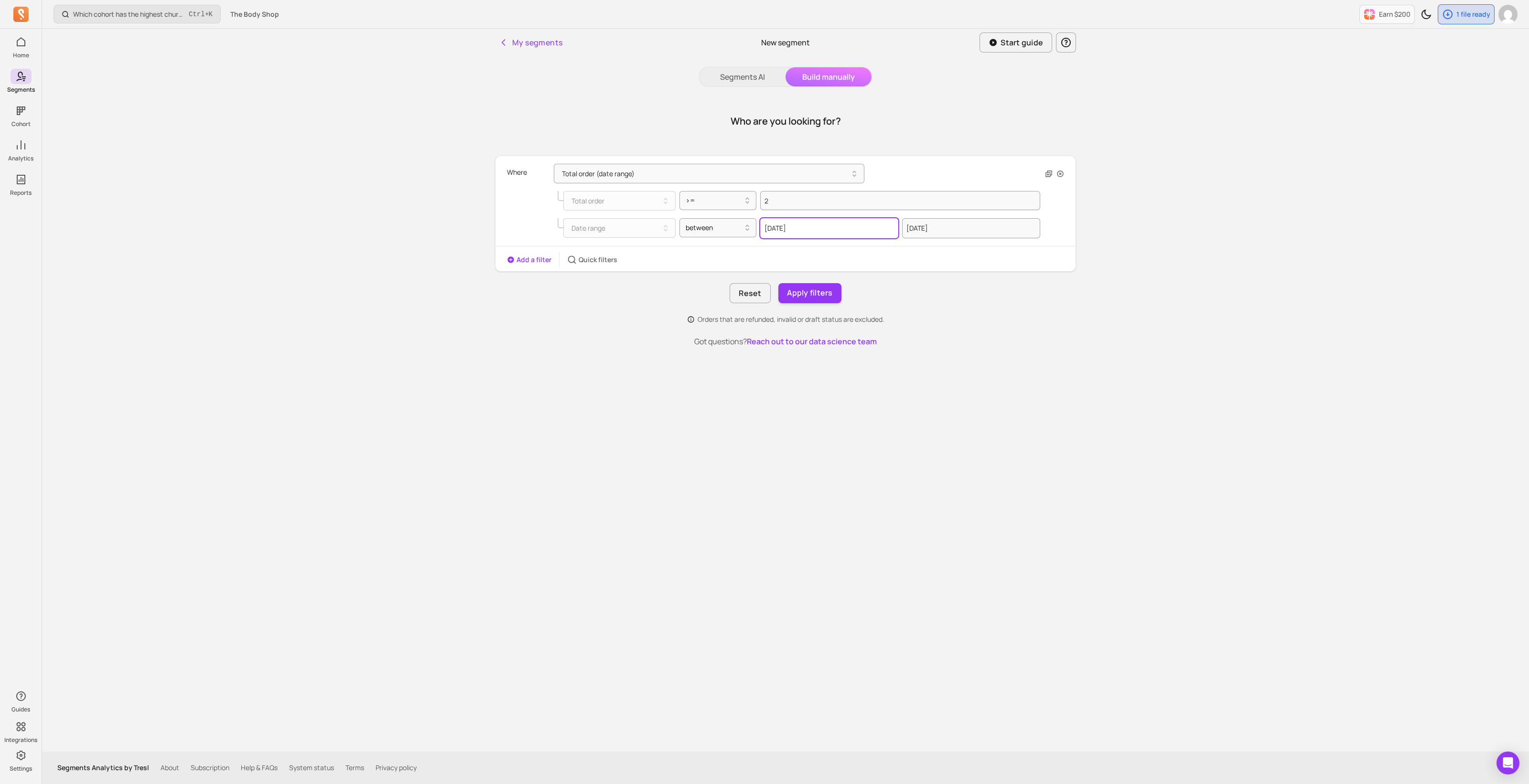
click at [814, 226] on input "2024-09-01" at bounding box center [828, 228] width 138 height 20
select select "2024"
select select "September"
click at [1063, 237] on div "Where Total order (date range) Total order >= 2 Date range between 2024-09-01 2…" at bounding box center [785, 202] width 580 height 86
click at [808, 295] on button "Apply filters" at bounding box center [810, 293] width 63 height 20
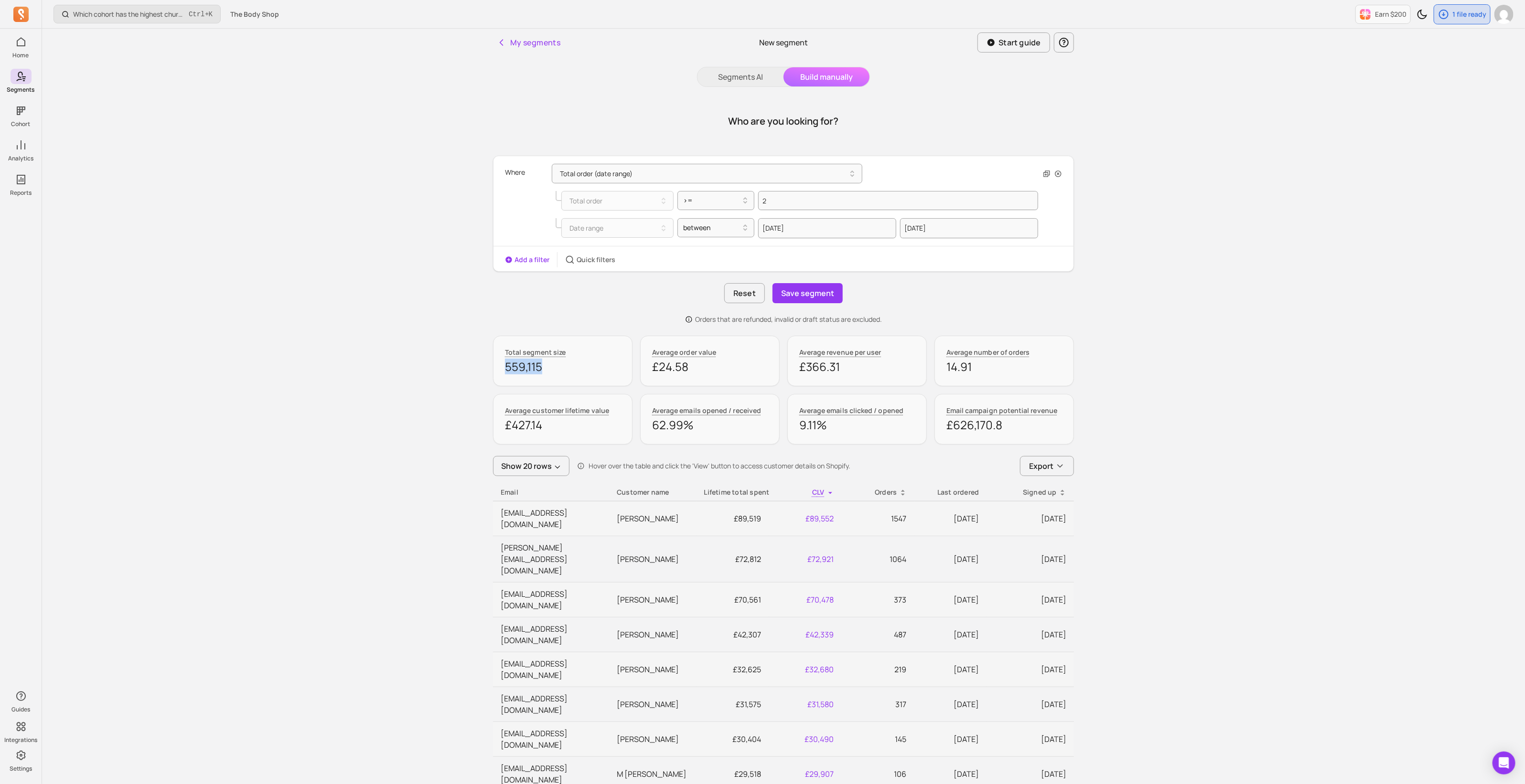
drag, startPoint x: 545, startPoint y: 367, endPoint x: 500, endPoint y: 366, distance: 45.0
click at [500, 366] on div "Total segment size 559,115" at bounding box center [562, 361] width 139 height 51
copy p "559,115"
click at [519, 258] on button "Add a filter" at bounding box center [527, 260] width 45 height 9
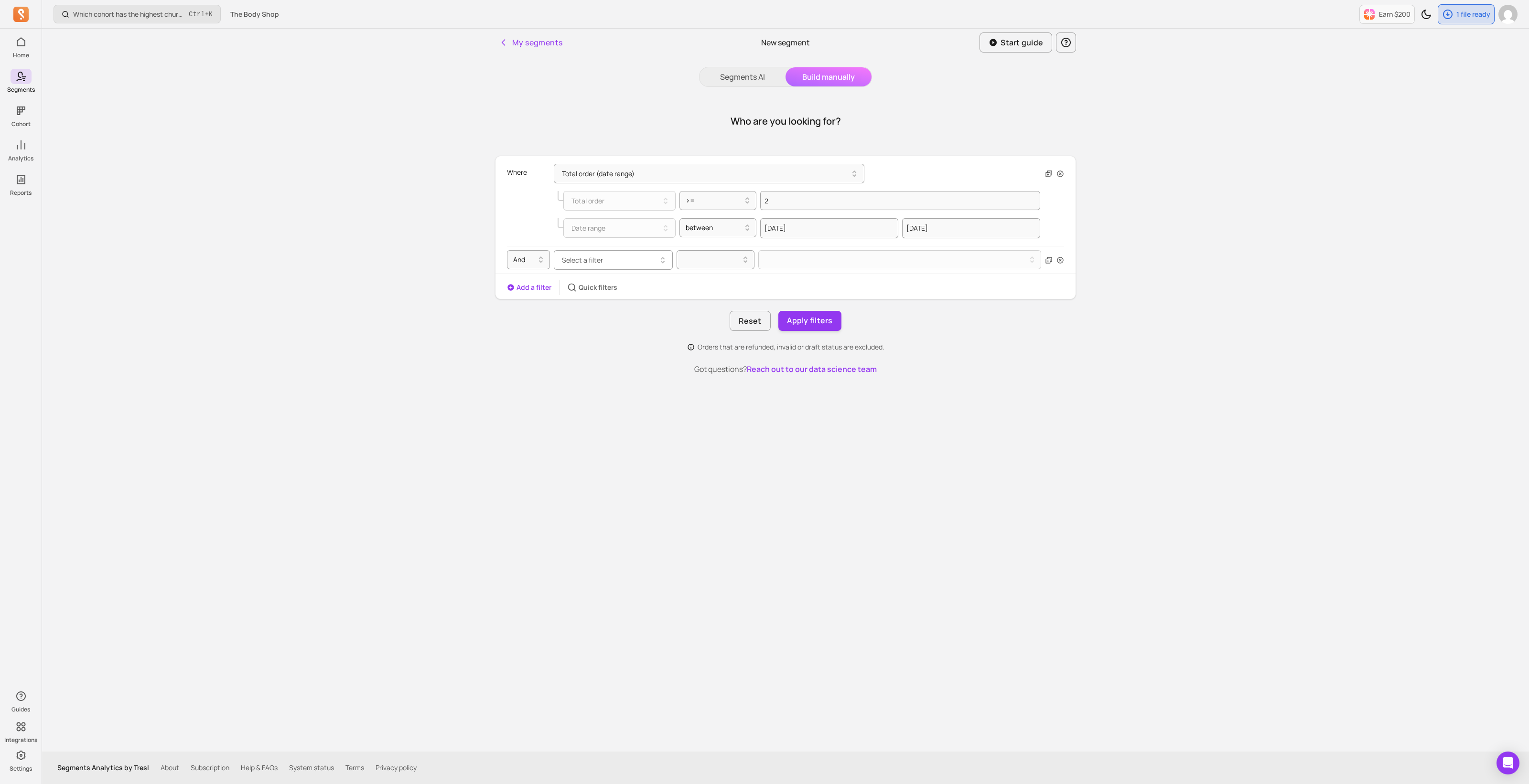
click at [587, 262] on span "Select a filter" at bounding box center [583, 260] width 41 height 9
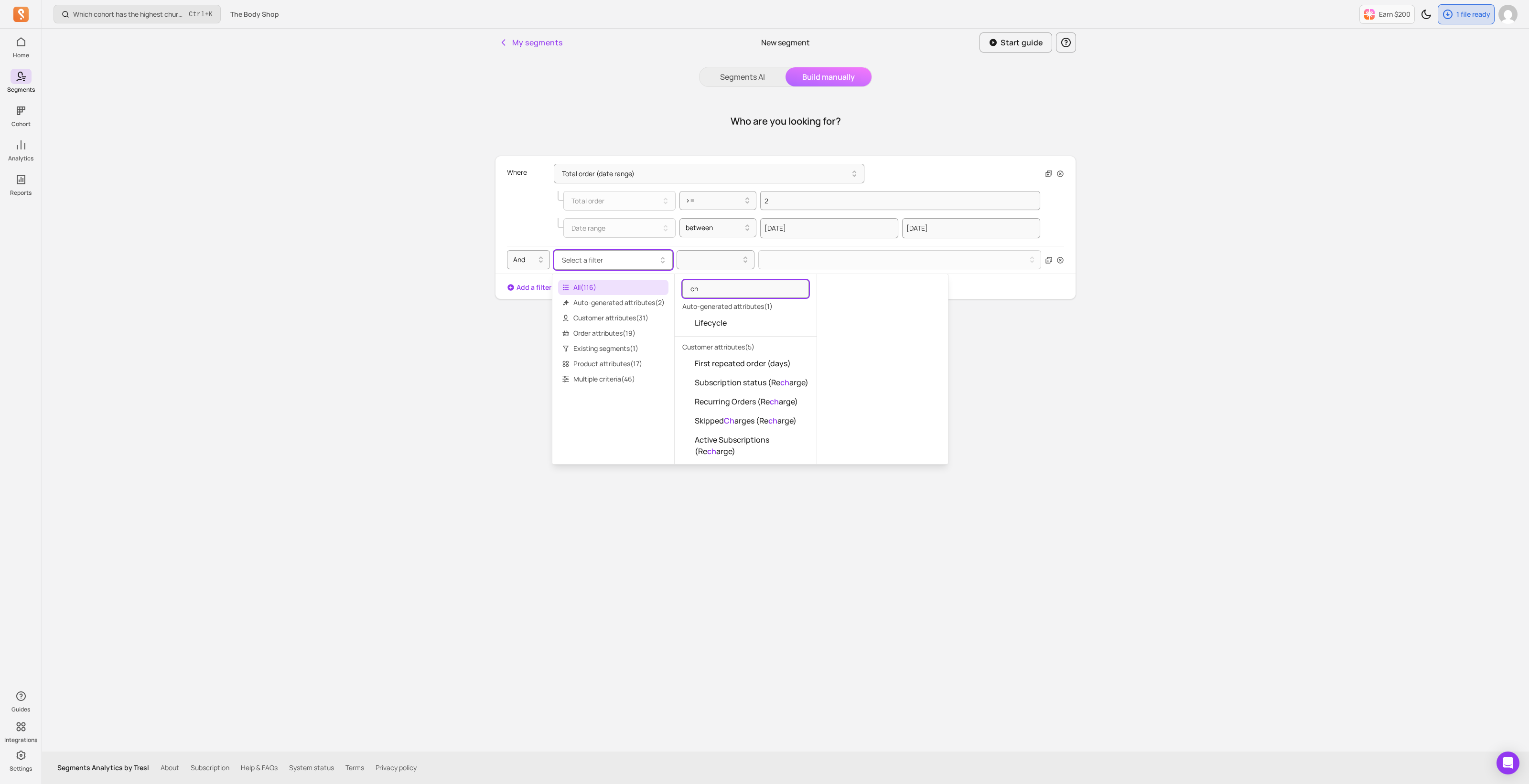
type input "c"
click at [1060, 260] on icon "button" at bounding box center [1060, 260] width 7 height 7
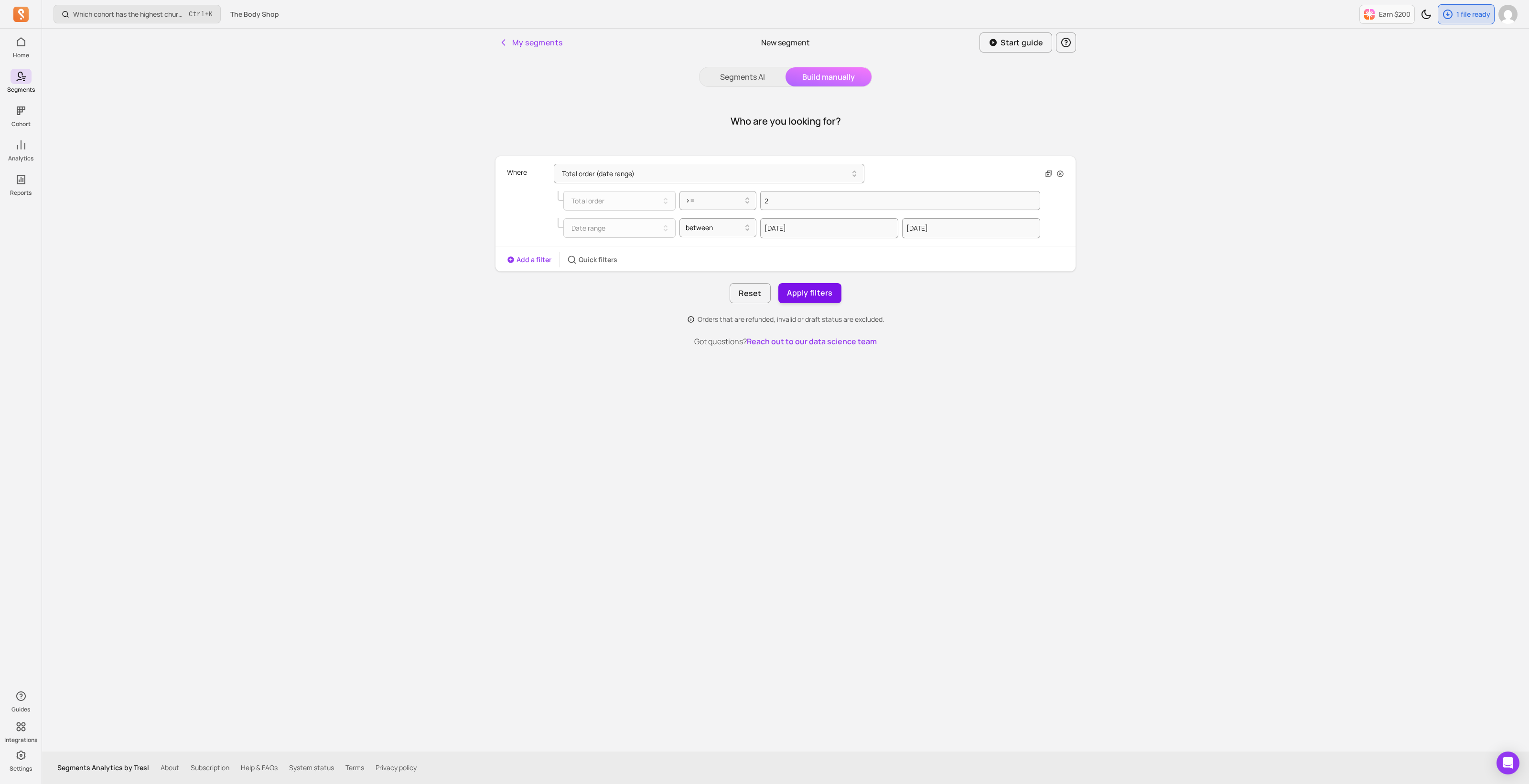
click at [827, 293] on button "Apply filters" at bounding box center [810, 293] width 63 height 20
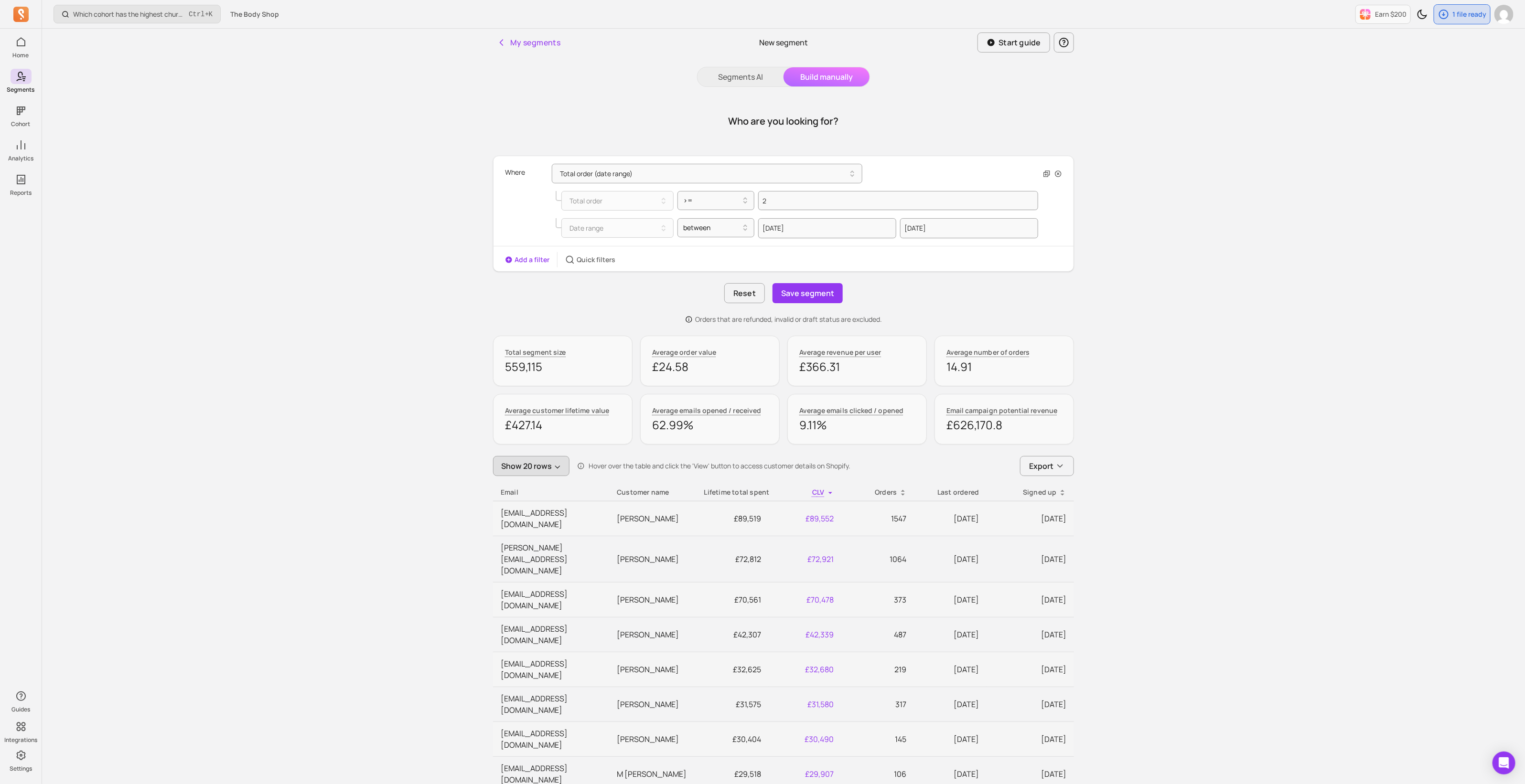
click at [543, 467] on button "Show 20 rows" at bounding box center [531, 466] width 77 height 20
click at [543, 467] on button "Show 20 rows" at bounding box center [533, 466] width 77 height 20
drag, startPoint x: 292, startPoint y: 496, endPoint x: 310, endPoint y: 490, distance: 19.0
click at [292, 496] on div "Which cohort has the highest churn rate? Ctrl + K The Body Shop Earn $200 1 fil…" at bounding box center [783, 666] width 1483 height 1332
drag, startPoint x: 812, startPoint y: 290, endPoint x: 559, endPoint y: 383, distance: 269.6
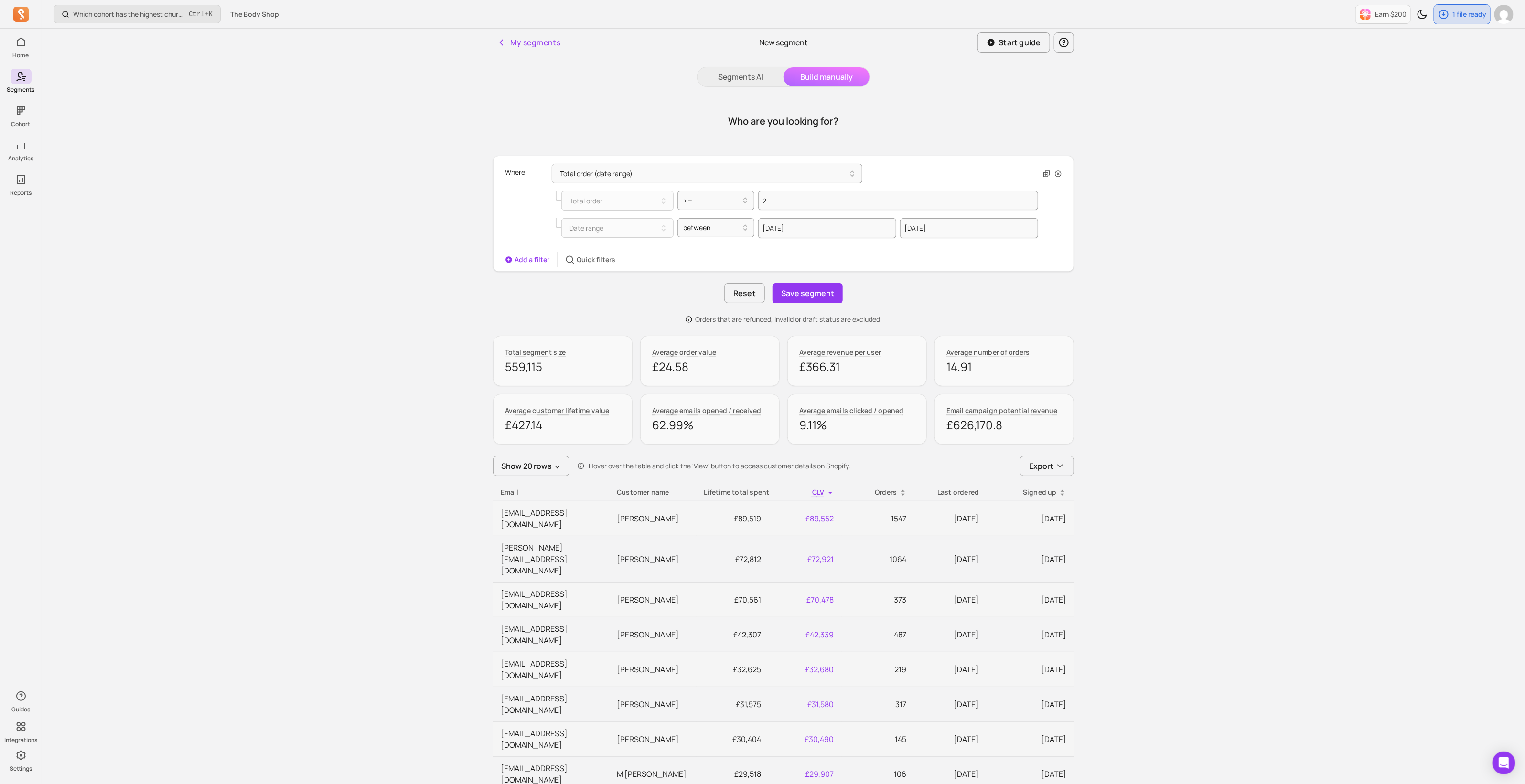
click at [560, 383] on div "Who are you looking for? Where Total order (date range) Total order >= 2 Date r…" at bounding box center [783, 693] width 581 height 1189
drag, startPoint x: 540, startPoint y: 369, endPoint x: 506, endPoint y: 369, distance: 34.0
click at [506, 369] on p "559,115" at bounding box center [563, 366] width 116 height 15
copy p "559,115"
click at [824, 292] on button "Save segment" at bounding box center [807, 293] width 70 height 20
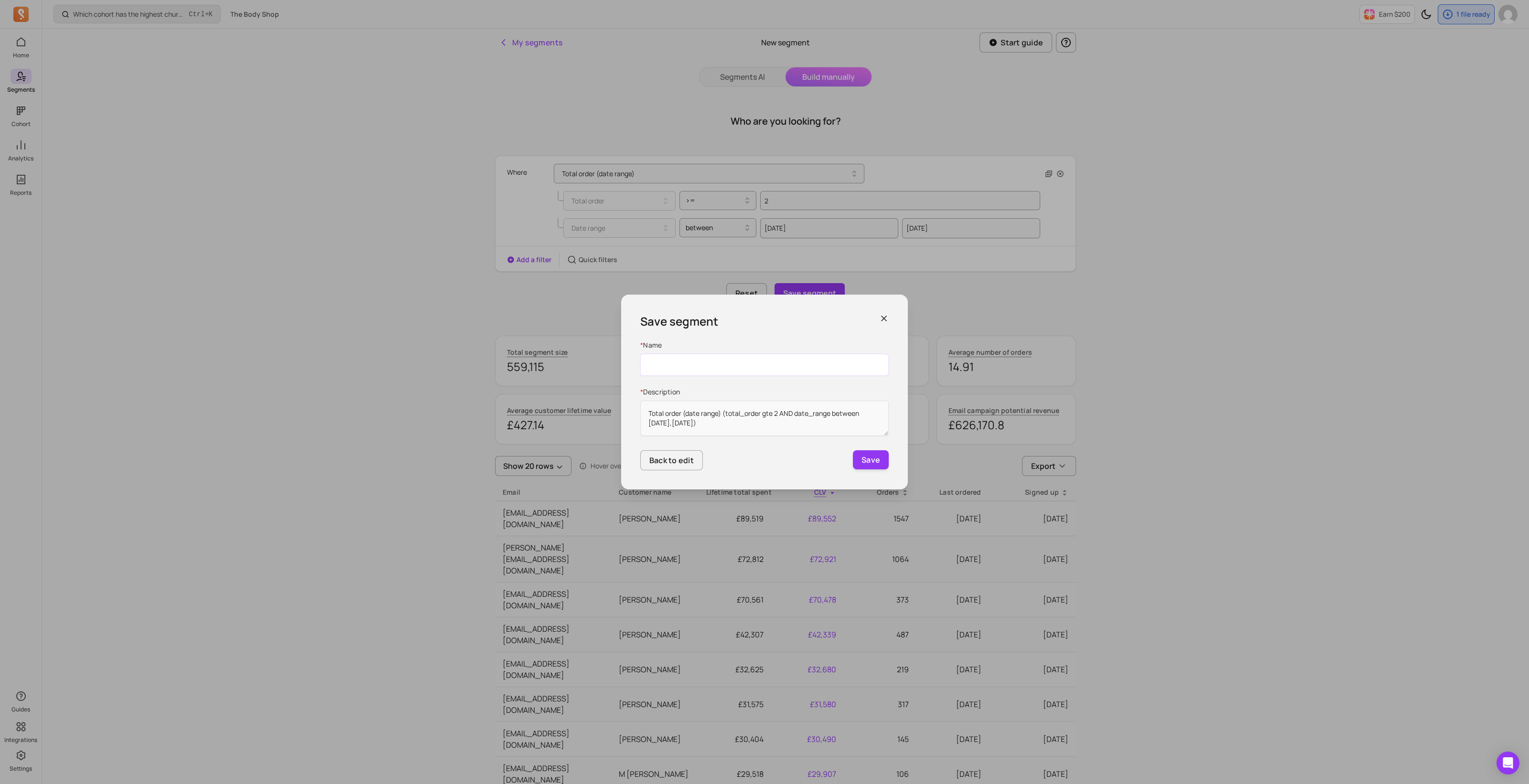
drag, startPoint x: 701, startPoint y: 368, endPoint x: 719, endPoint y: 376, distance: 19.7
click at [701, 368] on input "Name" at bounding box center [764, 365] width 248 height 22
paste input "DLG_UK_TBS_RFM_ActiveMulti"
type input "DLG_UK_TBS_RFM_ActiveMulti"
click at [873, 463] on button "Save" at bounding box center [870, 459] width 36 height 19
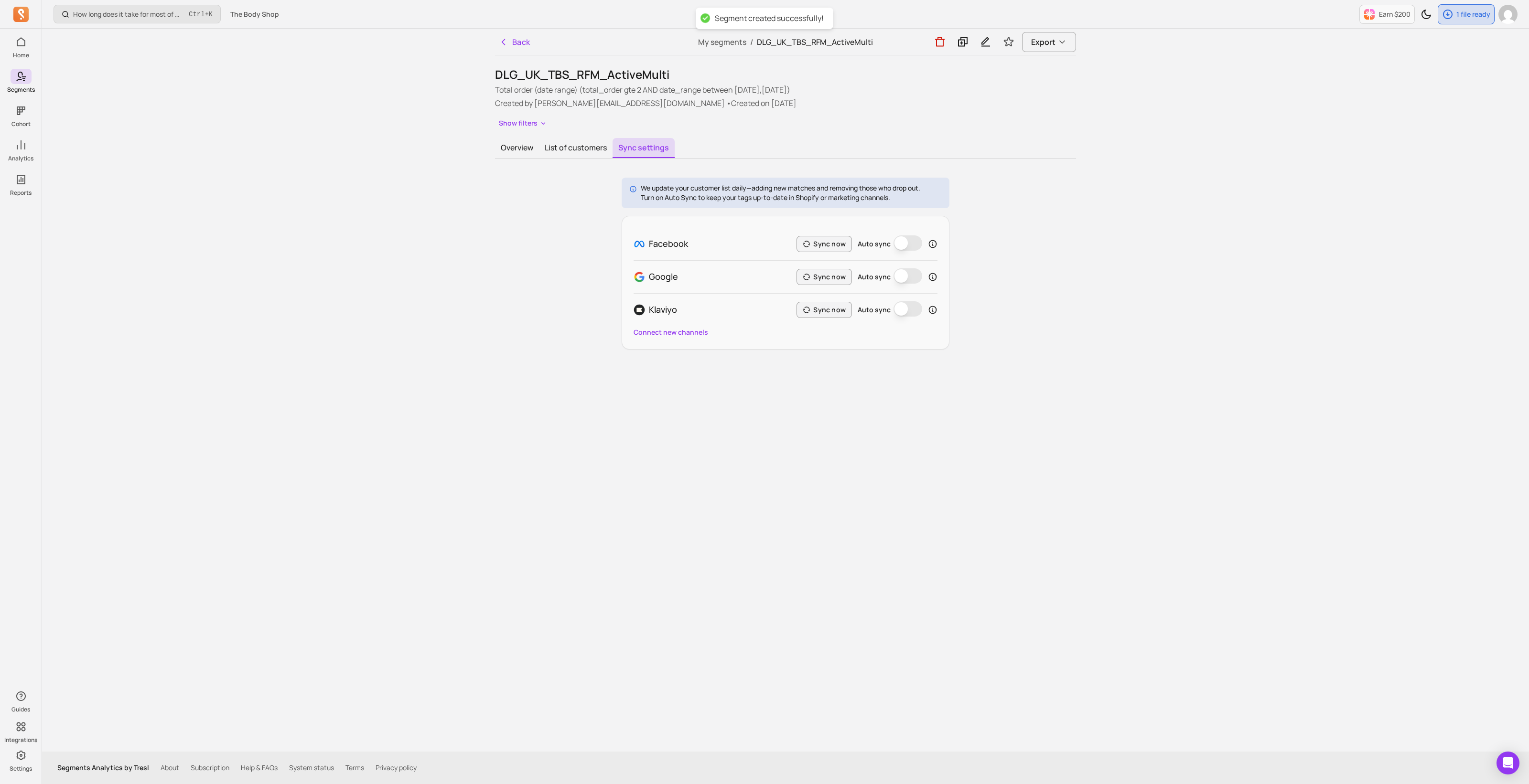
click at [910, 244] on button "Auto sync" at bounding box center [907, 243] width 29 height 15
click at [826, 244] on button "Sync now" at bounding box center [824, 244] width 55 height 16
click at [577, 150] on button "List of customers" at bounding box center [575, 148] width 73 height 20
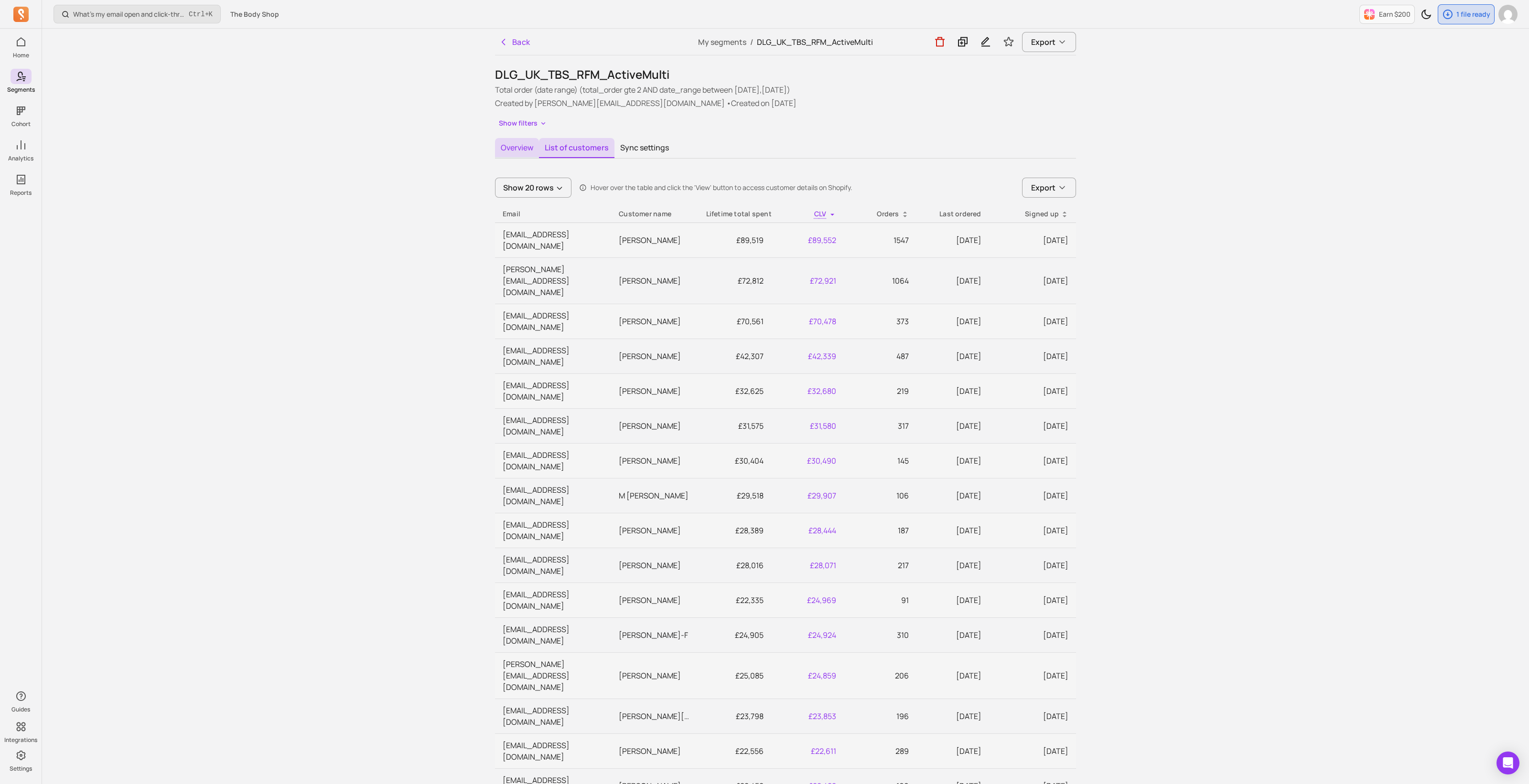
click at [521, 148] on button "Overview" at bounding box center [517, 148] width 44 height 20
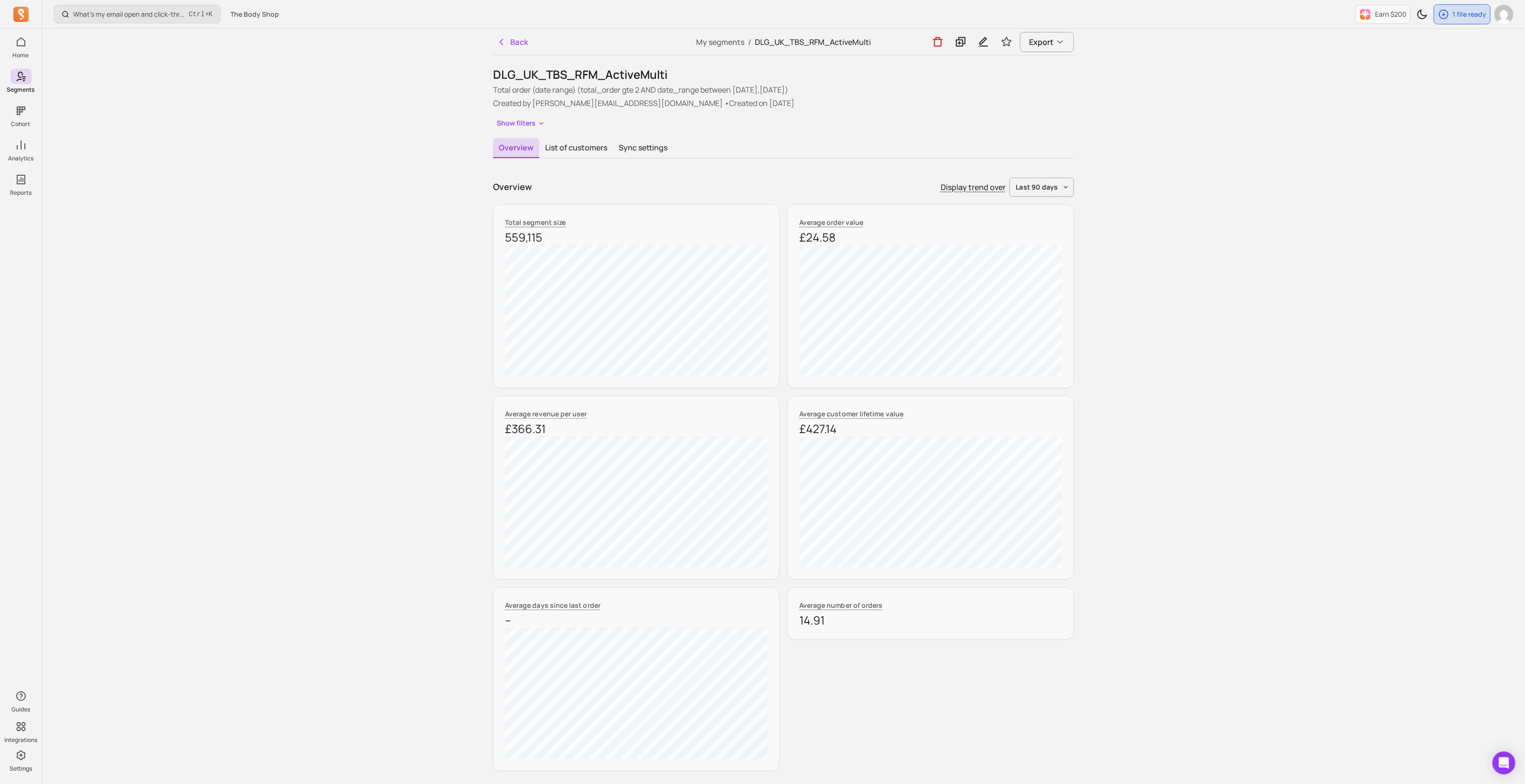
click at [376, 343] on div "What’s my email open and click-through rate? Ctrl + K The Body Shop Earn $200 1…" at bounding box center [783, 640] width 1483 height 1280
click at [963, 42] on icon at bounding box center [960, 42] width 9 height 9
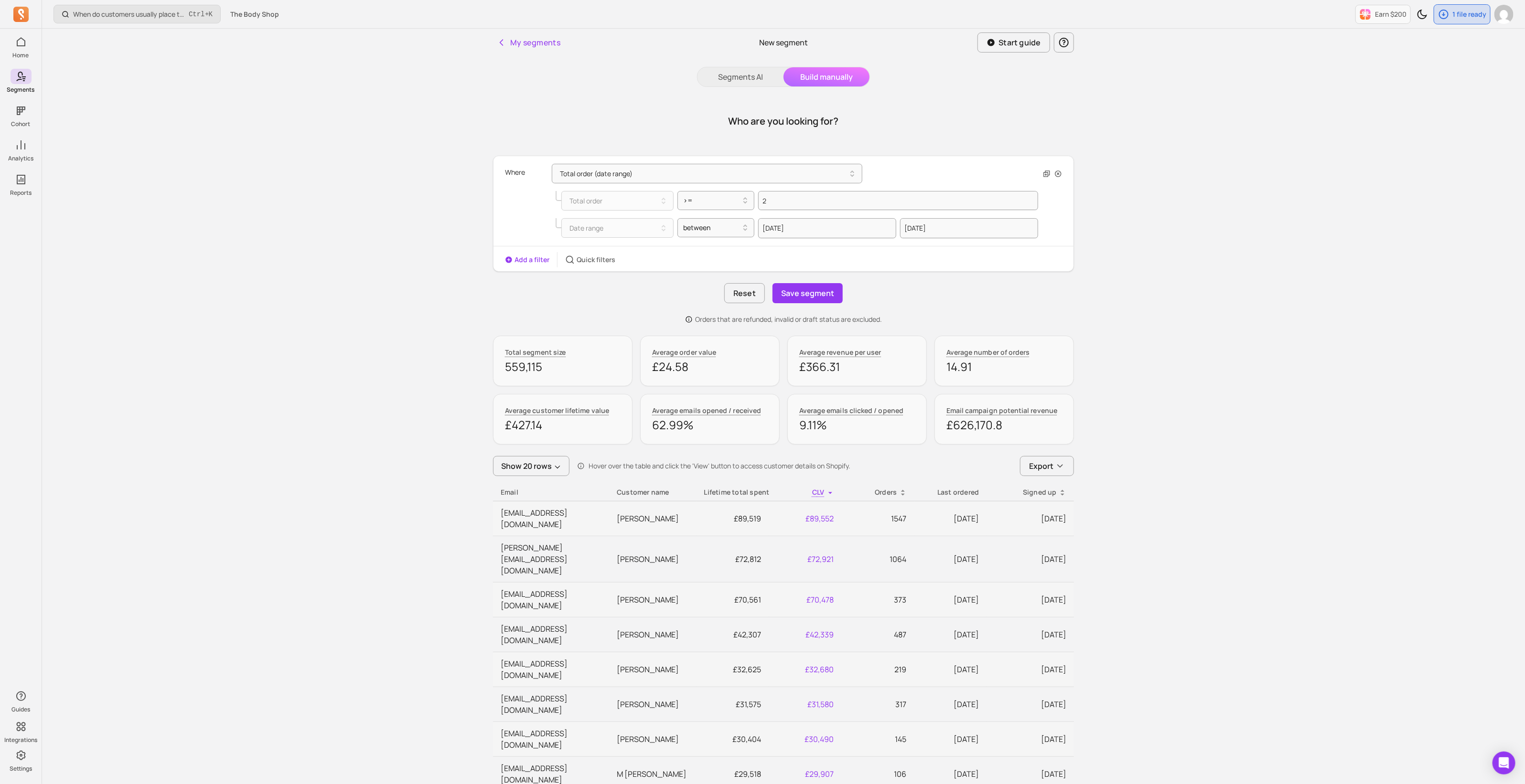
click at [532, 257] on button "Add a filter" at bounding box center [527, 260] width 45 height 9
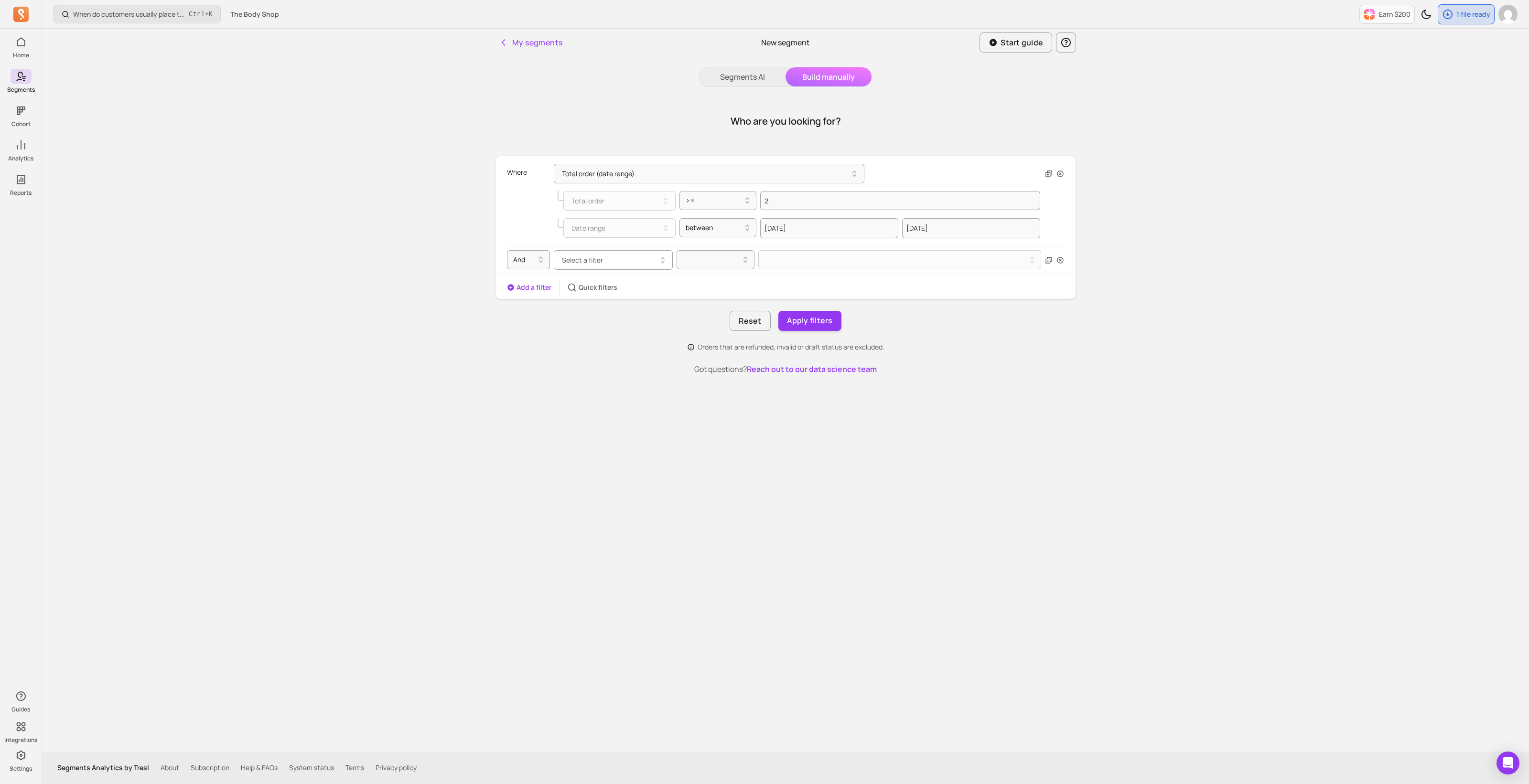
click at [603, 264] on button "Select a filter" at bounding box center [613, 260] width 119 height 19
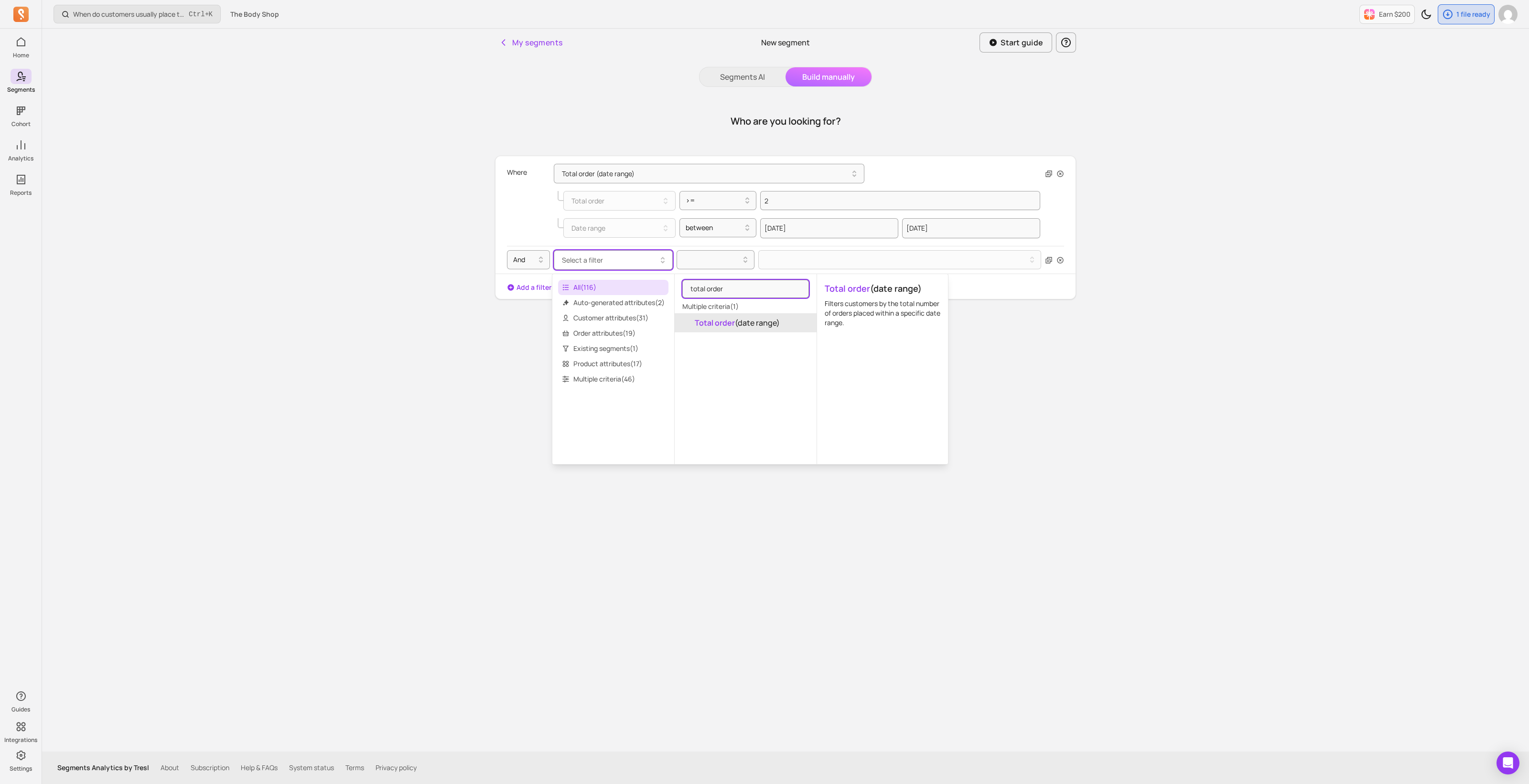
type input "total order"
click at [731, 320] on mark "Total order" at bounding box center [715, 323] width 40 height 11
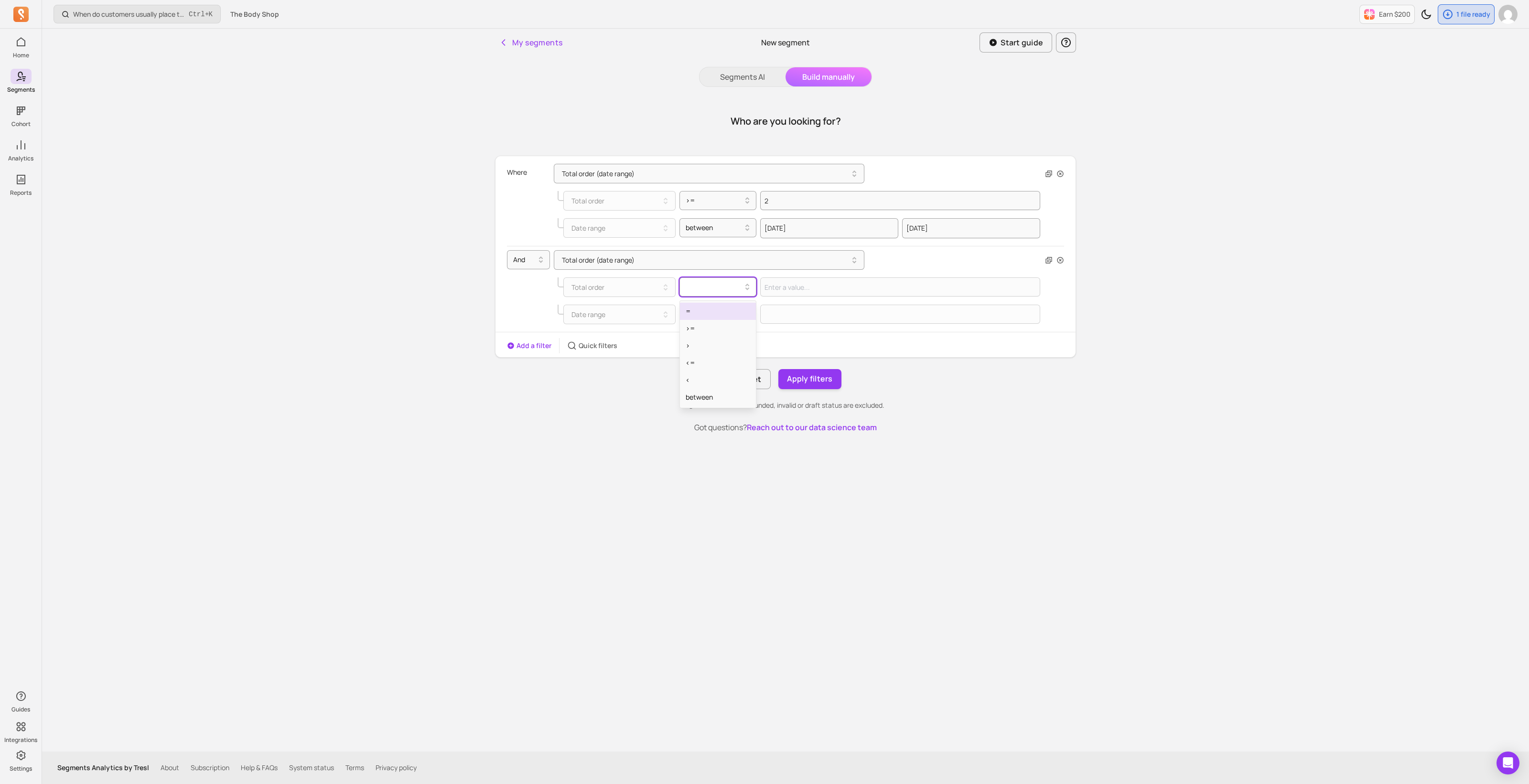
click at [721, 292] on div at bounding box center [714, 287] width 57 height 11
click at [707, 316] on div "=" at bounding box center [718, 311] width 77 height 17
click at [773, 291] on input "Value for filter clause" at bounding box center [900, 287] width 280 height 19
type input "0"
click at [791, 201] on input "2" at bounding box center [900, 200] width 280 height 19
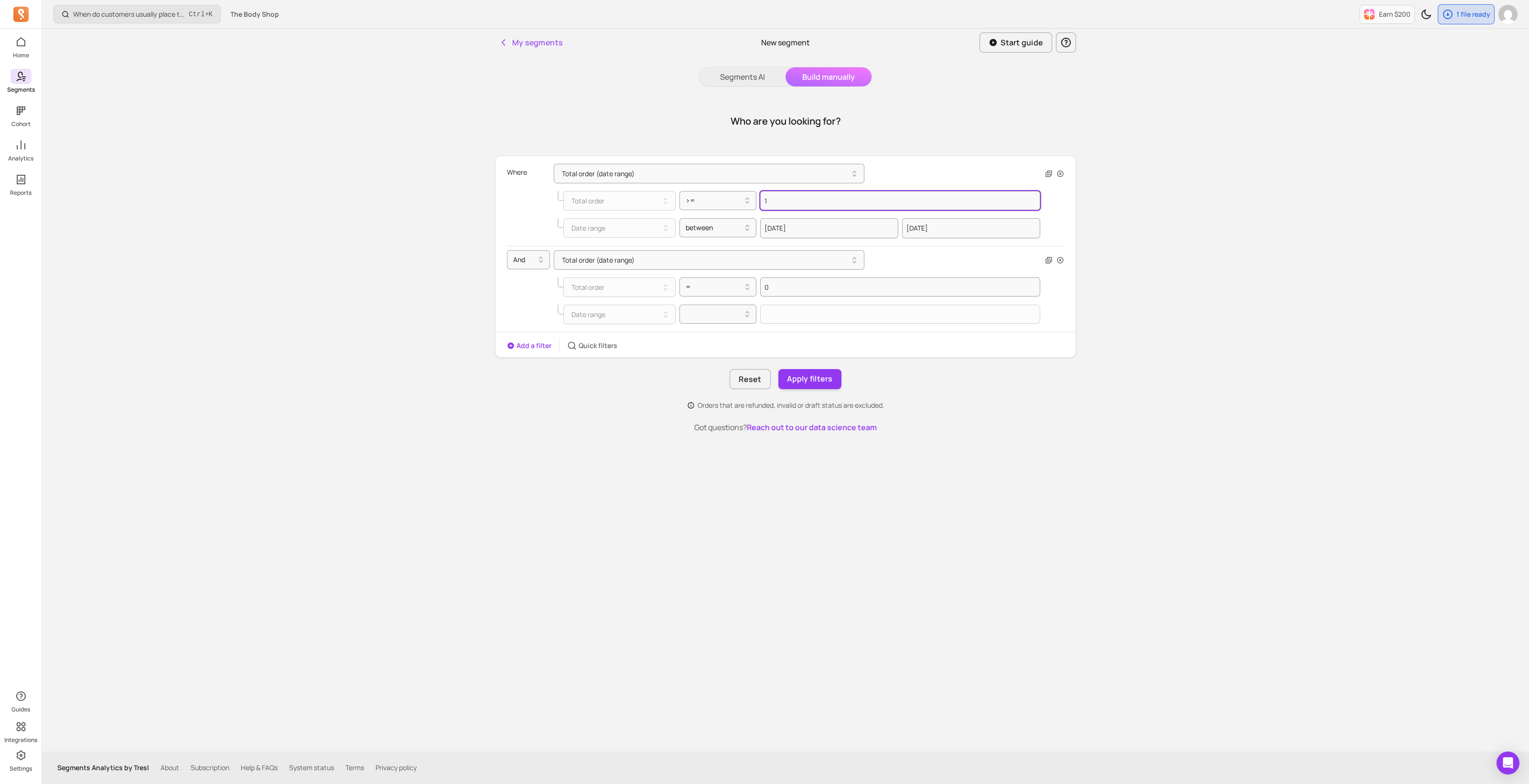
type input "1"
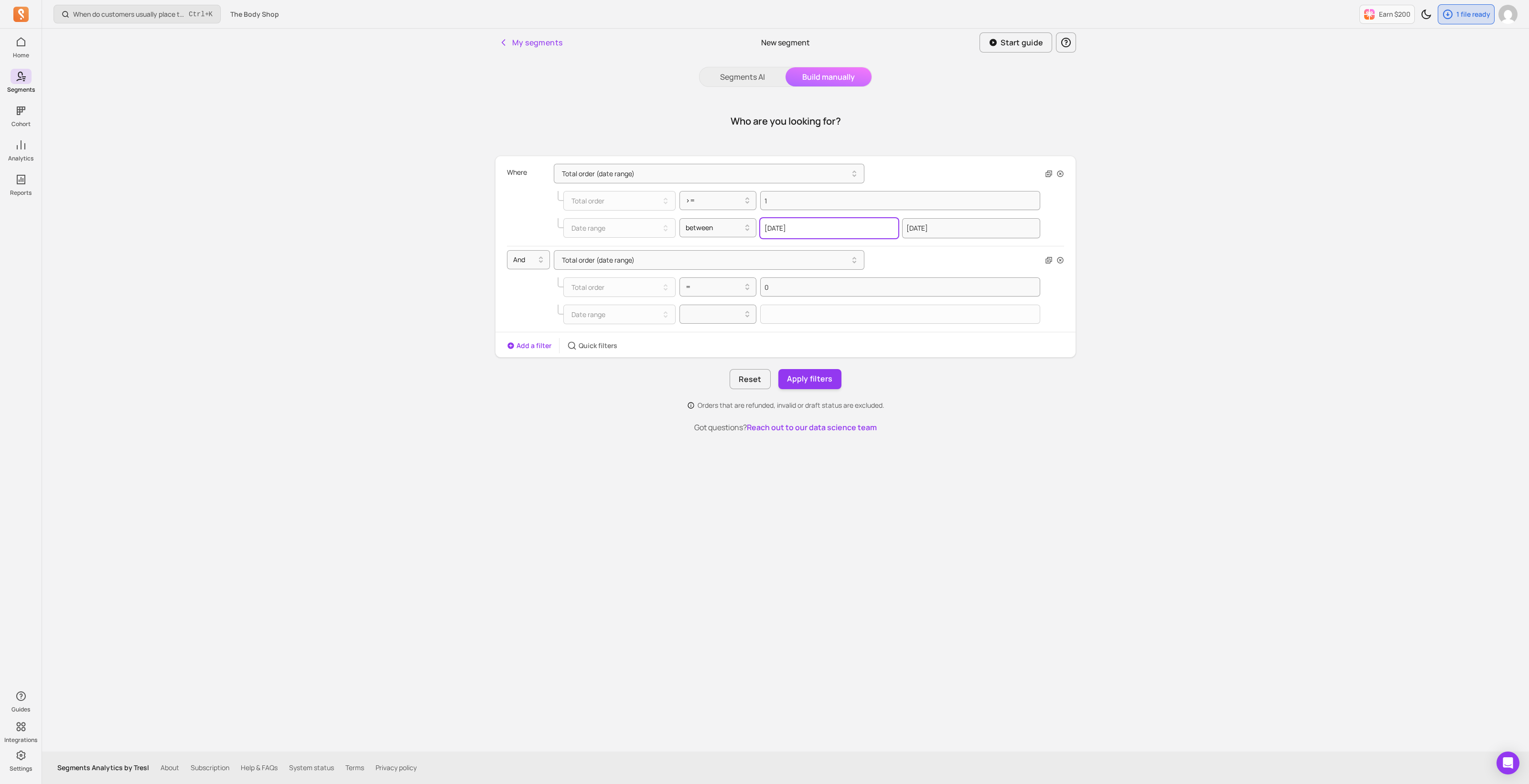
click at [814, 227] on input "2024-09-01" at bounding box center [828, 228] width 138 height 20
select select "2024"
select select "September"
drag, startPoint x: 825, startPoint y: 227, endPoint x: 754, endPoint y: 227, distance: 71.0
click at [755, 227] on div "Date range between 2024-09-01 2000 2001 2002 2003 2004 2005 2006 2007 2008 2009…" at bounding box center [798, 228] width 483 height 20
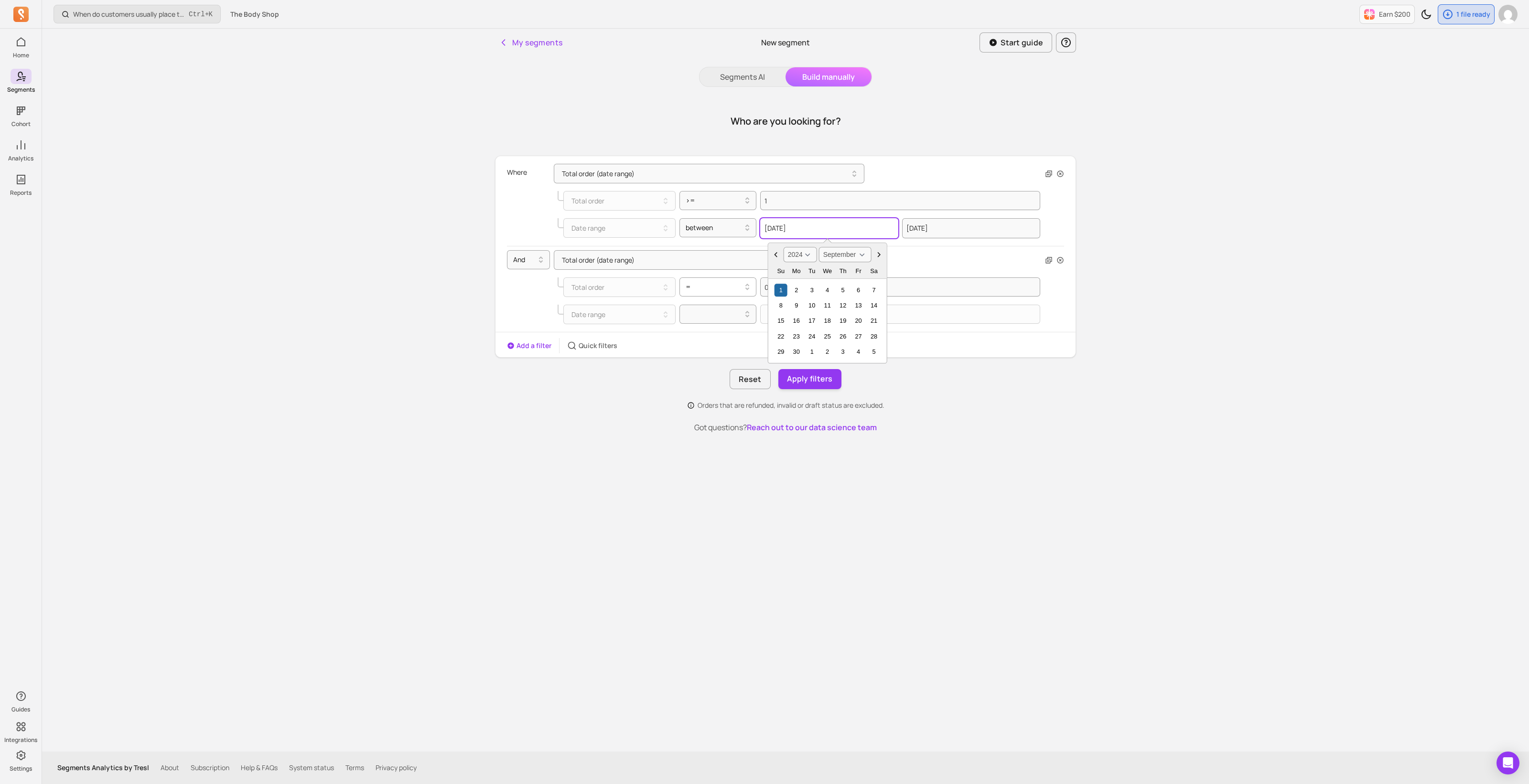
paste input "2-09-04"
type input "2022-09-04"
select select "2022"
type input "2022-09-04"
drag, startPoint x: 932, startPoint y: 228, endPoint x: 949, endPoint y: 228, distance: 17.0
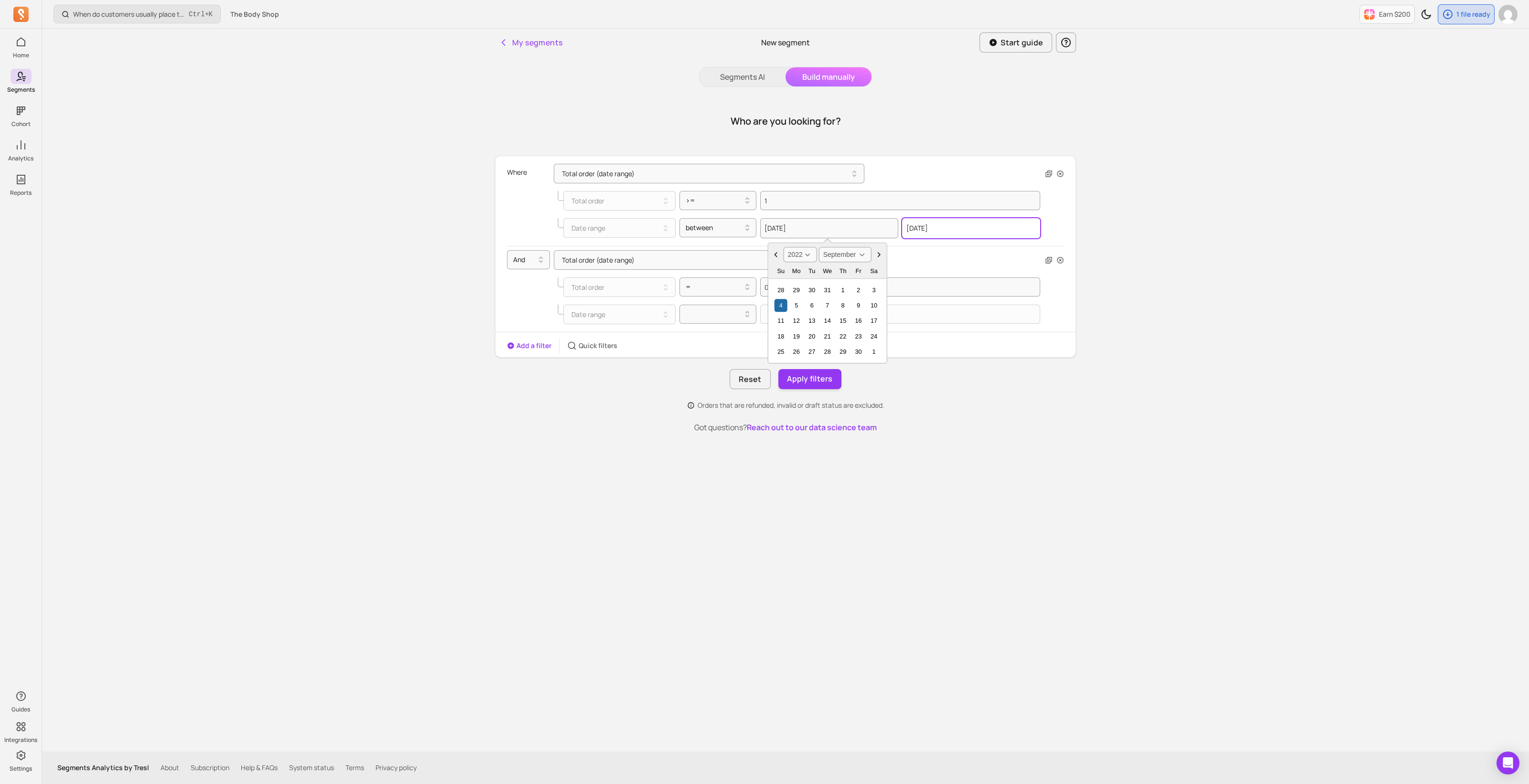
click at [932, 228] on input "2025-08-30" at bounding box center [970, 228] width 138 height 20
select select "2025"
select select "August"
drag, startPoint x: 958, startPoint y: 227, endPoint x: 872, endPoint y: 227, distance: 86.0
click at [872, 227] on div "2022-09-04 2025-08-30 2000 2001 2002 2003 2004 2005 2006 2007 2008 2009 2010 20…" at bounding box center [900, 228] width 280 height 20
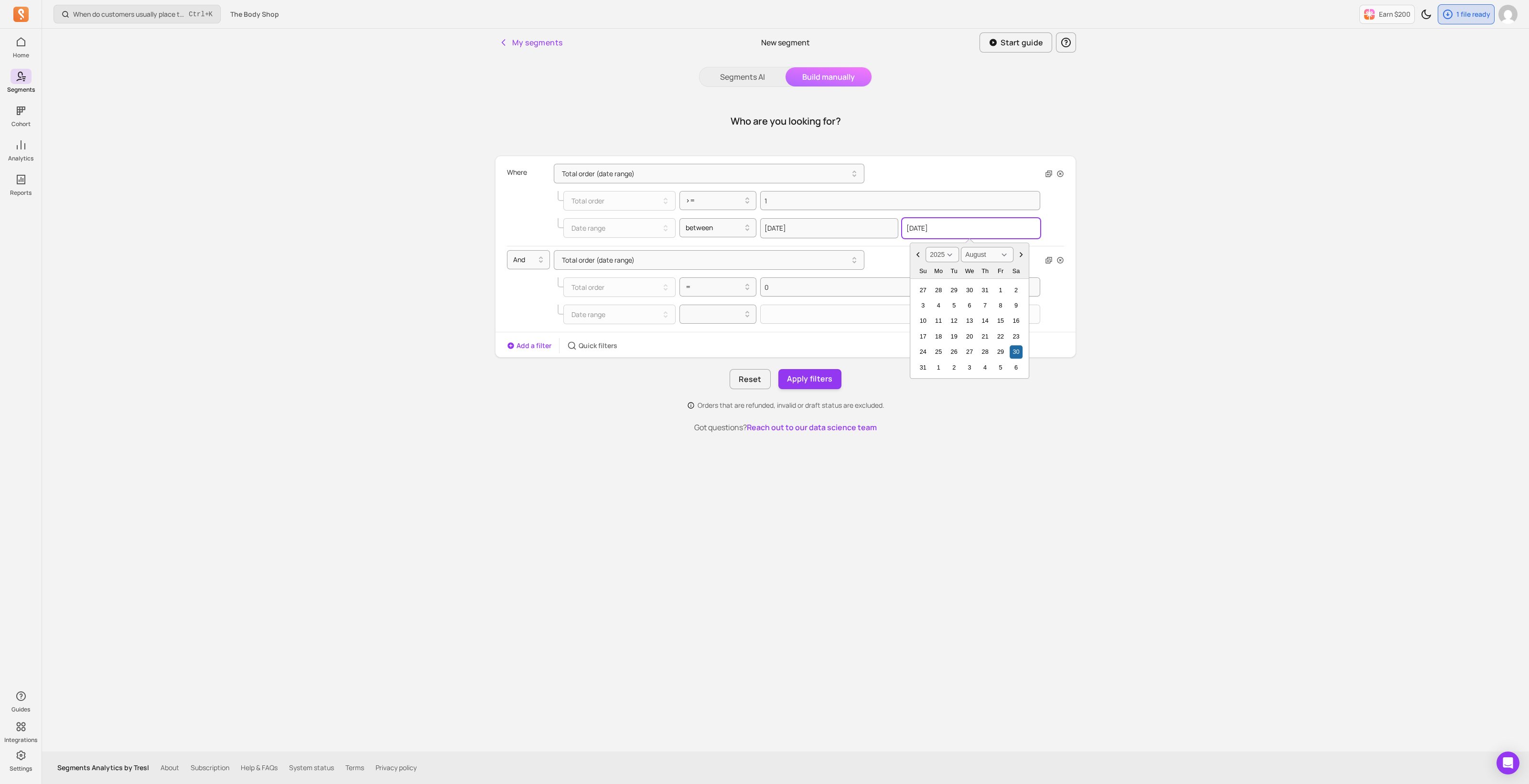
paste input "4-08-31"
type input "2024-08-31"
select select "2024"
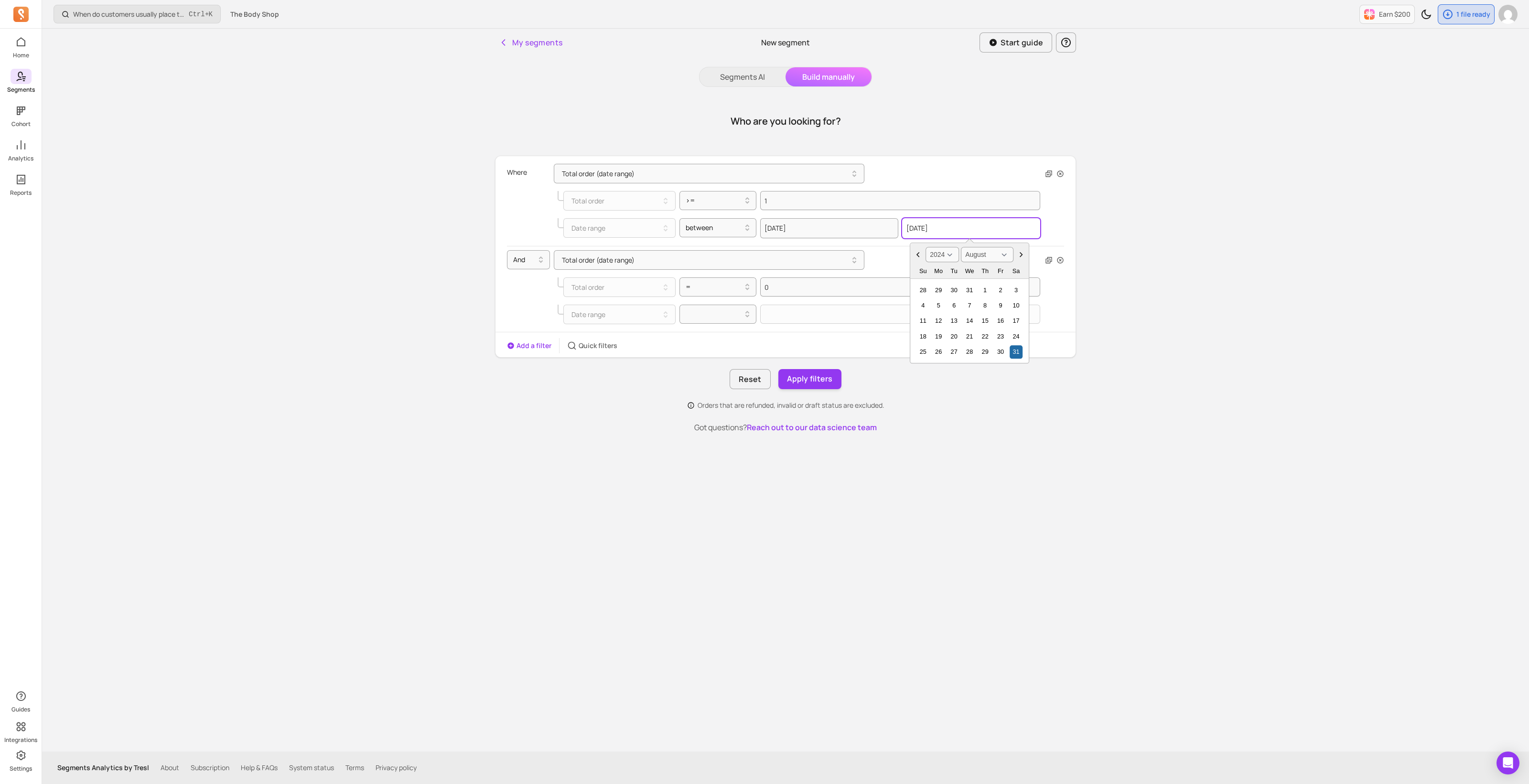
type input "2024-08-31"
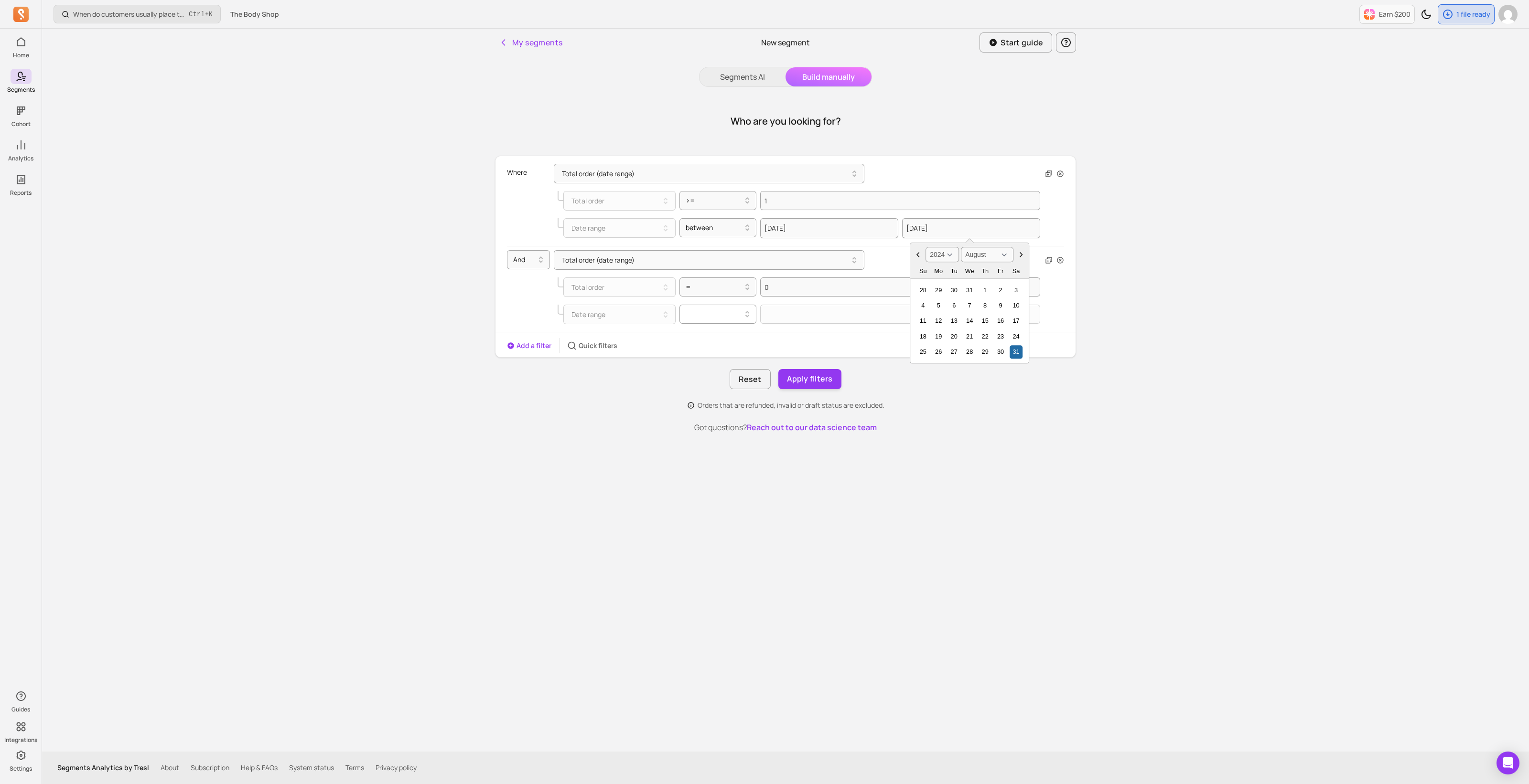
click at [699, 311] on div at bounding box center [714, 313] width 57 height 11
click at [711, 374] on div "between" at bounding box center [718, 373] width 77 height 17
select select "2025"
select select "October"
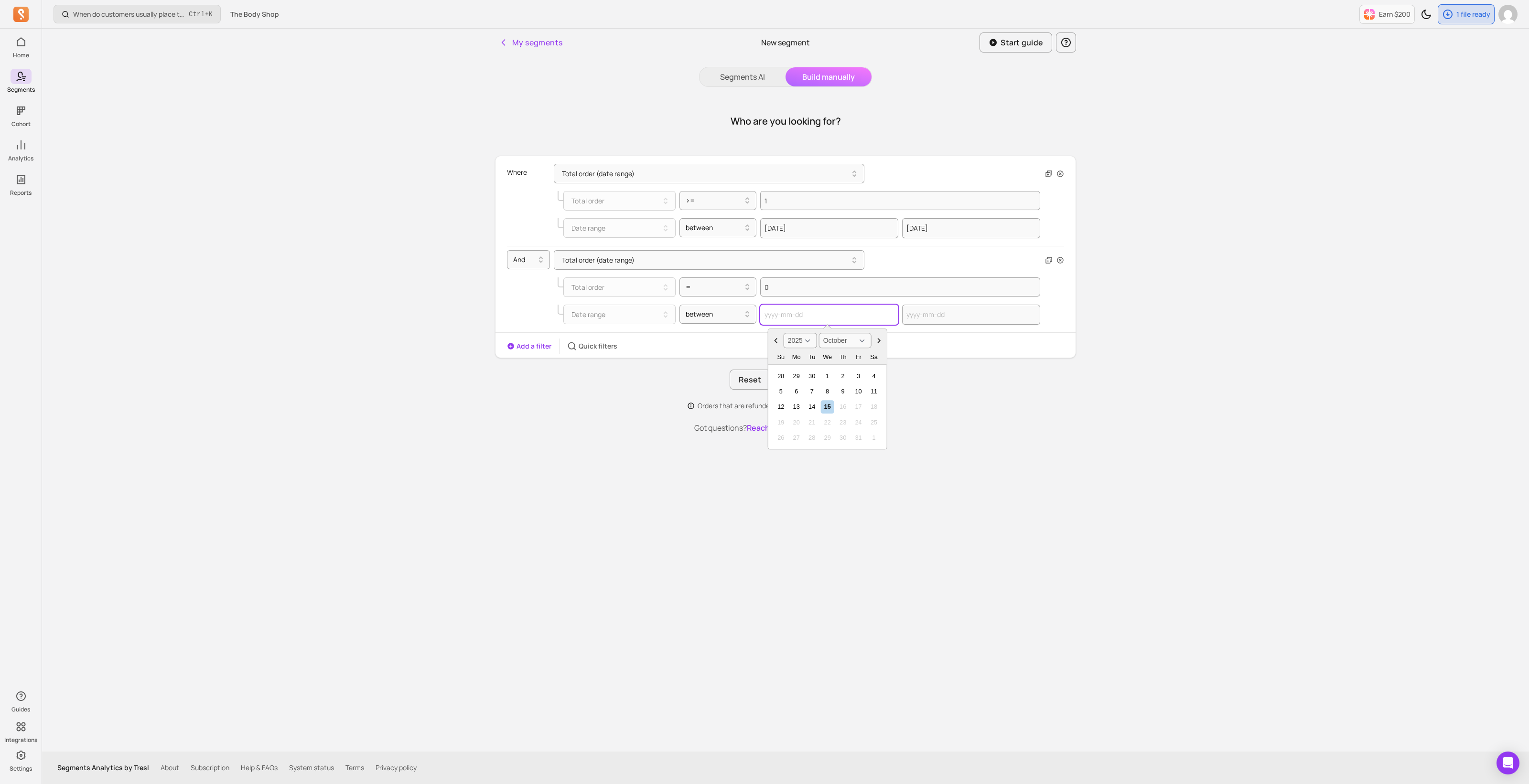
click at [774, 314] on input "text" at bounding box center [828, 315] width 138 height 20
paste input "2025-08-30"
type input "2025-08-30"
select select "August"
type input "2025-08-30"
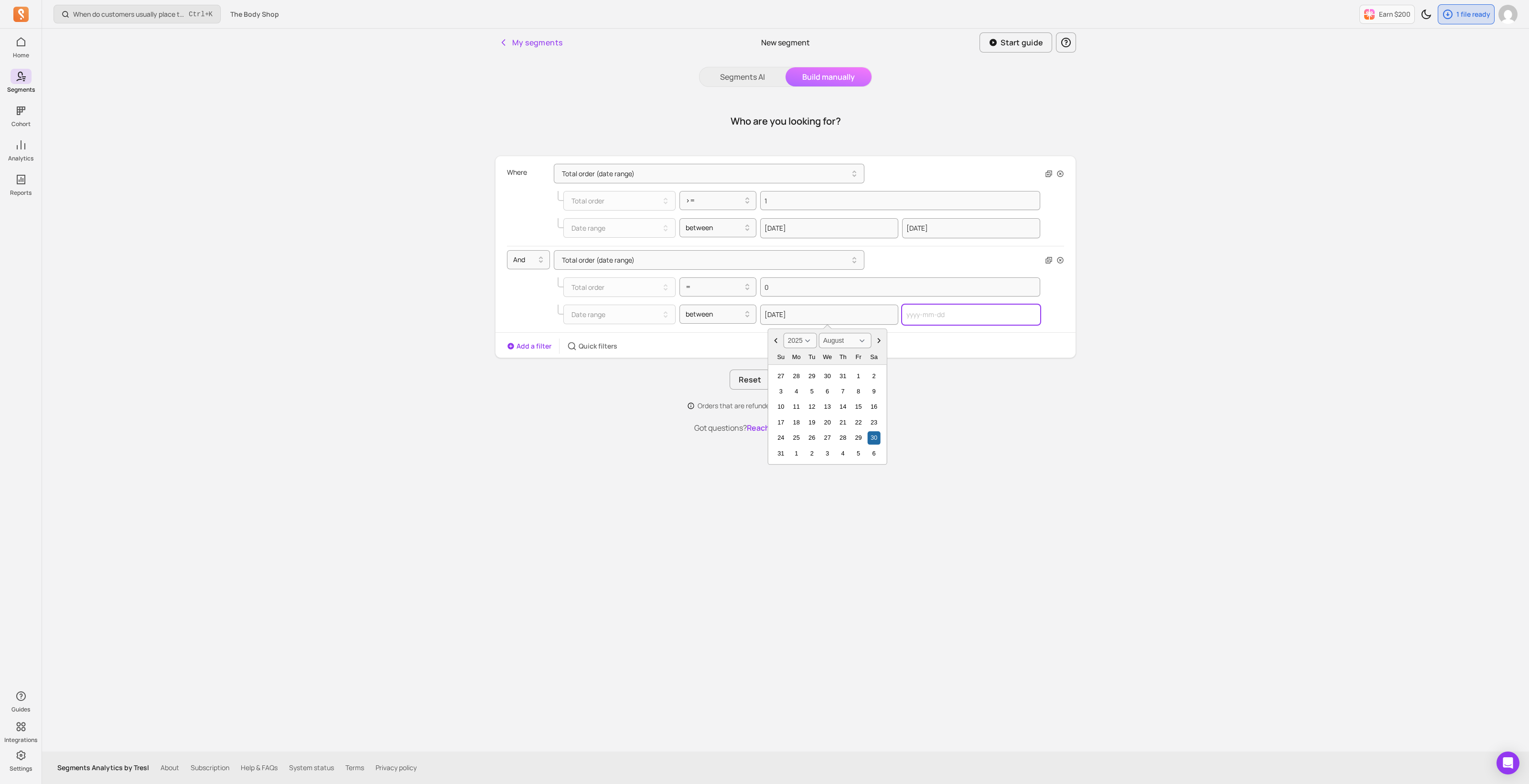
click at [904, 314] on input "text" at bounding box center [970, 315] width 138 height 20
select select "2025"
select select "October"
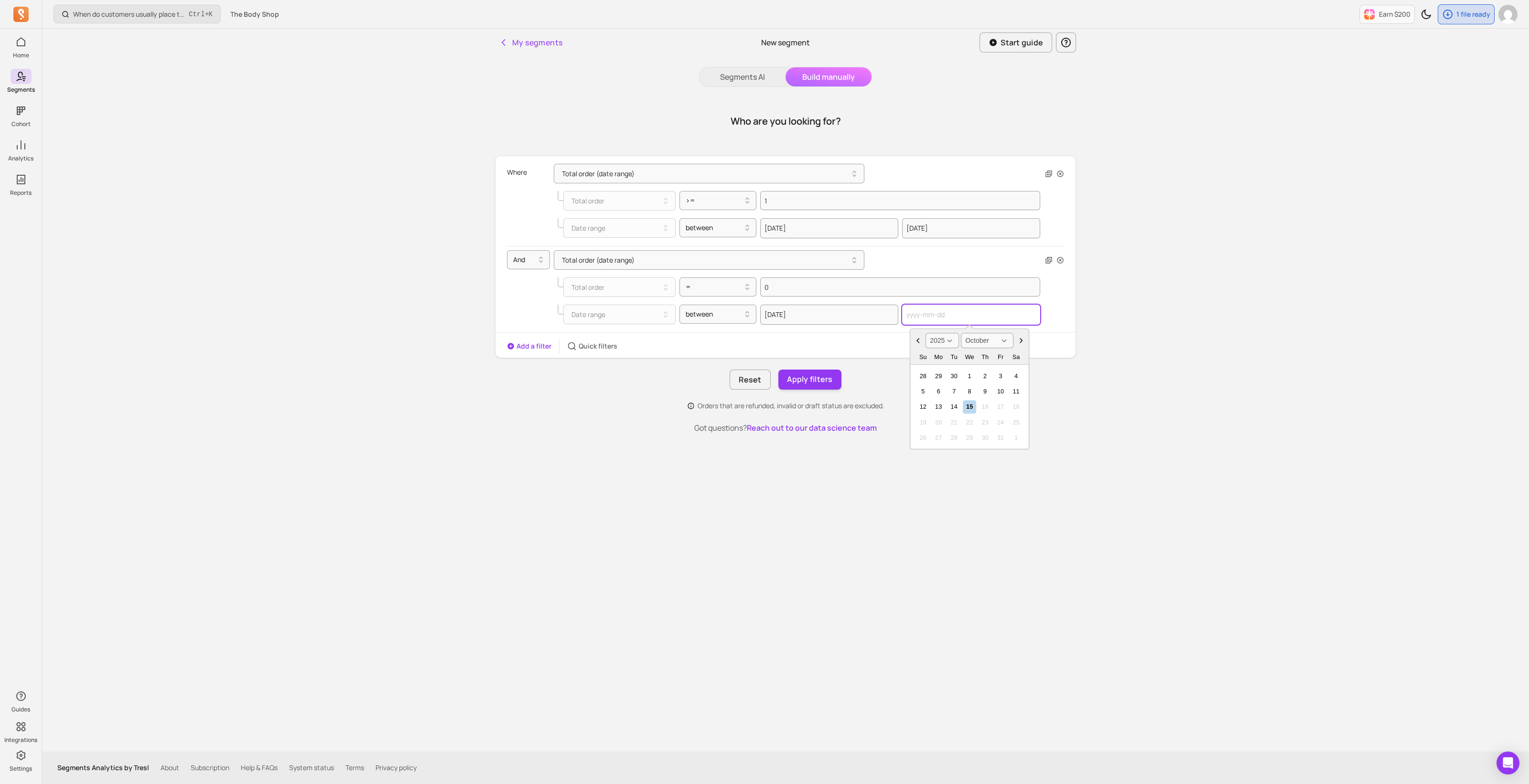
paste input "2025-08-30"
type input "2025-08-30"
select select "August"
type input "2025-08-30"
click at [808, 313] on input "2025-08-30" at bounding box center [828, 315] width 138 height 20
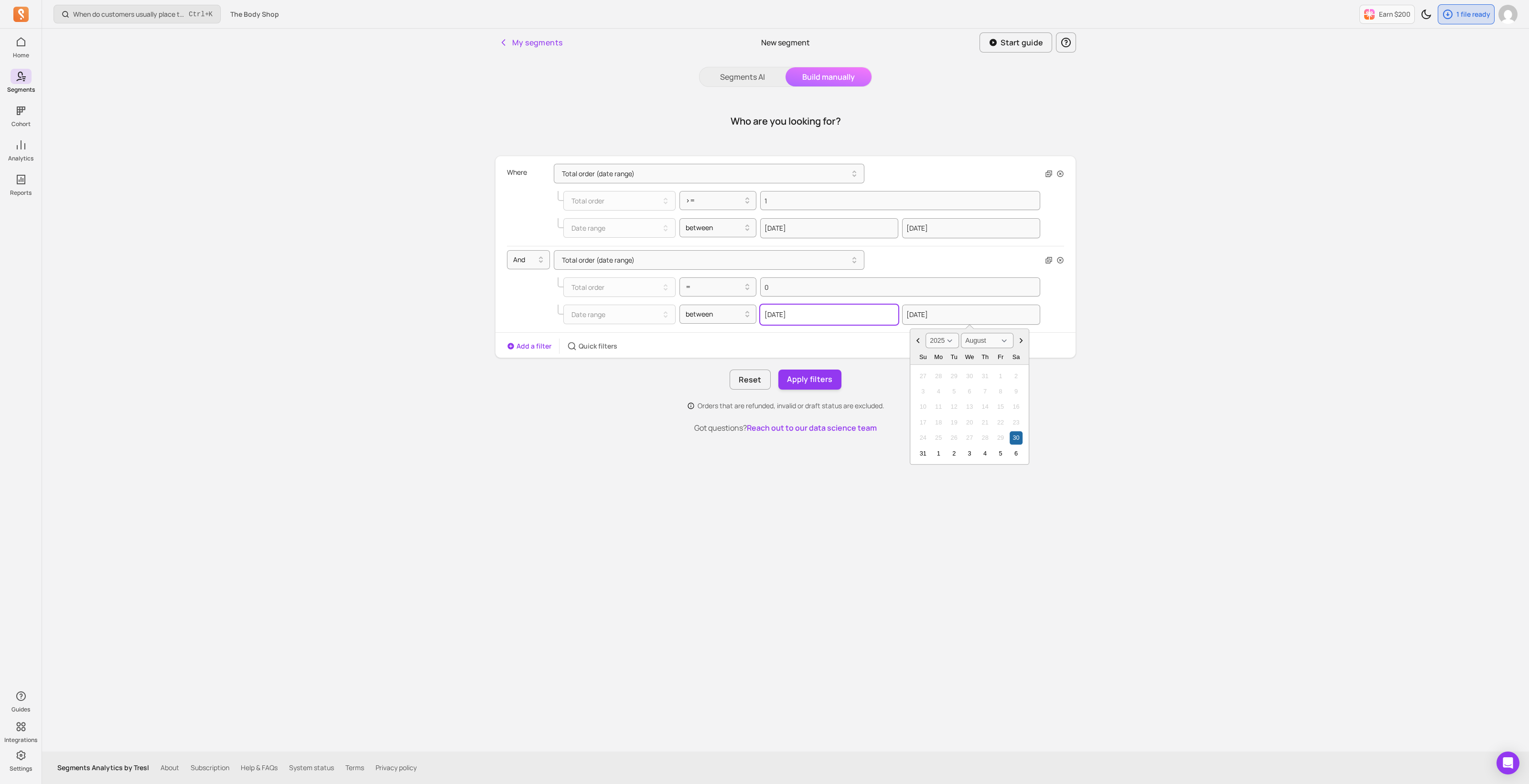
select select "2025"
select select "August"
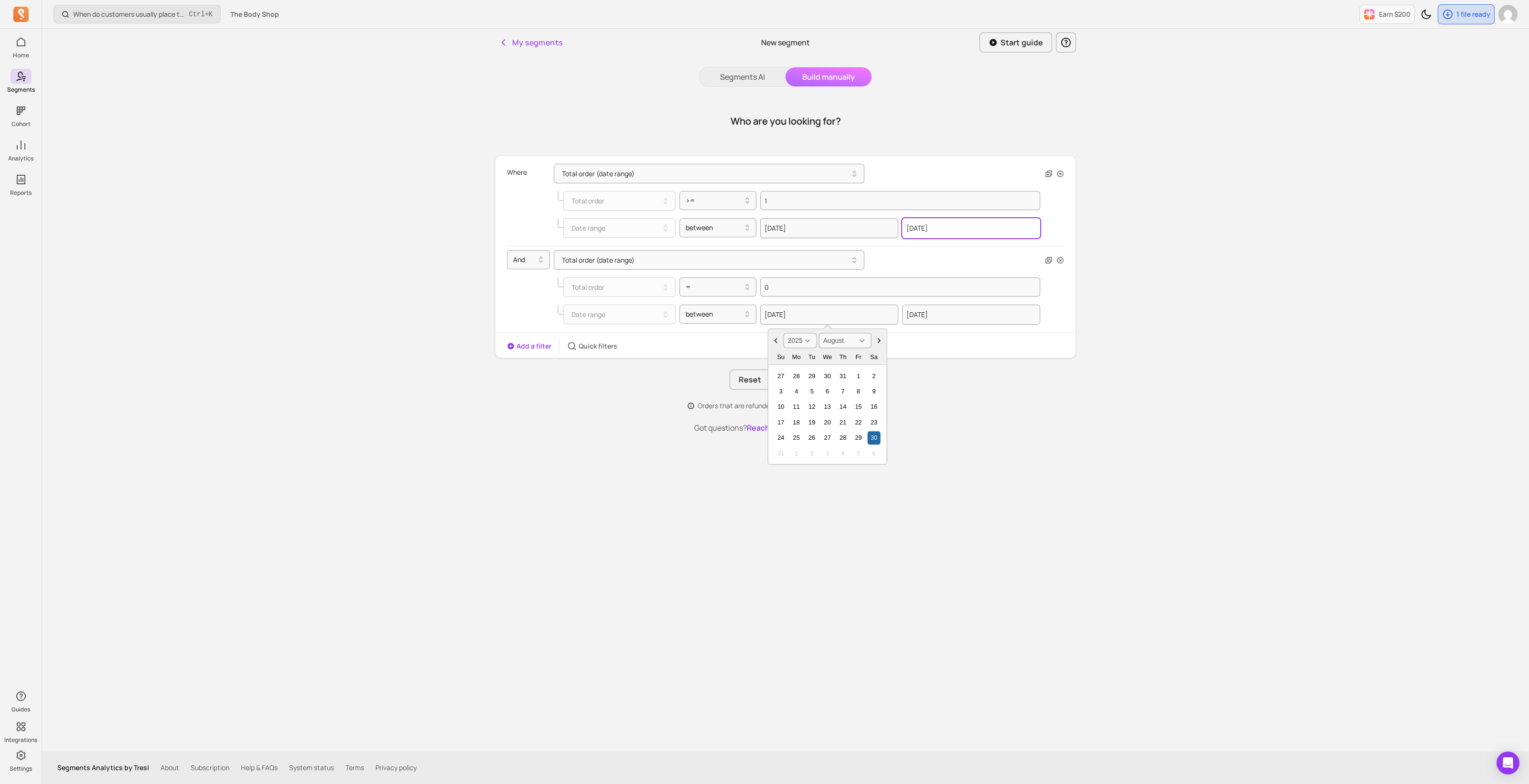
select select "2024"
select select "August"
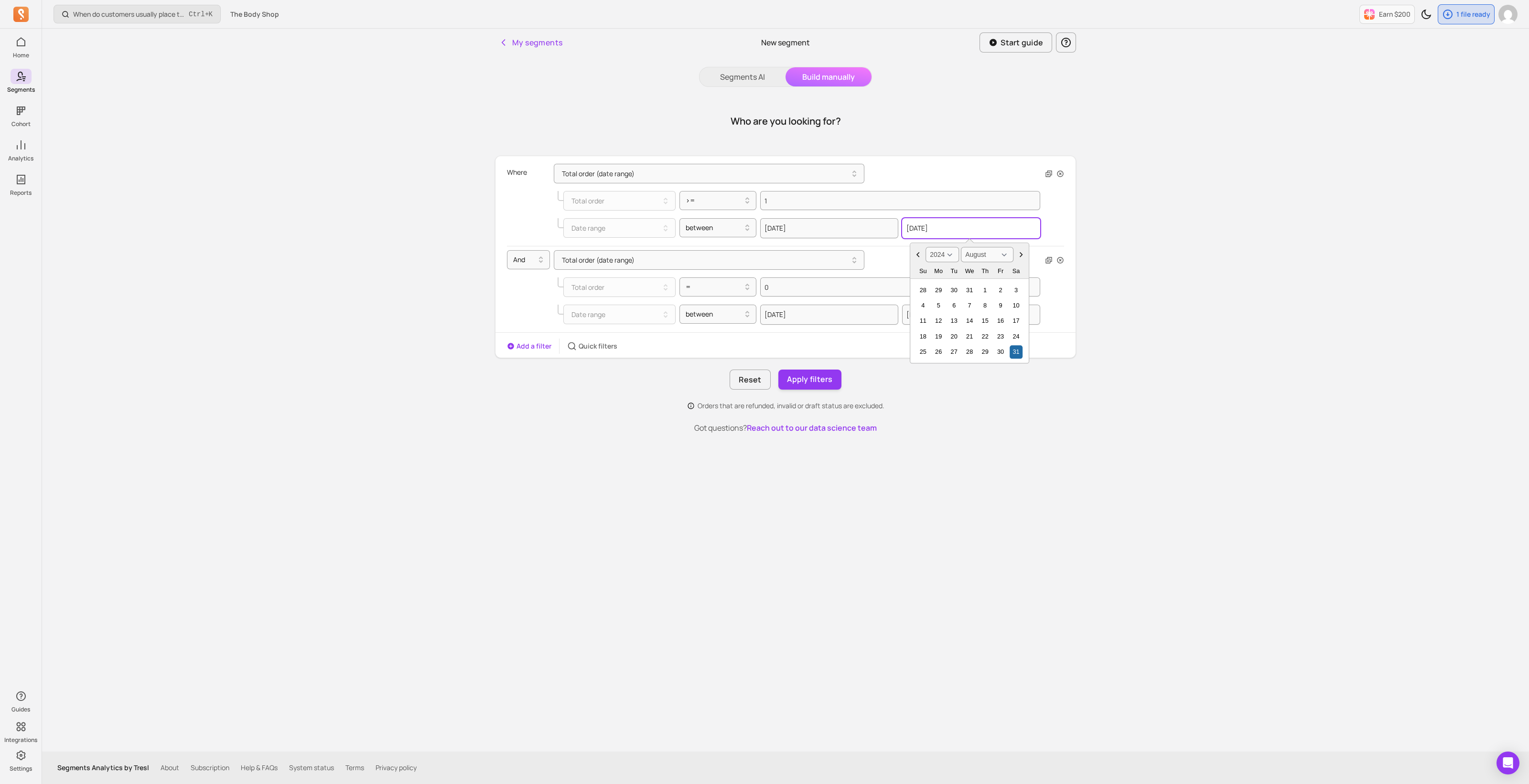
drag, startPoint x: 941, startPoint y: 232, endPoint x: 898, endPoint y: 231, distance: 43.0
click at [898, 231] on div "2022-09-04 2024-08-31 2000 2001 2002 2003 2004 2005 2006 2007 2008 2009 2010 20…" at bounding box center [900, 228] width 280 height 20
select select "2025"
select select "August"
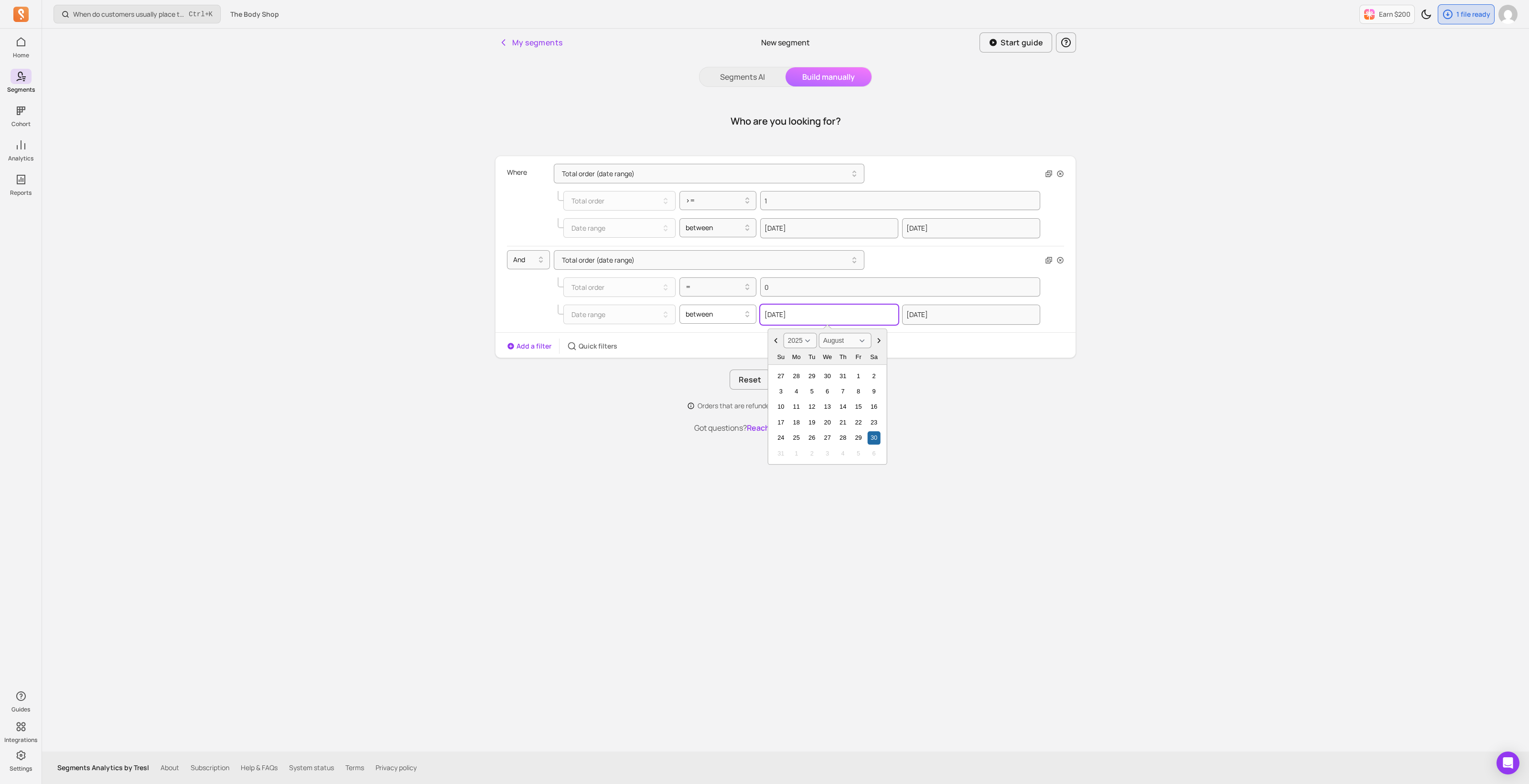
drag, startPoint x: 805, startPoint y: 311, endPoint x: 743, endPoint y: 311, distance: 62.0
click at [743, 311] on div "Date range between 2025-08-30 2000 2001 2002 2003 2004 2005 2006 2007 2008 2009…" at bounding box center [798, 315] width 483 height 20
paste input "4-08-31"
type input "2024-08-31"
select select "2024"
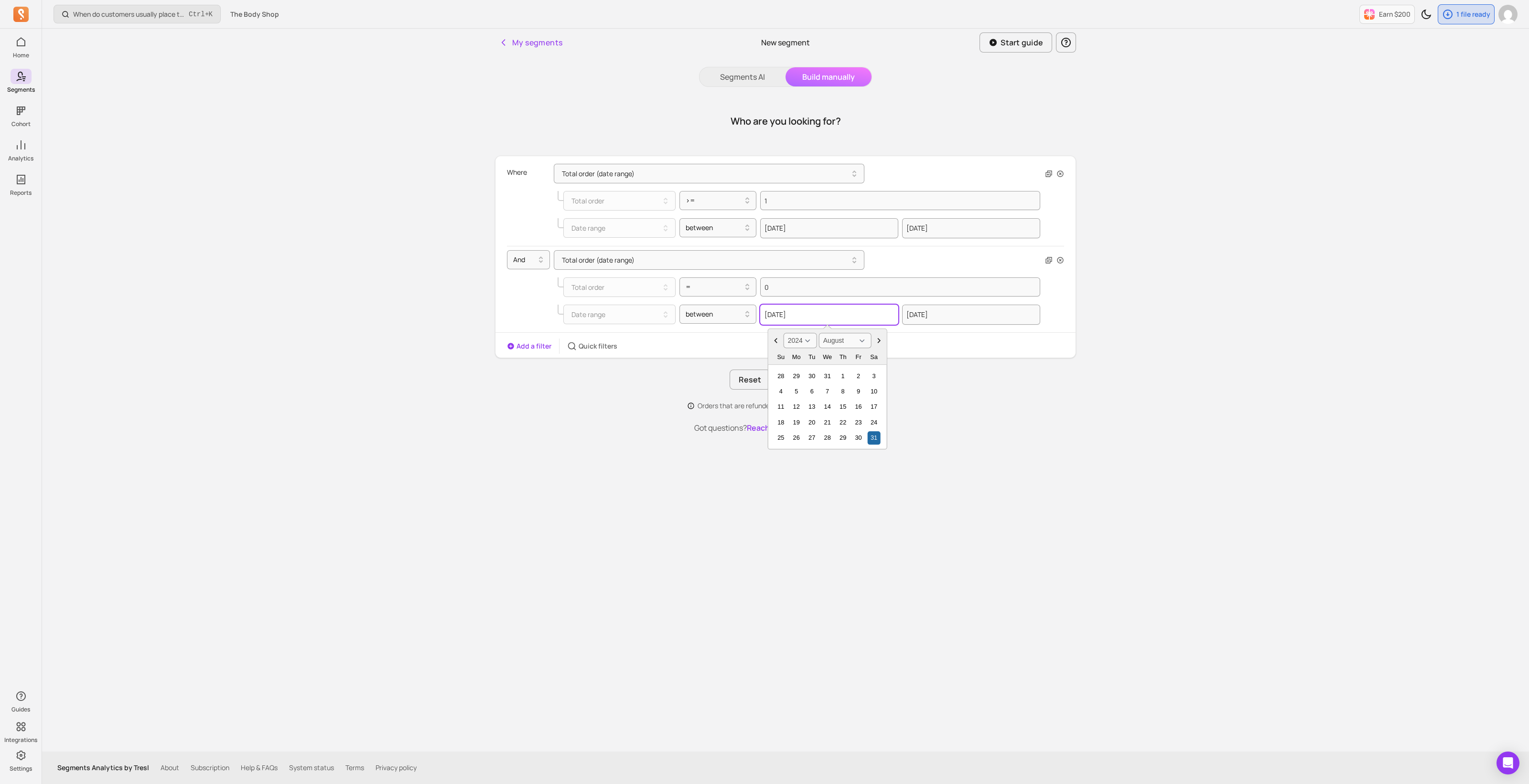
click at [786, 314] on input "2024-08-31" at bounding box center [828, 315] width 138 height 20
type input "2024-09-31"
select select "October"
type input "2024-09-3"
select select "September"
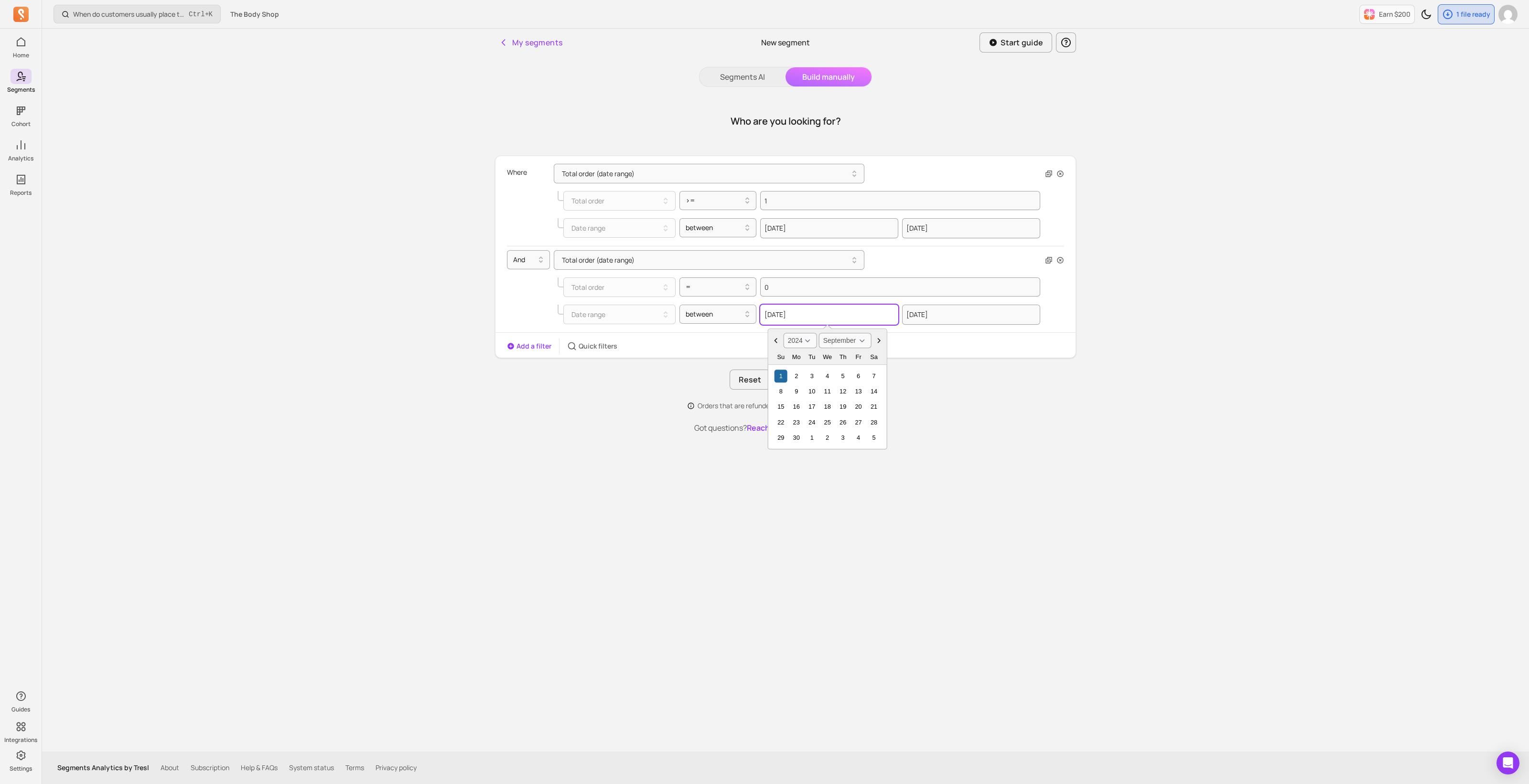
type input "2024-09-01"
click at [940, 347] on div "Add a filter Quick filters" at bounding box center [785, 346] width 580 height 15
click at [800, 375] on button "Apply filters" at bounding box center [810, 379] width 63 height 20
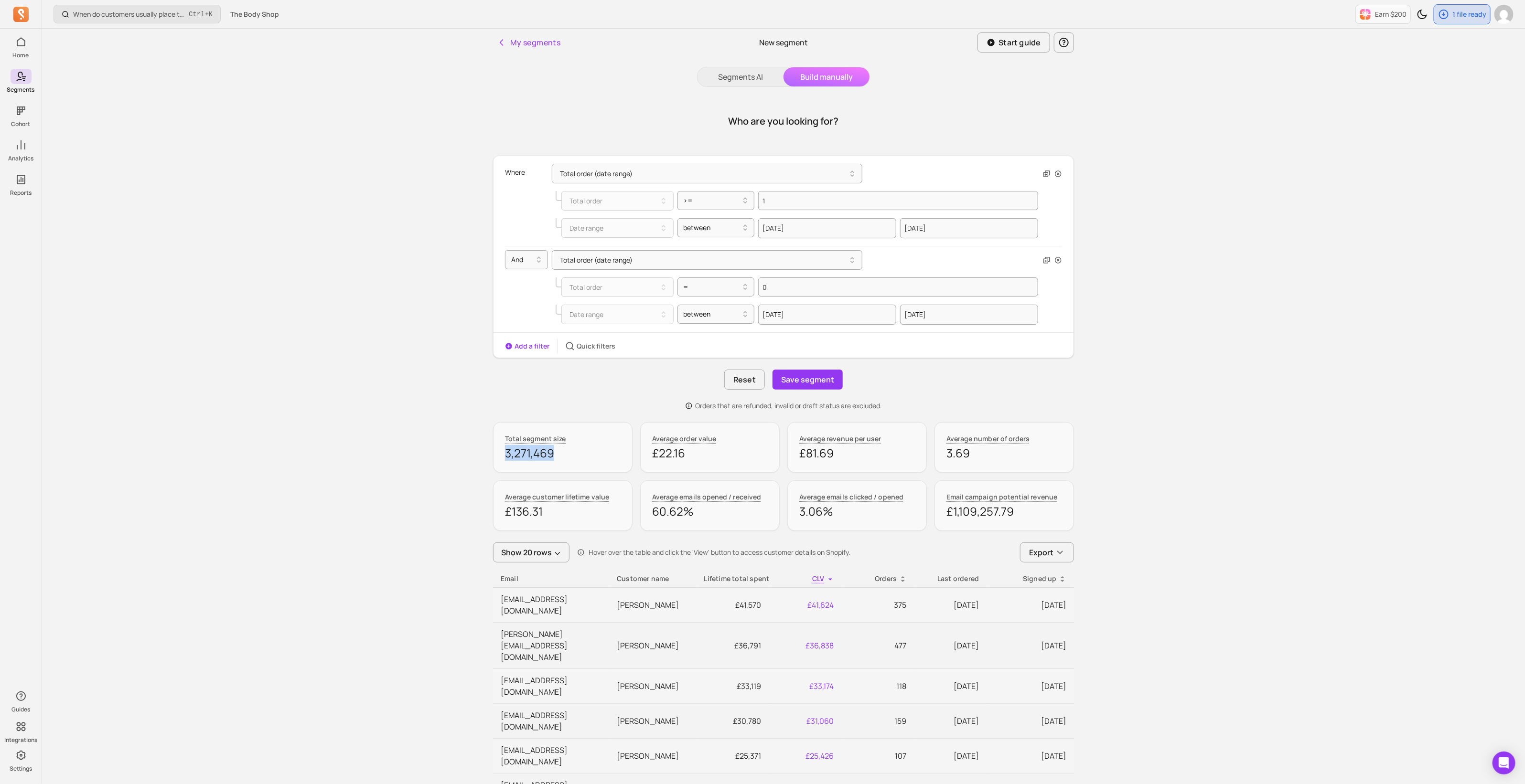
drag, startPoint x: 563, startPoint y: 455, endPoint x: 480, endPoint y: 455, distance: 83.0
click at [480, 455] on div "My segments New segment Start guide Segments AI Build manually Who are you look…" at bounding box center [783, 724] width 611 height 1391
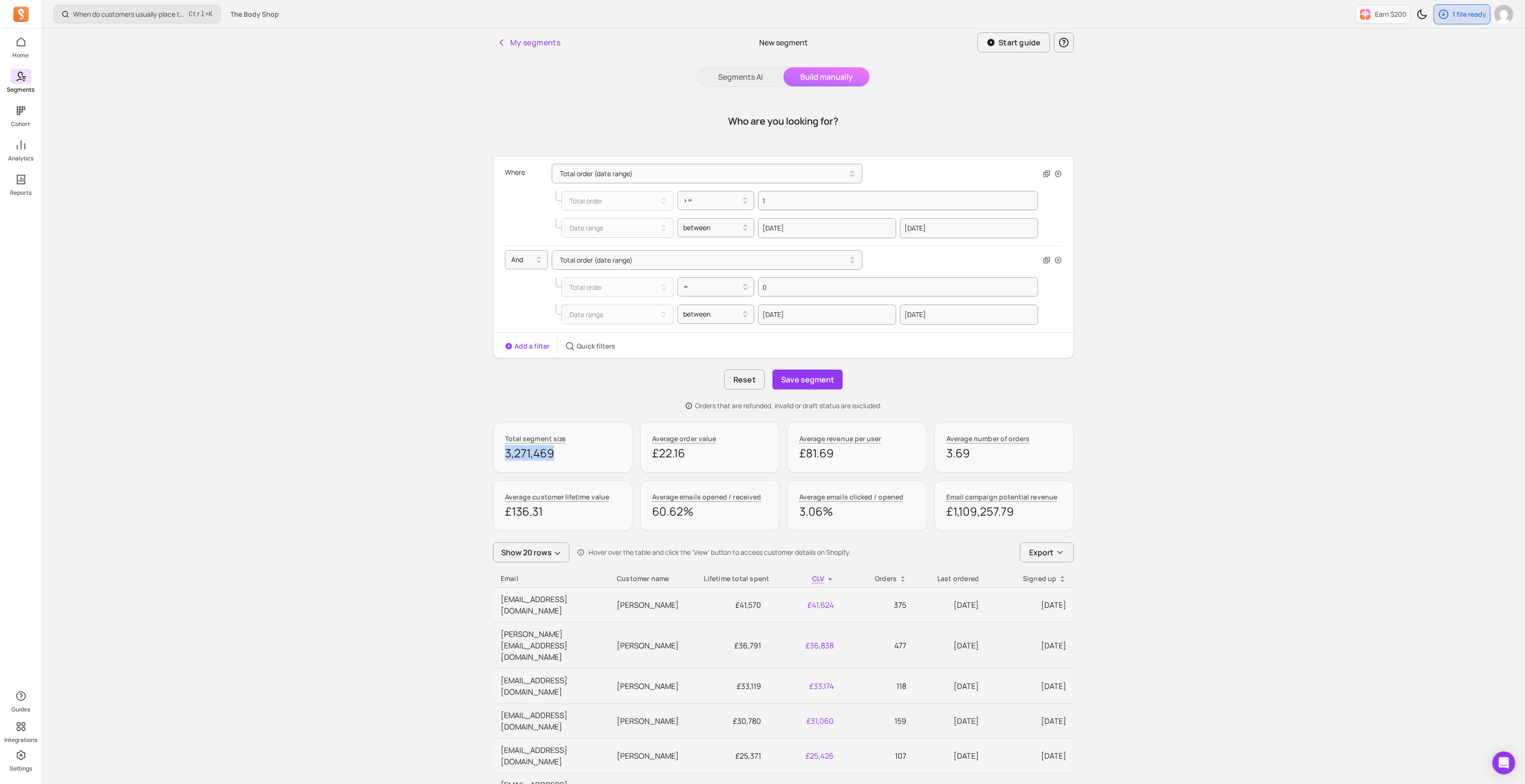
copy p "3,271,469"
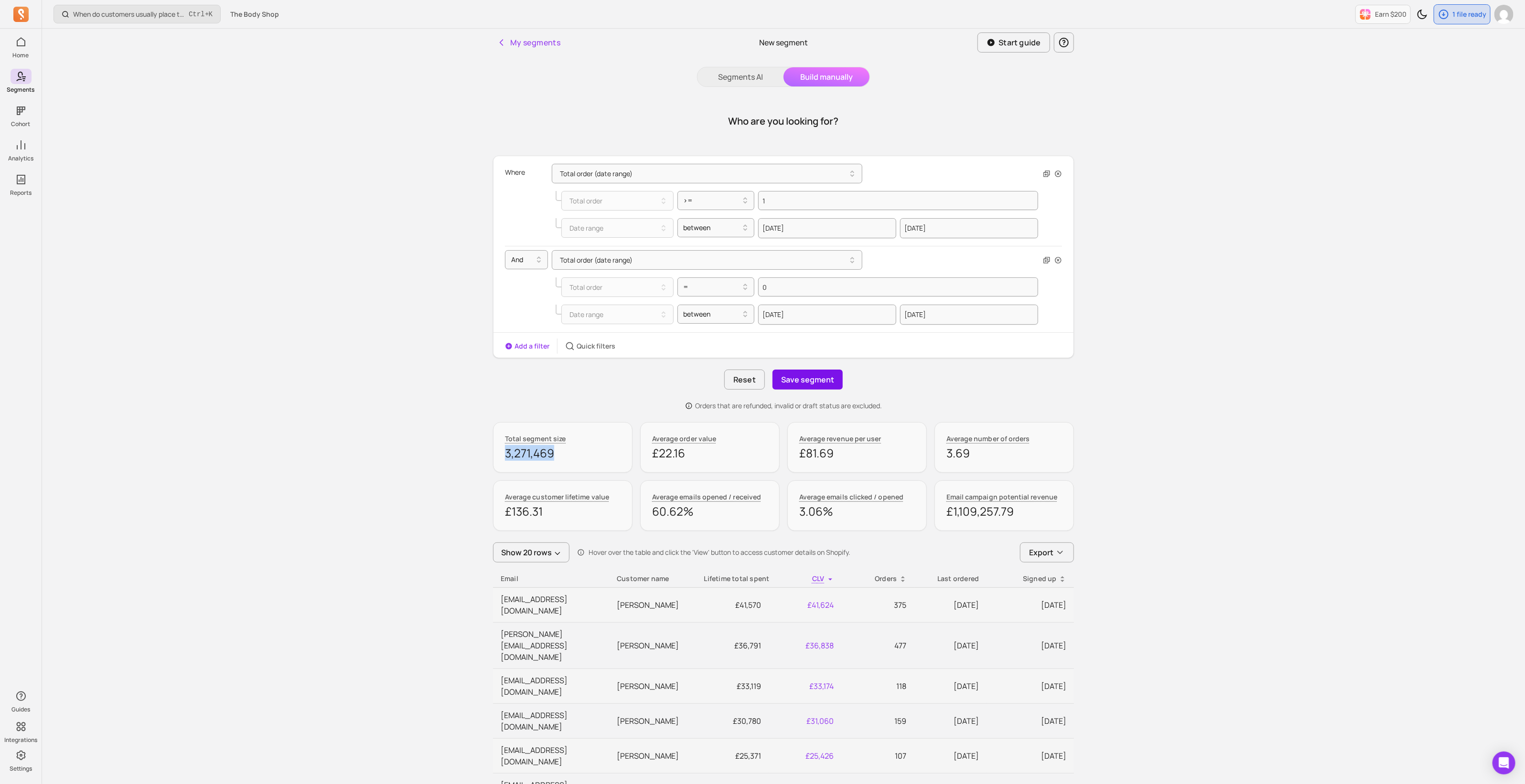
click at [814, 381] on button "Save segment" at bounding box center [807, 379] width 70 height 20
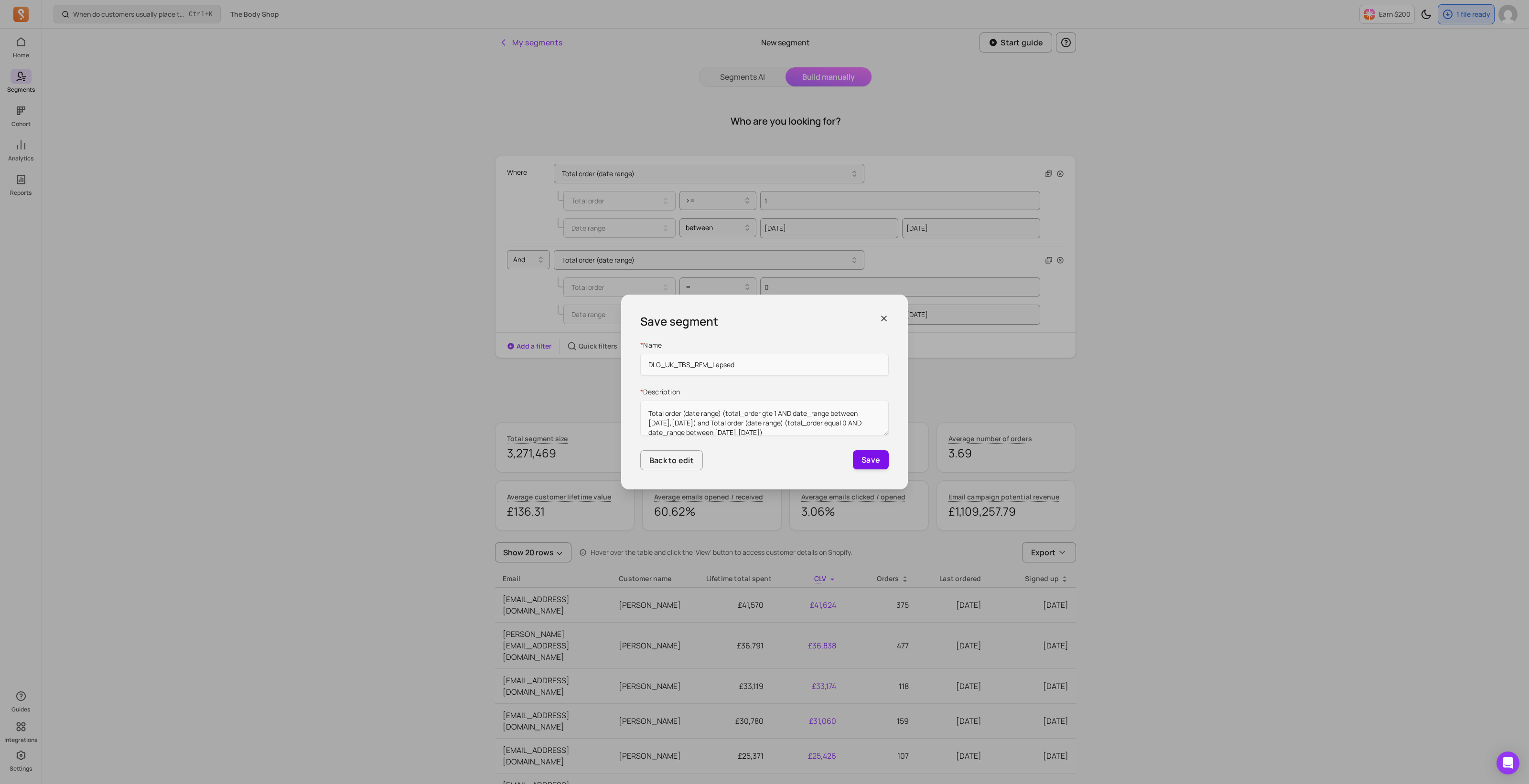
type input "DLG_UK_TBS_RFM_Lapsed"
click at [873, 461] on button "Save" at bounding box center [870, 459] width 36 height 19
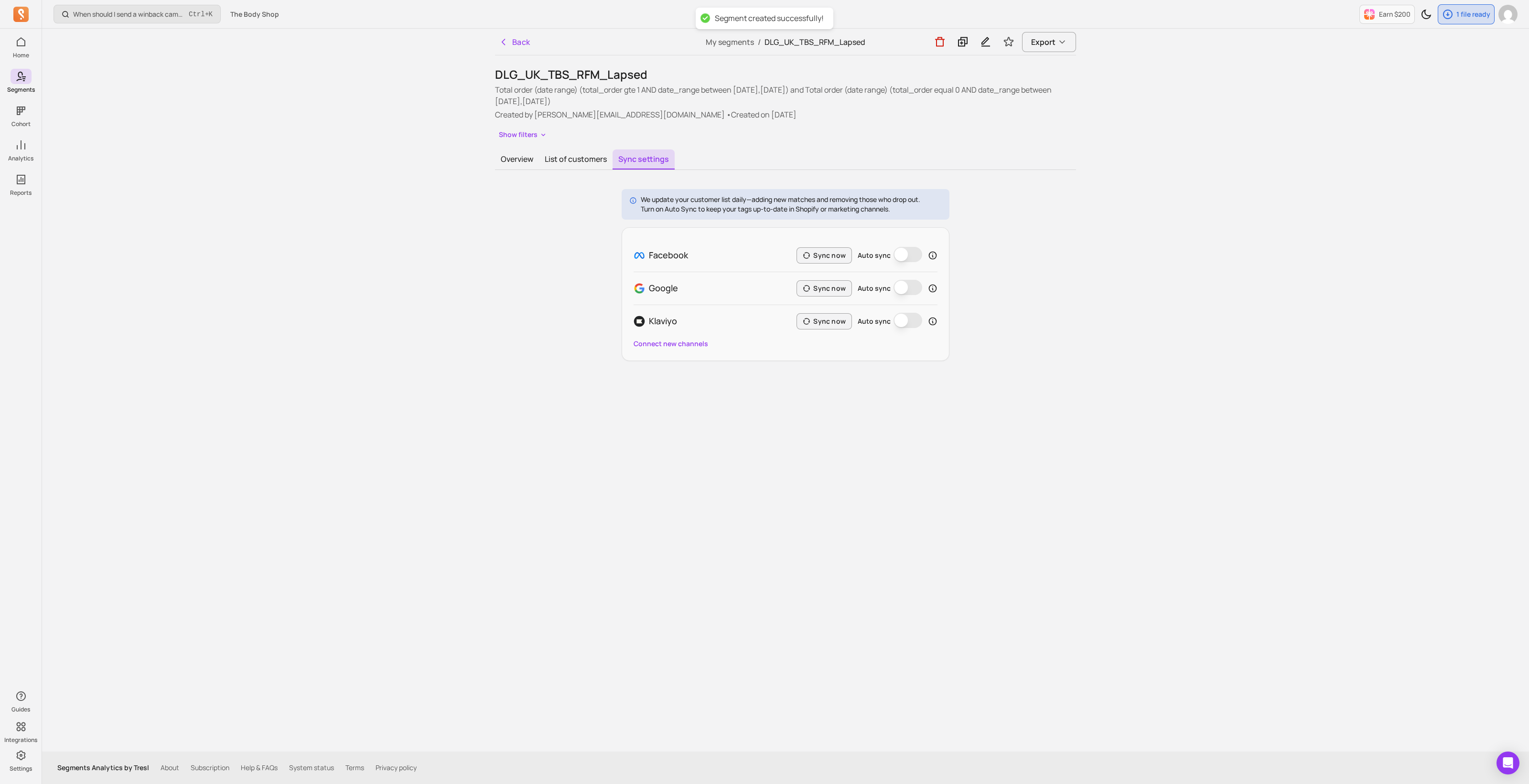
click at [915, 256] on button "Auto sync" at bounding box center [907, 254] width 29 height 15
click at [827, 258] on button "Sync now" at bounding box center [824, 256] width 55 height 16
click at [961, 42] on icon at bounding box center [962, 42] width 11 height 12
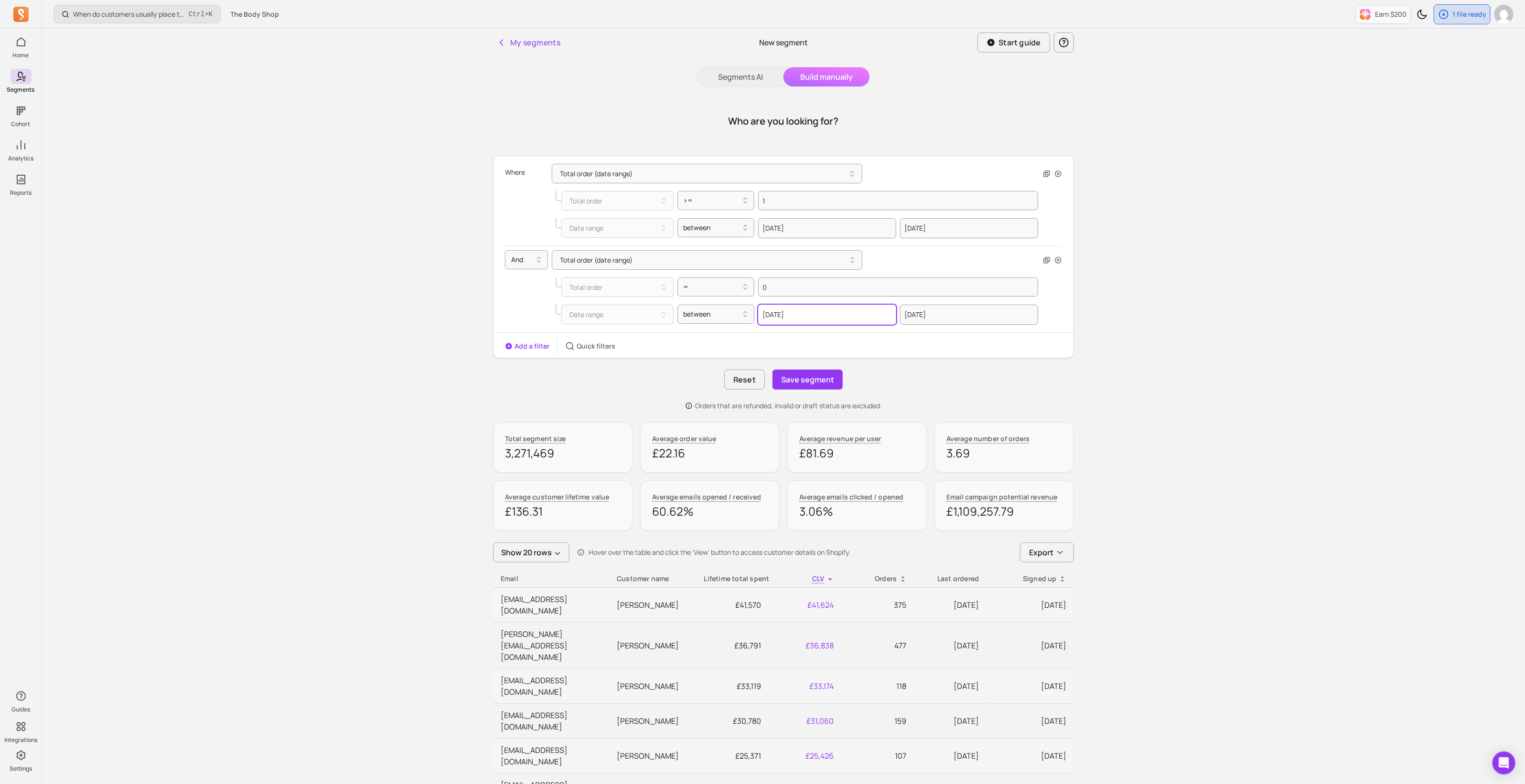
select select "2024"
select select "September"
drag, startPoint x: 814, startPoint y: 313, endPoint x: 752, endPoint y: 307, distance: 62.3
click at [752, 307] on div "Date range between 2024-09-01 2000 2001 2002 2003 2004 2005 2006 2007 2008 2009…" at bounding box center [796, 315] width 483 height 20
type input "2"
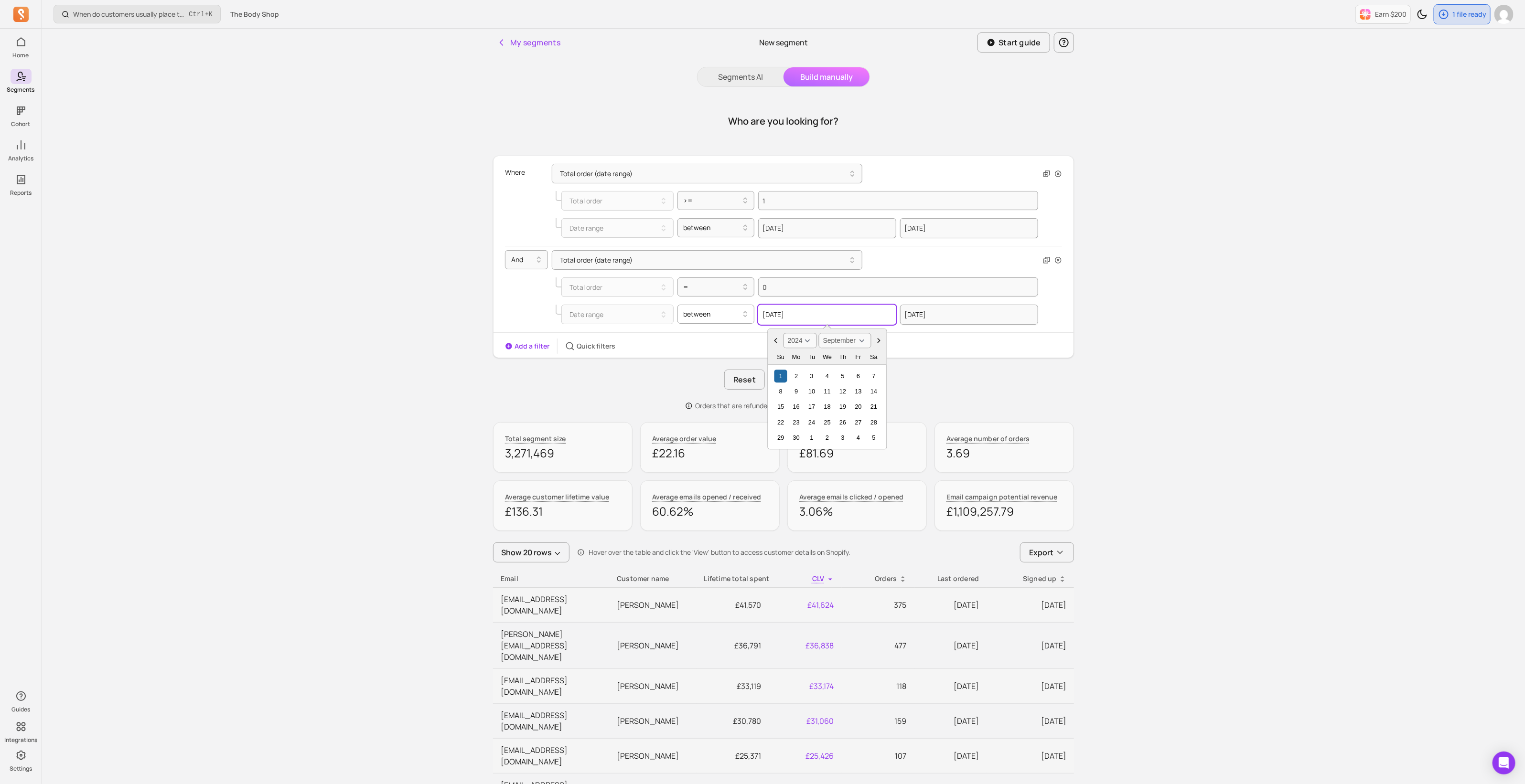
select select "2001"
select select "February"
type input "20"
select select "2020"
select select "January"
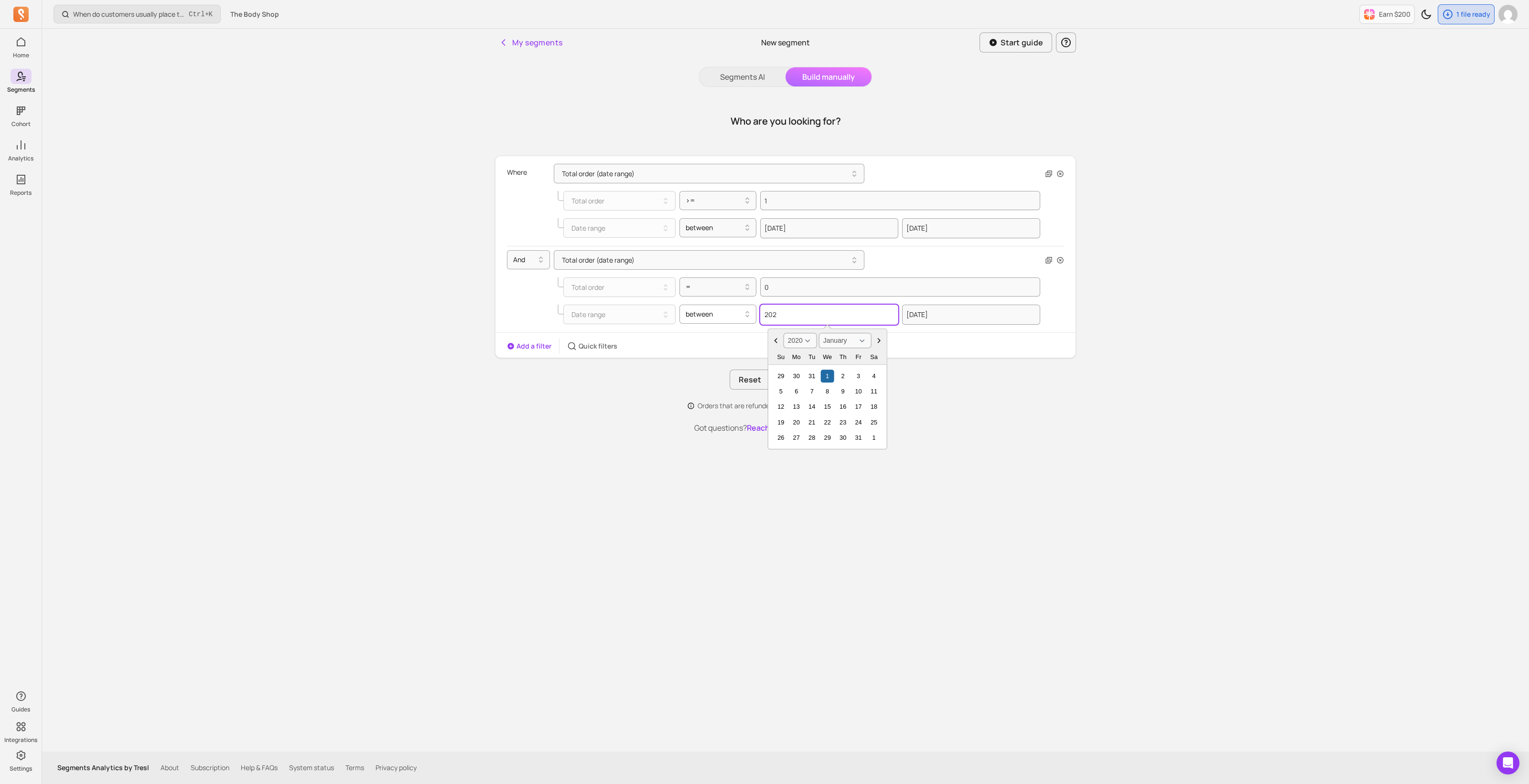
type input "2022"
select select "2022"
type input "2022-09"
select select "September"
type input "2022-09-04"
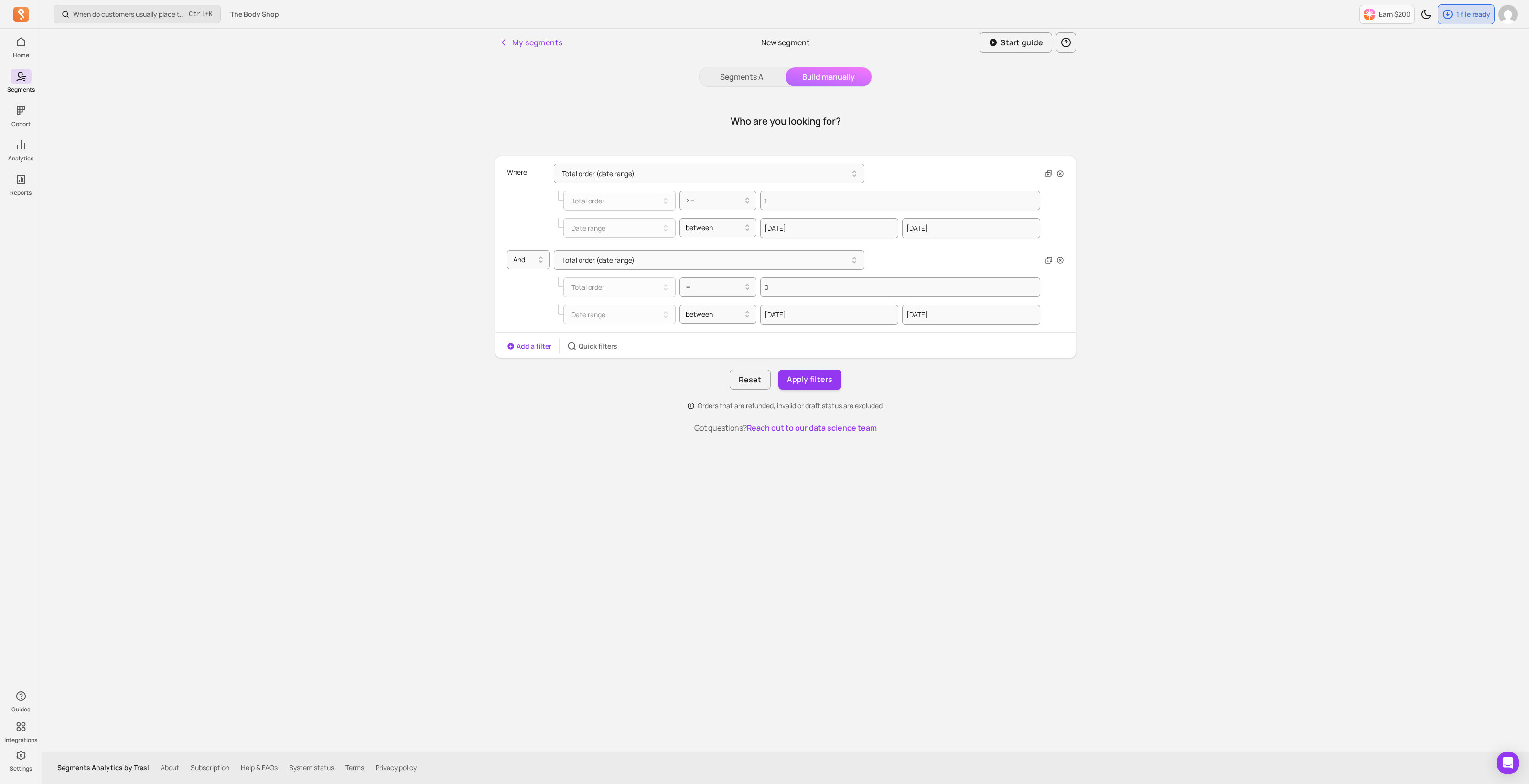
click at [682, 510] on div "My segments New segment Start guide Segments AI Build manually Who are you look…" at bounding box center [785, 390] width 611 height 723
click at [709, 228] on div at bounding box center [714, 228] width 57 height 11
click at [714, 249] on div "before" at bounding box center [718, 252] width 77 height 17
click at [768, 232] on input "text" at bounding box center [900, 228] width 280 height 20
select select "2025"
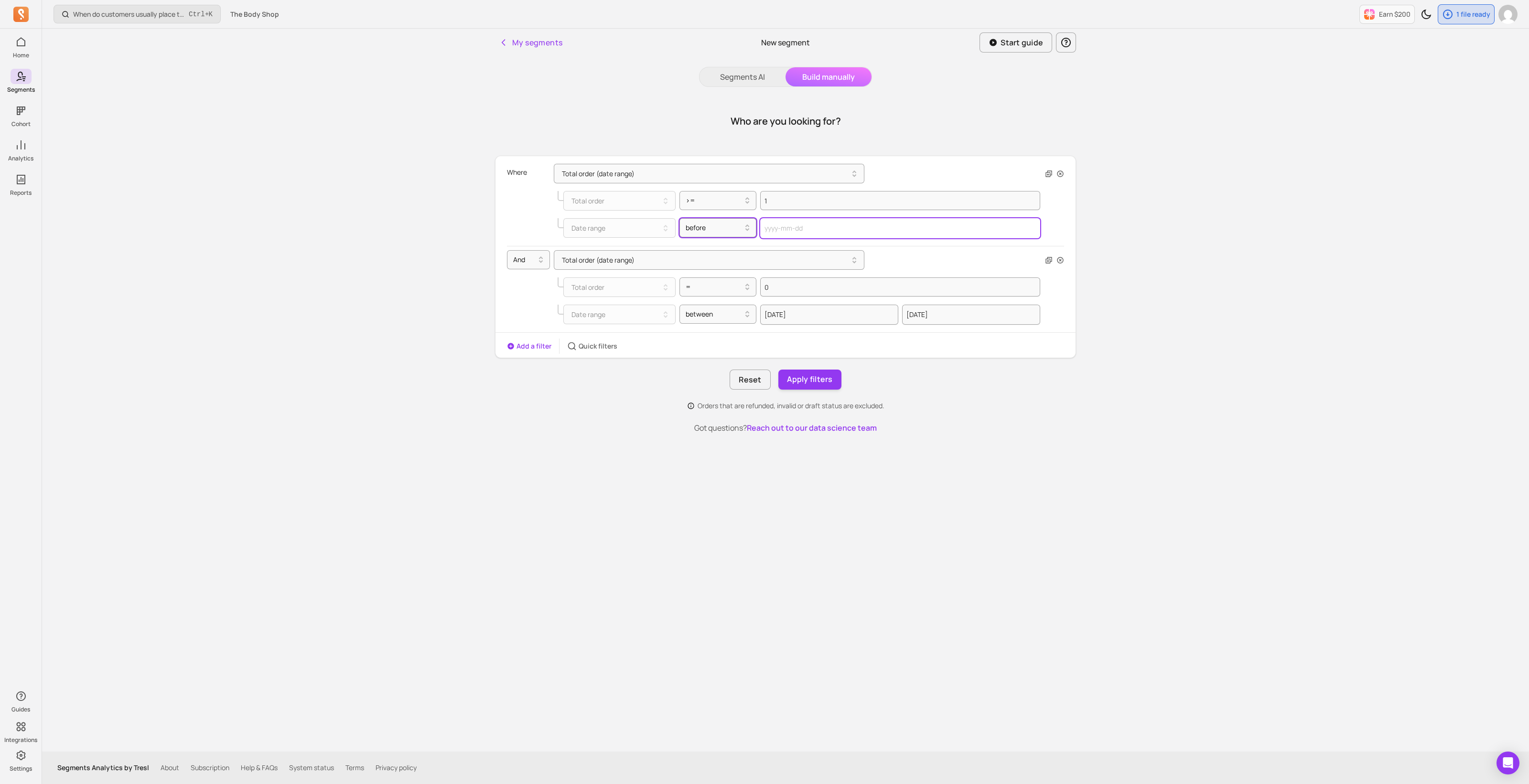
select select "October"
click at [734, 232] on div at bounding box center [714, 228] width 57 height 11
click at [776, 230] on input "text" at bounding box center [900, 228] width 280 height 20
select select "2025"
select select "October"
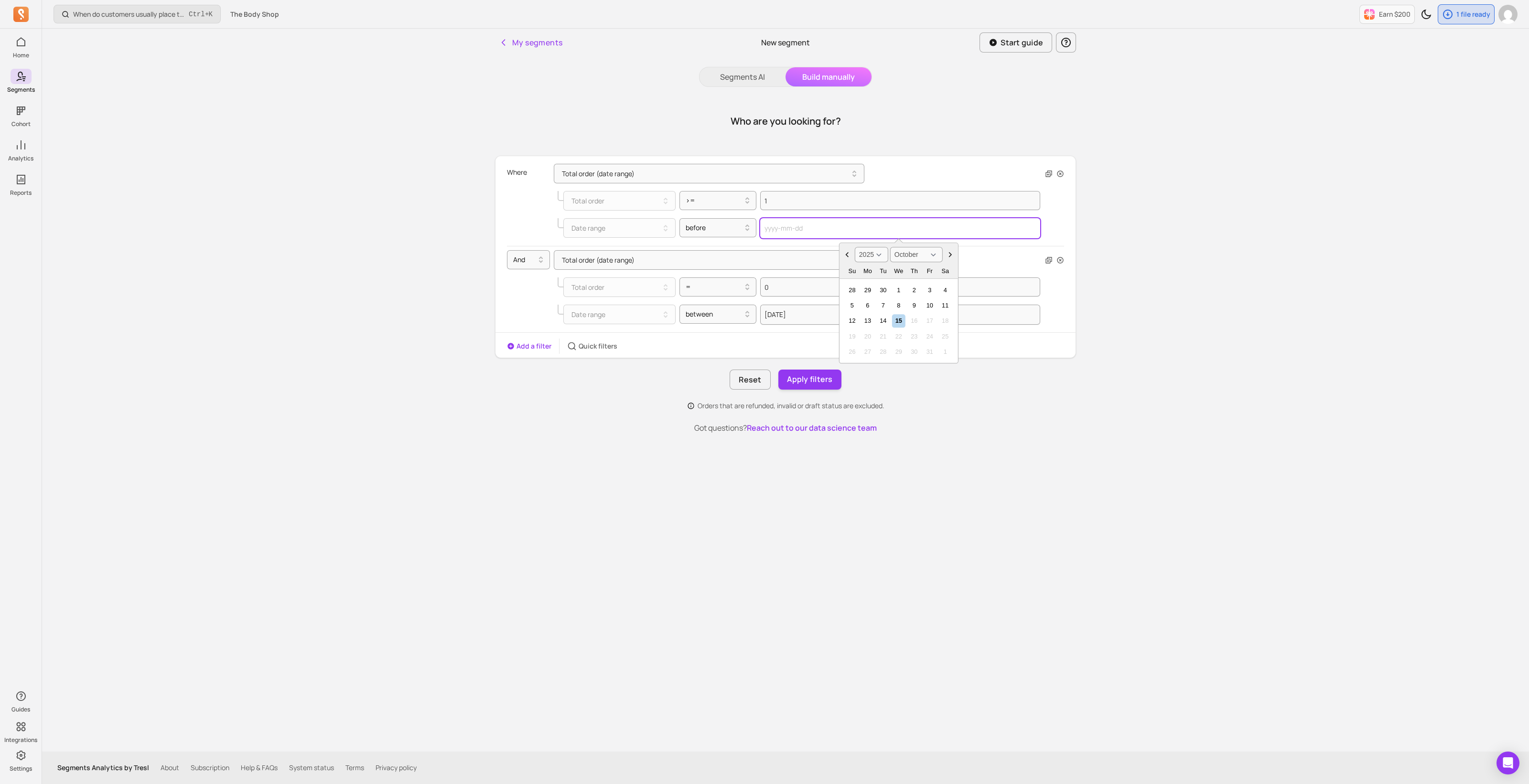
click at [786, 230] on input "text" at bounding box center [900, 228] width 280 height 20
paste input "2022-09-04"
type input "2022-09-04"
select select "2022"
select select "September"
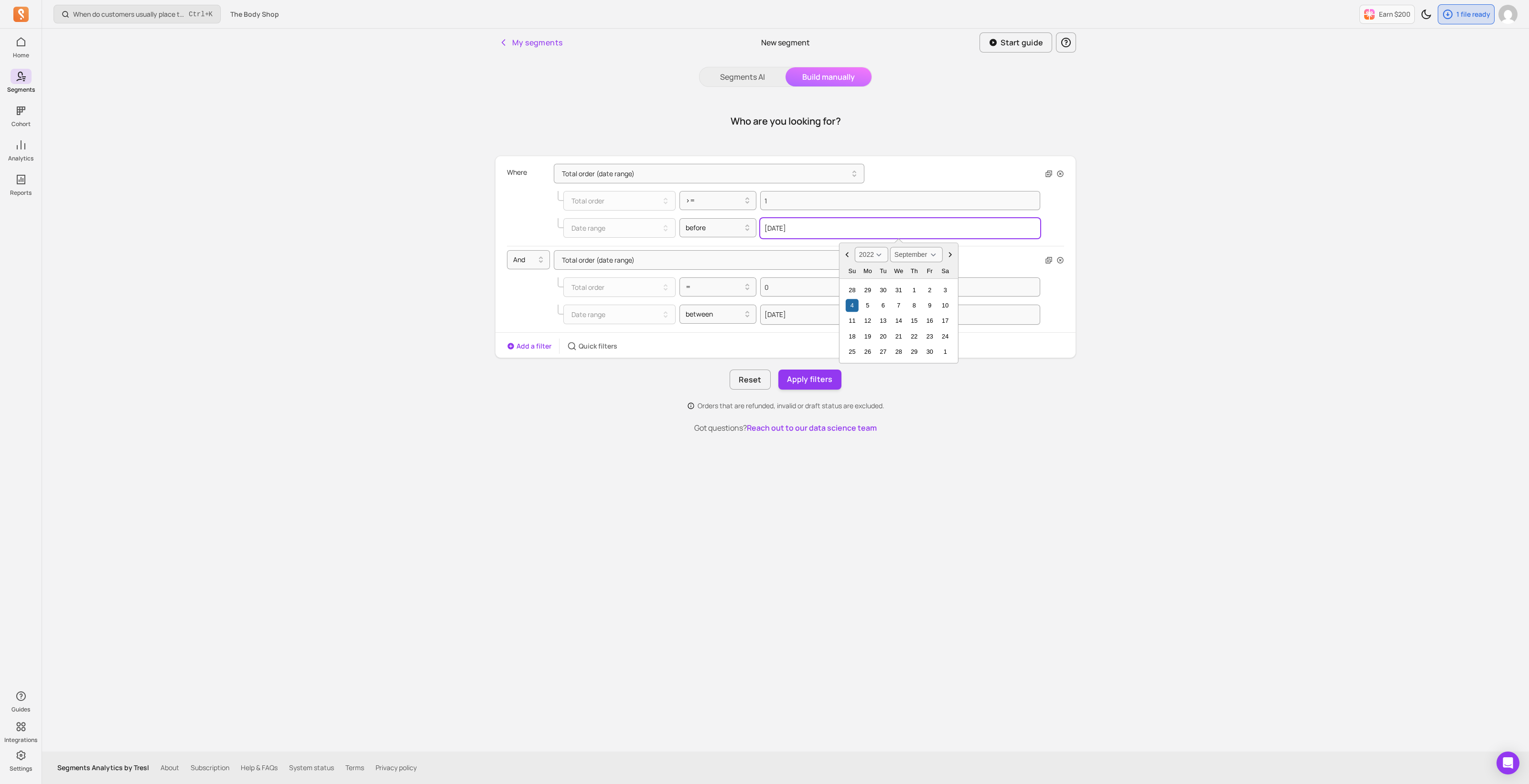
type input "2022-09-04"
click at [511, 220] on div at bounding box center [532, 228] width 43 height 20
drag, startPoint x: 824, startPoint y: 380, endPoint x: 752, endPoint y: 244, distance: 153.9
click at [765, 242] on div "Where Total order (date range) Total order >= 1 Date range before 2022-09-04 An…" at bounding box center [785, 283] width 581 height 255
click at [729, 232] on div at bounding box center [714, 228] width 57 height 11
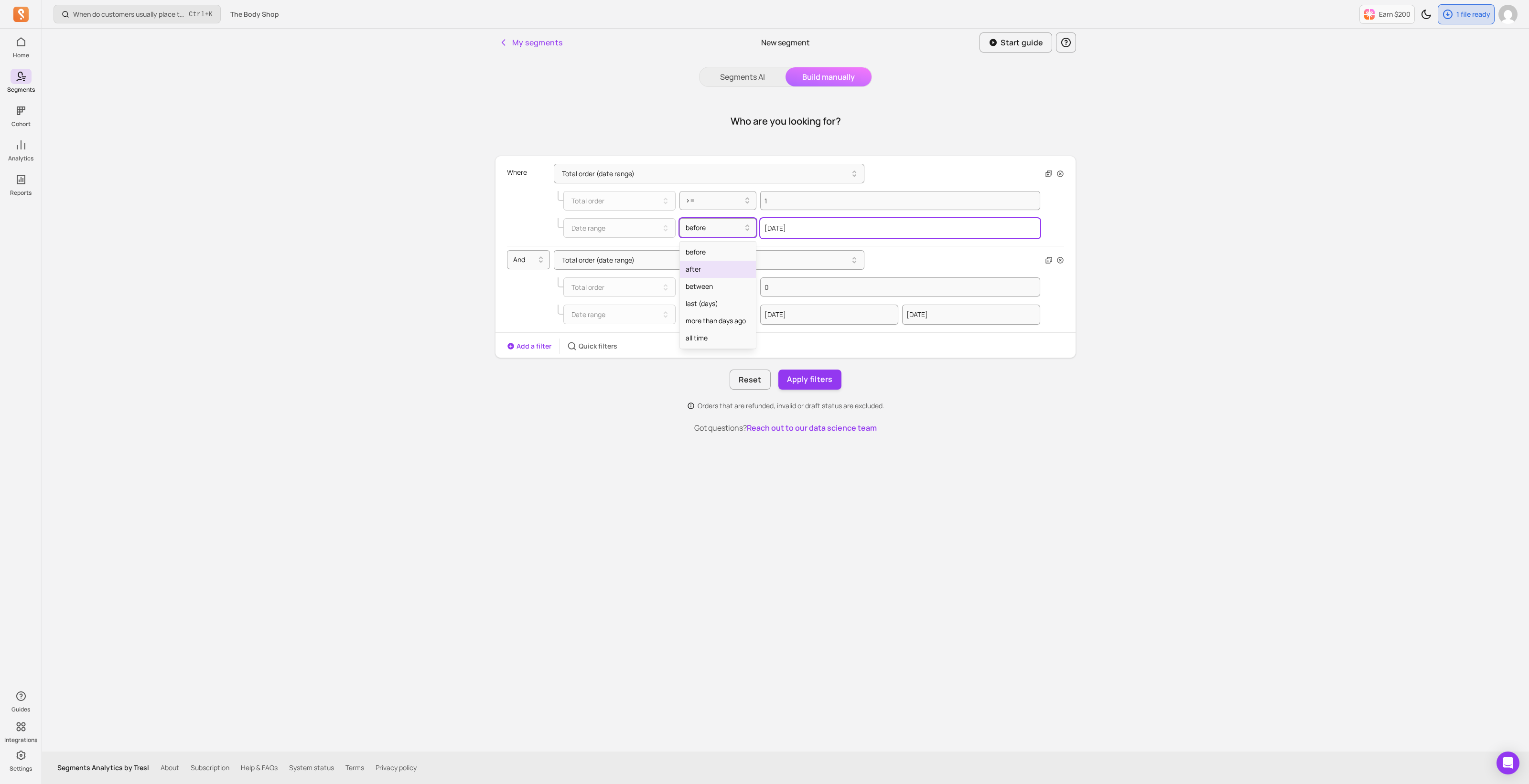
click at [808, 228] on input "2022-09-04" at bounding box center [900, 228] width 280 height 20
select select "2022"
select select "September"
click at [676, 347] on div "Add a filter Quick filters" at bounding box center [785, 346] width 580 height 15
click at [804, 373] on button "Apply filters" at bounding box center [810, 379] width 63 height 20
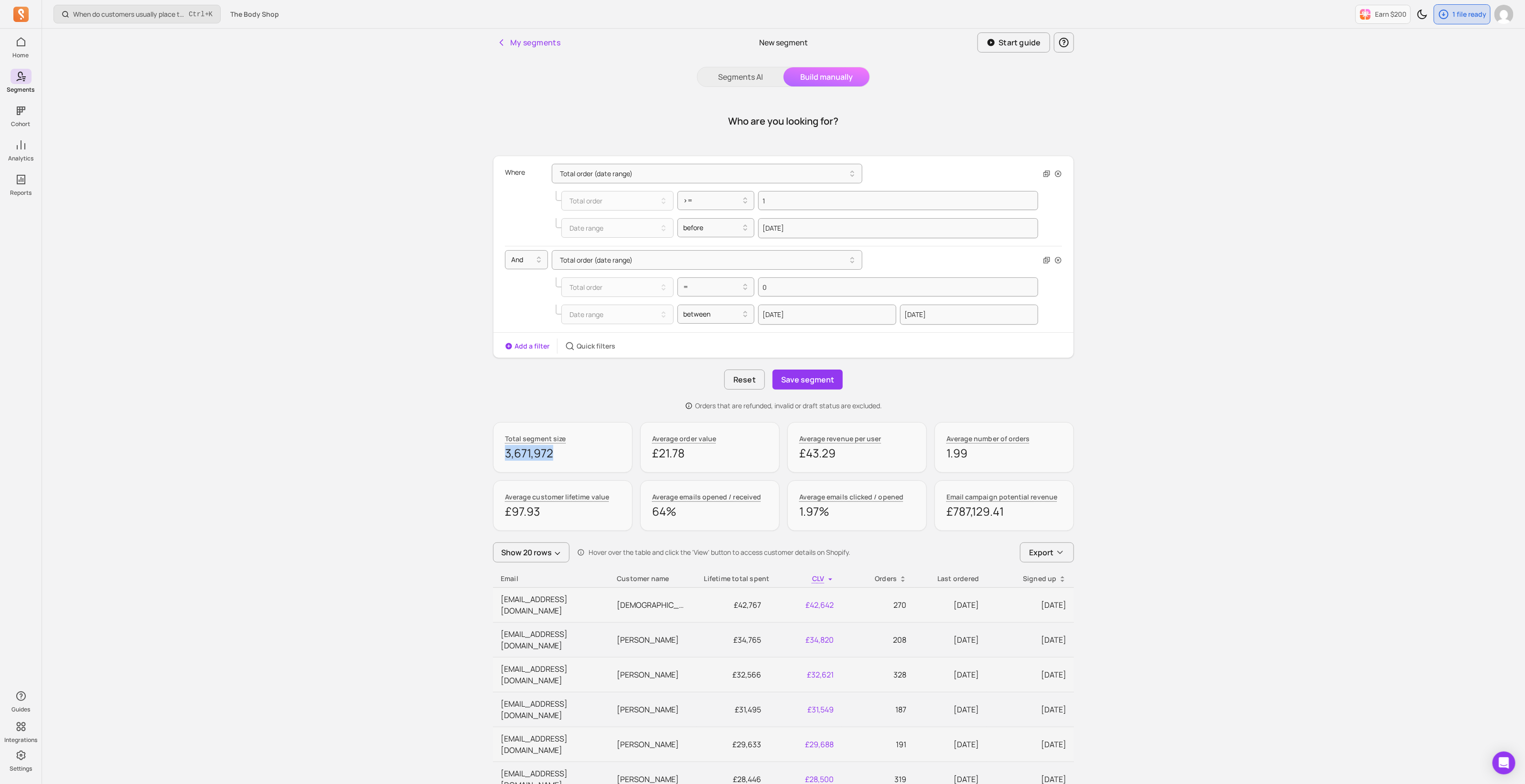
drag, startPoint x: 553, startPoint y: 455, endPoint x: 501, endPoint y: 455, distance: 52.0
click at [501, 455] on div "Total segment size 3,671,972" at bounding box center [562, 447] width 139 height 51
copy p "3,671,972"
click at [400, 392] on div "When do customers usually place their second order? Ctrl + K The Body Shop Earn…" at bounding box center [783, 703] width 1483 height 1406
click at [814, 379] on button "Save segment" at bounding box center [807, 379] width 70 height 20
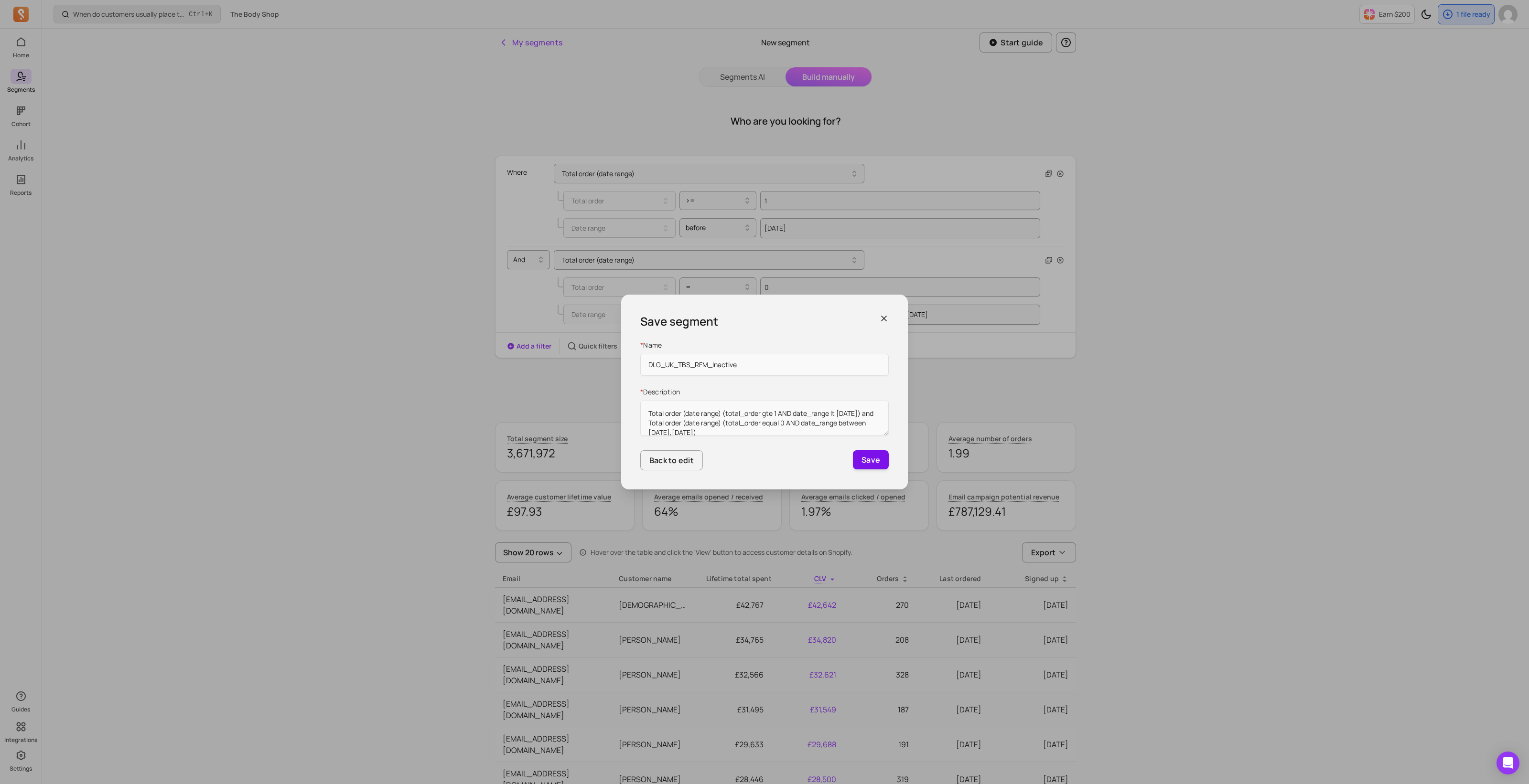
type input "DLG_UK_TBS_RFM_Inactive"
click at [868, 459] on button "Save" at bounding box center [870, 459] width 36 height 19
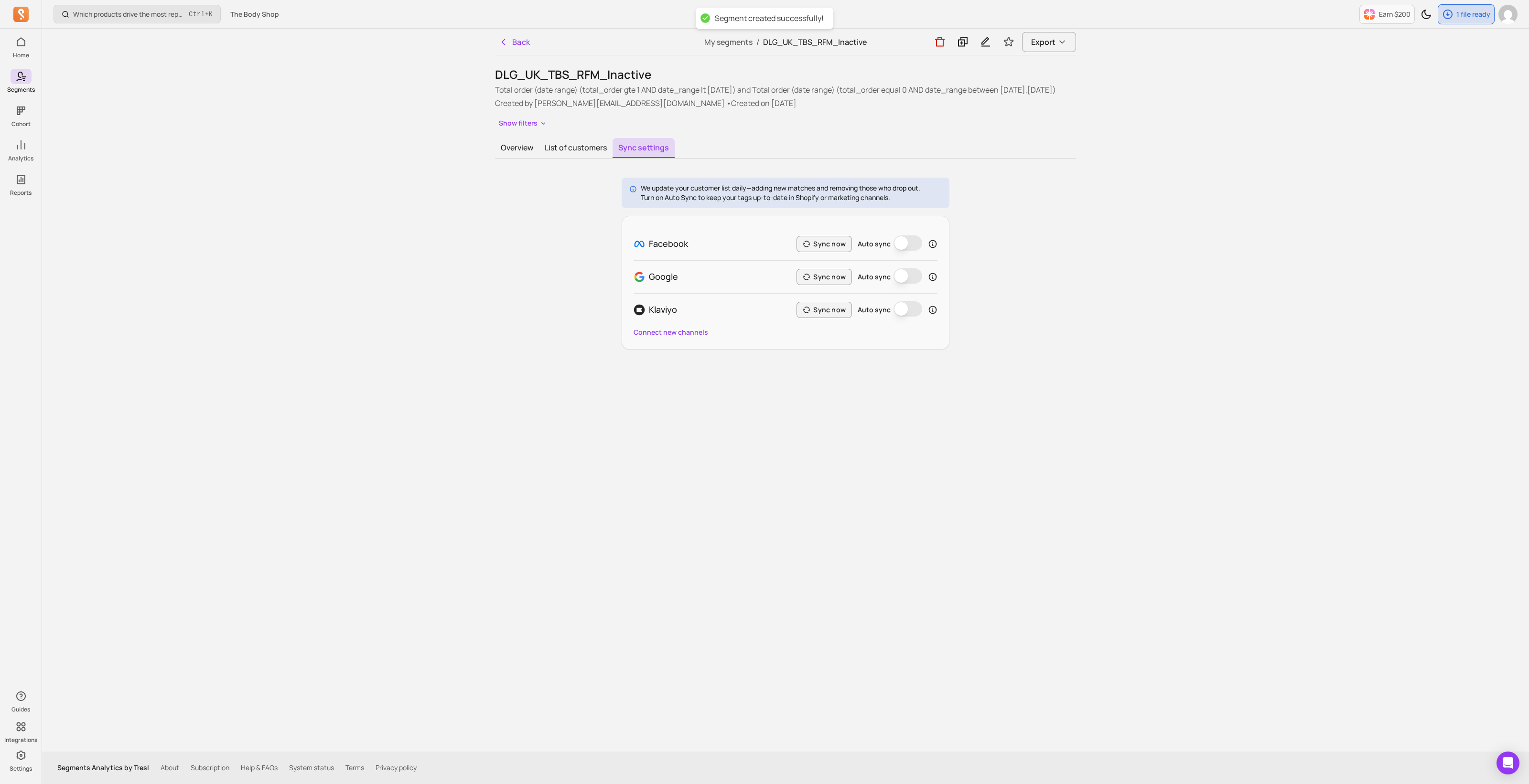
click at [912, 251] on button "Auto sync" at bounding box center [907, 243] width 29 height 15
click at [826, 252] on button "Sync now" at bounding box center [824, 244] width 55 height 16
click at [509, 39] on button "Back" at bounding box center [514, 42] width 39 height 19
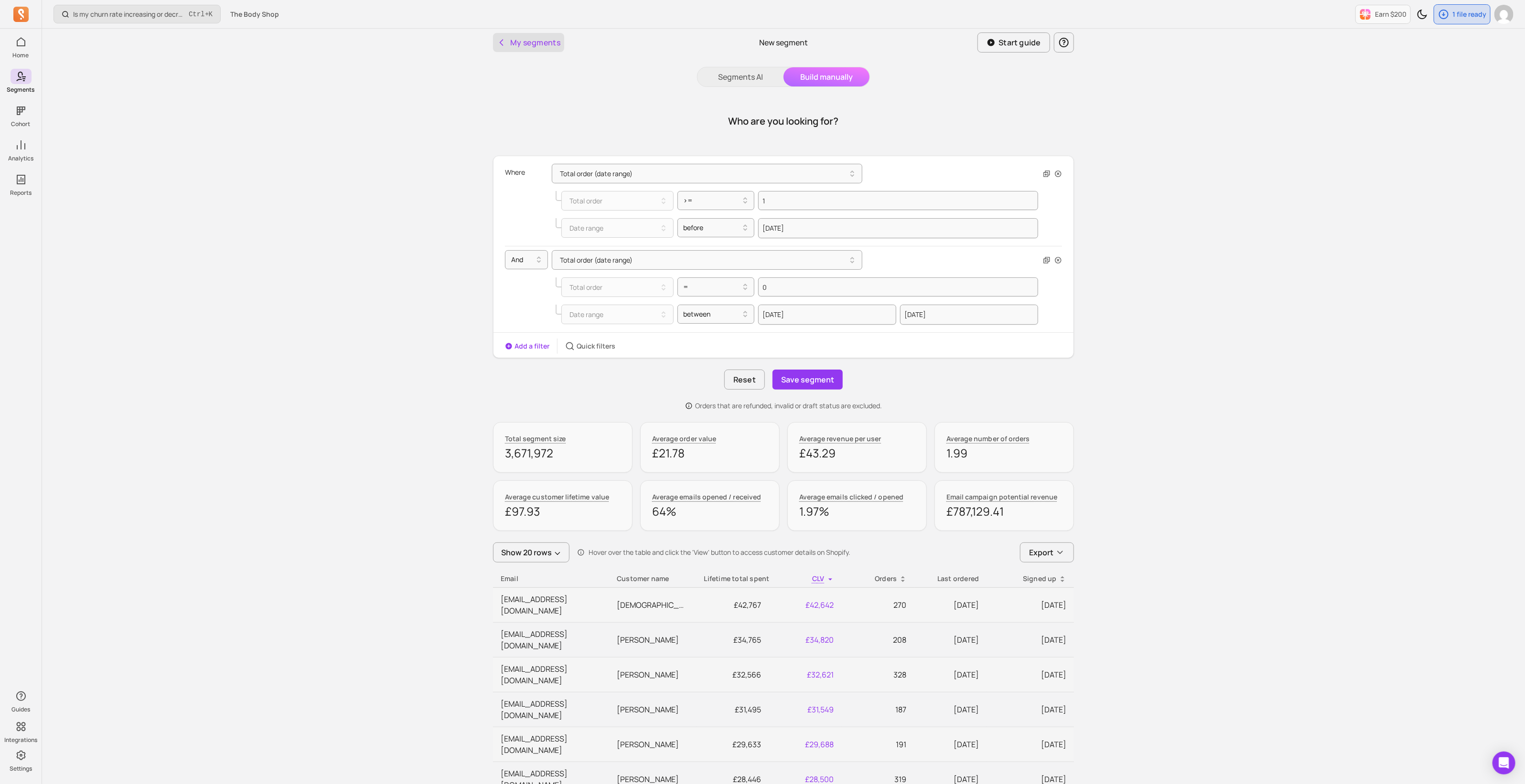
click at [536, 41] on button "My segments" at bounding box center [528, 42] width 71 height 19
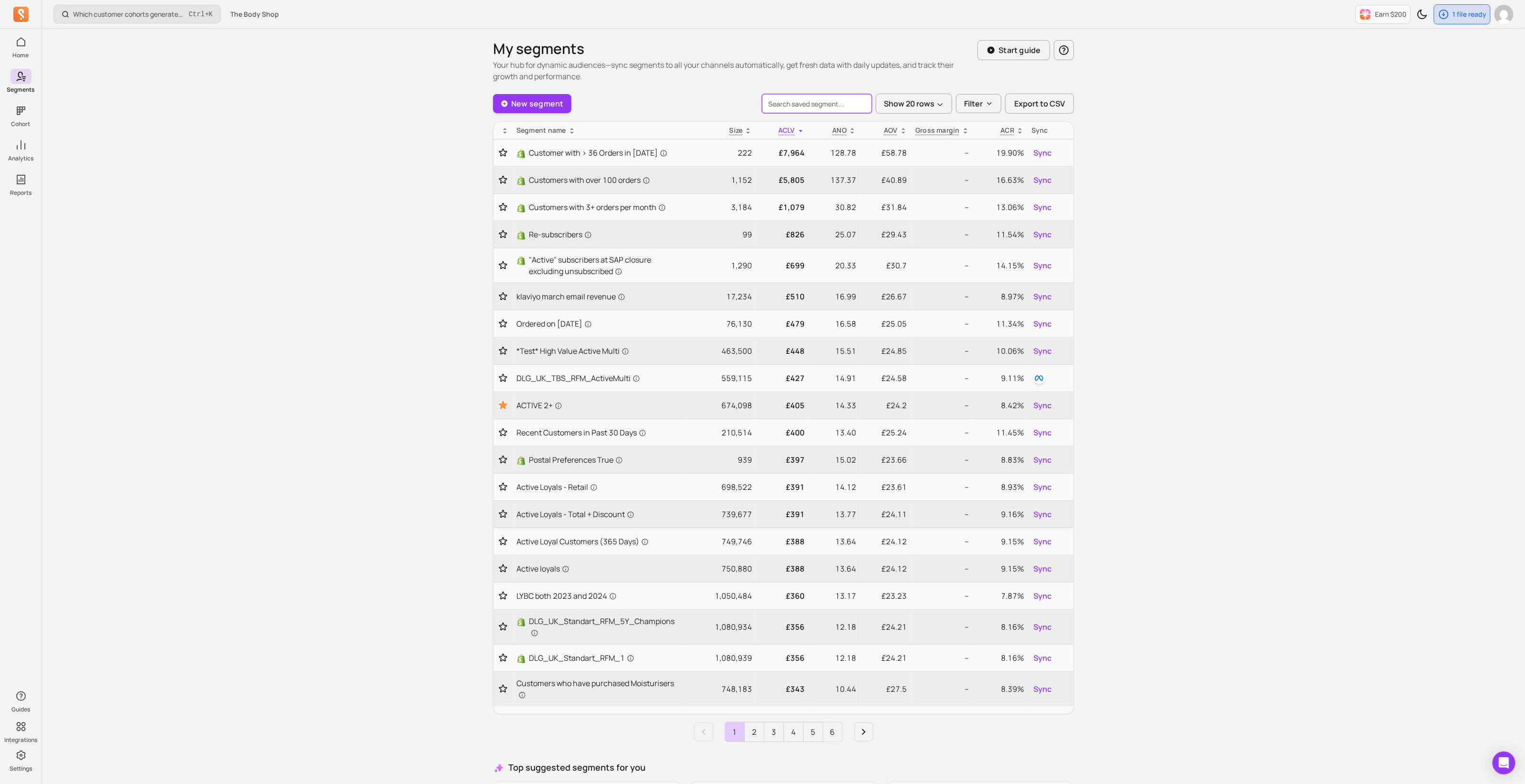
click at [814, 109] on input "search" at bounding box center [816, 103] width 110 height 19
type input "dlg_"
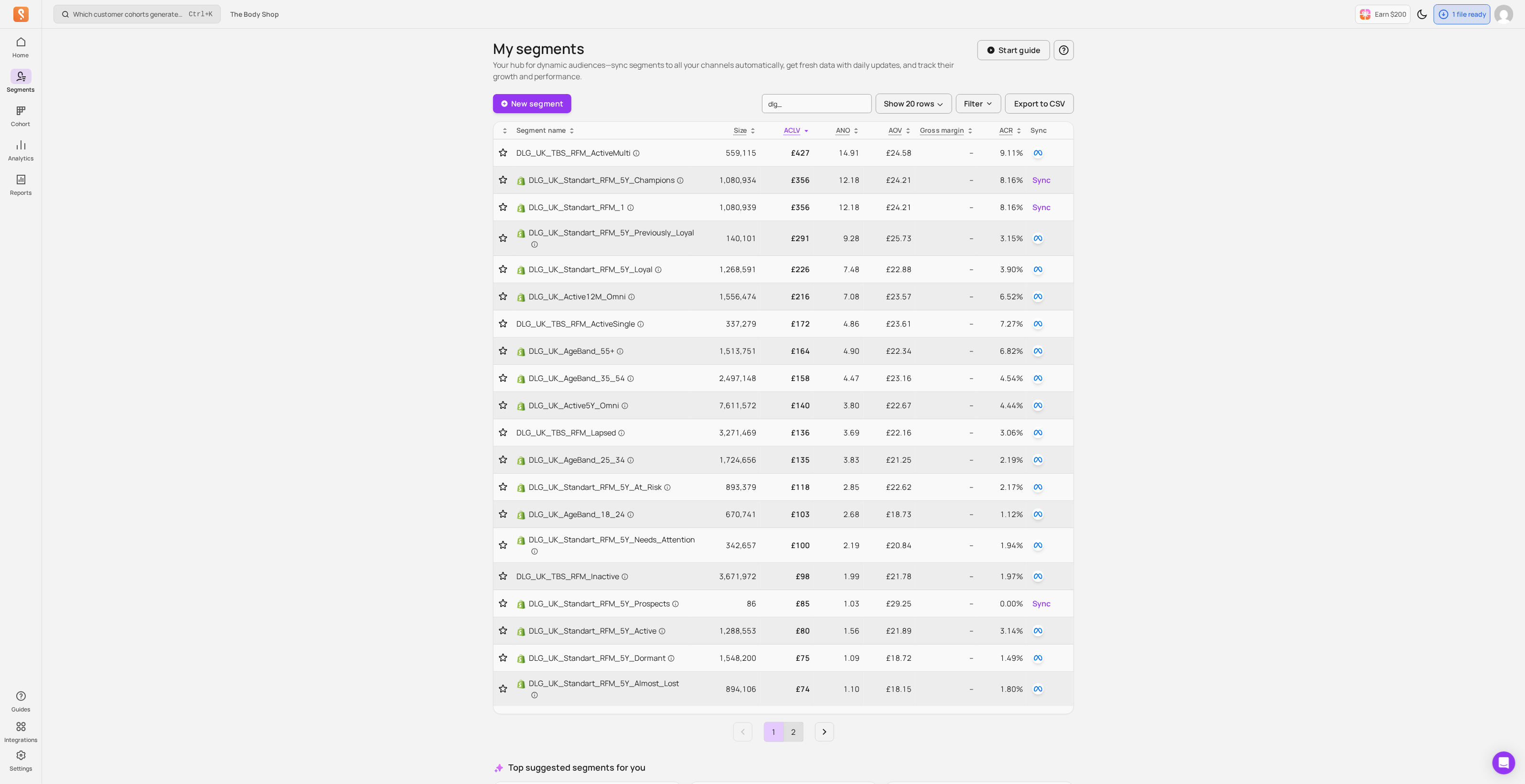
click at [794, 731] on link "2" at bounding box center [793, 731] width 19 height 19
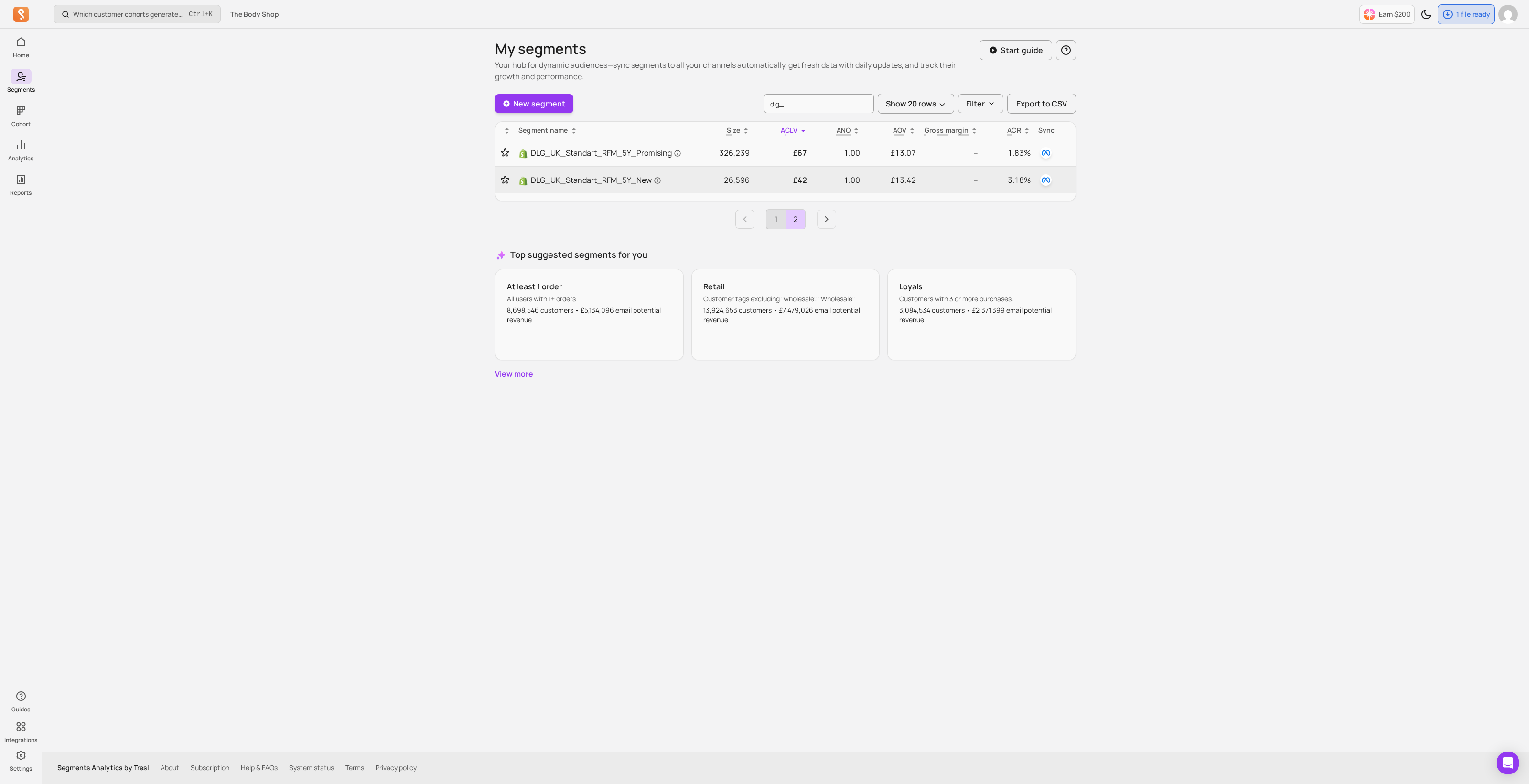
click at [778, 218] on link "1" at bounding box center [776, 219] width 19 height 19
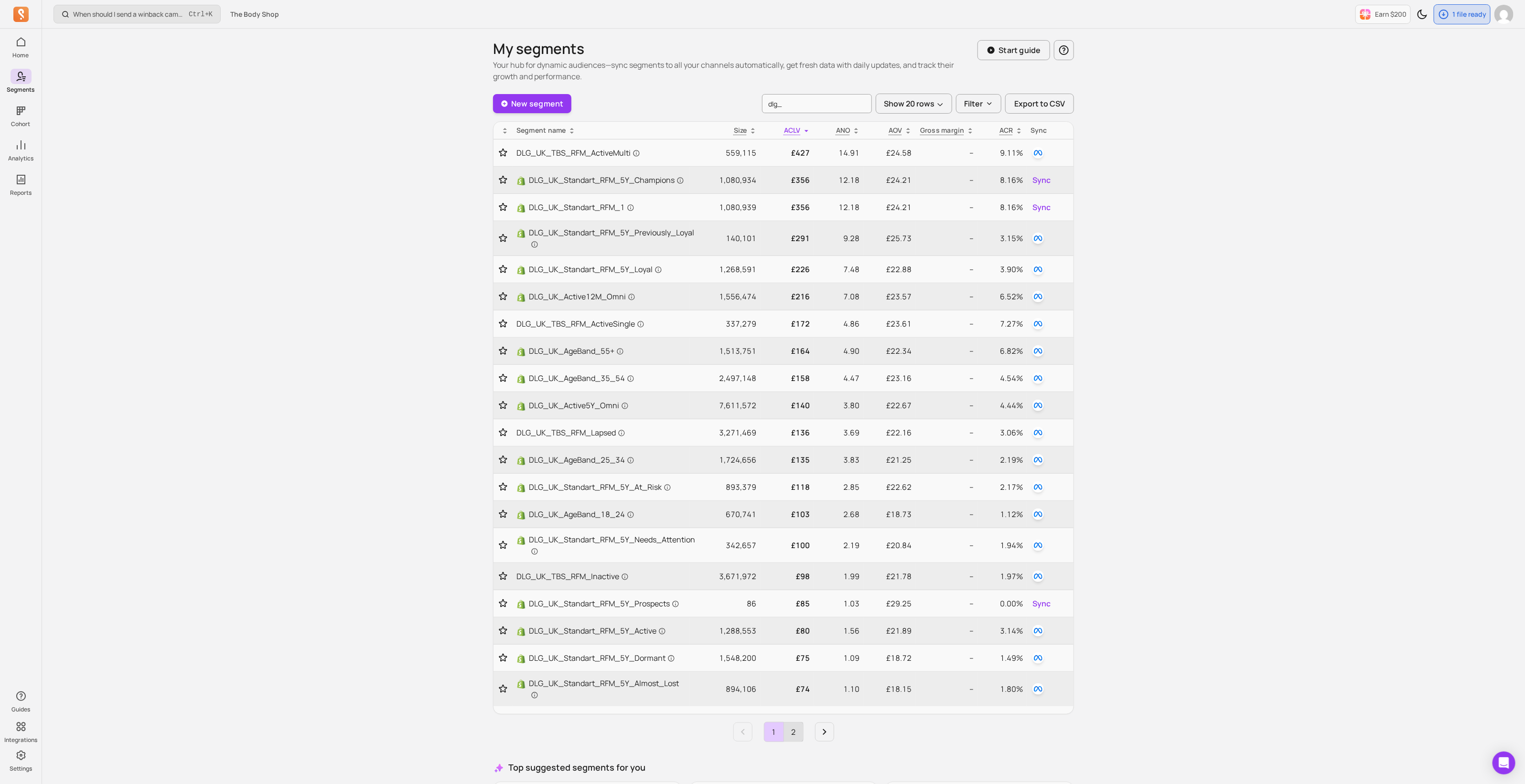
click at [796, 727] on link "2" at bounding box center [793, 731] width 19 height 19
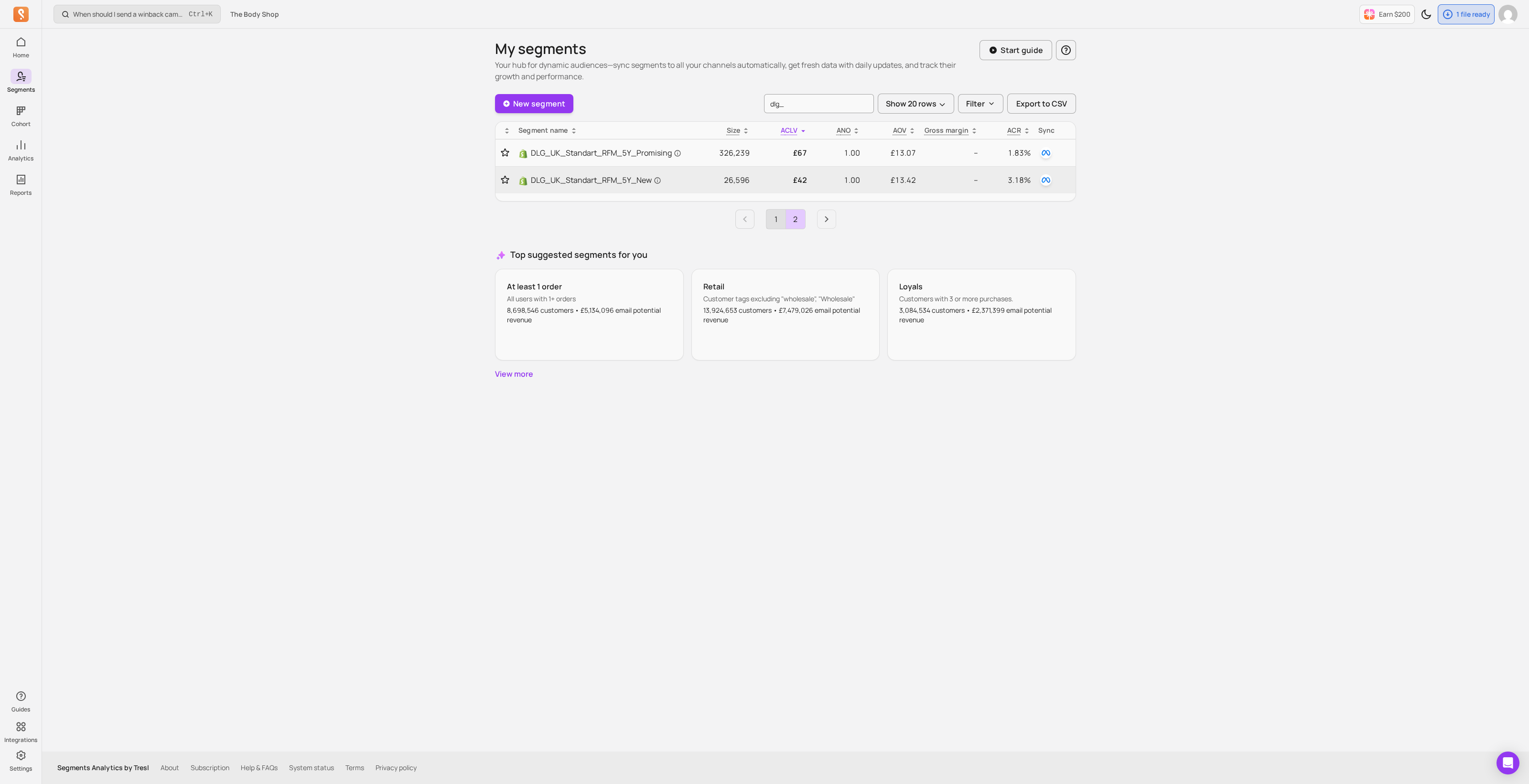
click at [774, 223] on link "1" at bounding box center [776, 219] width 19 height 19
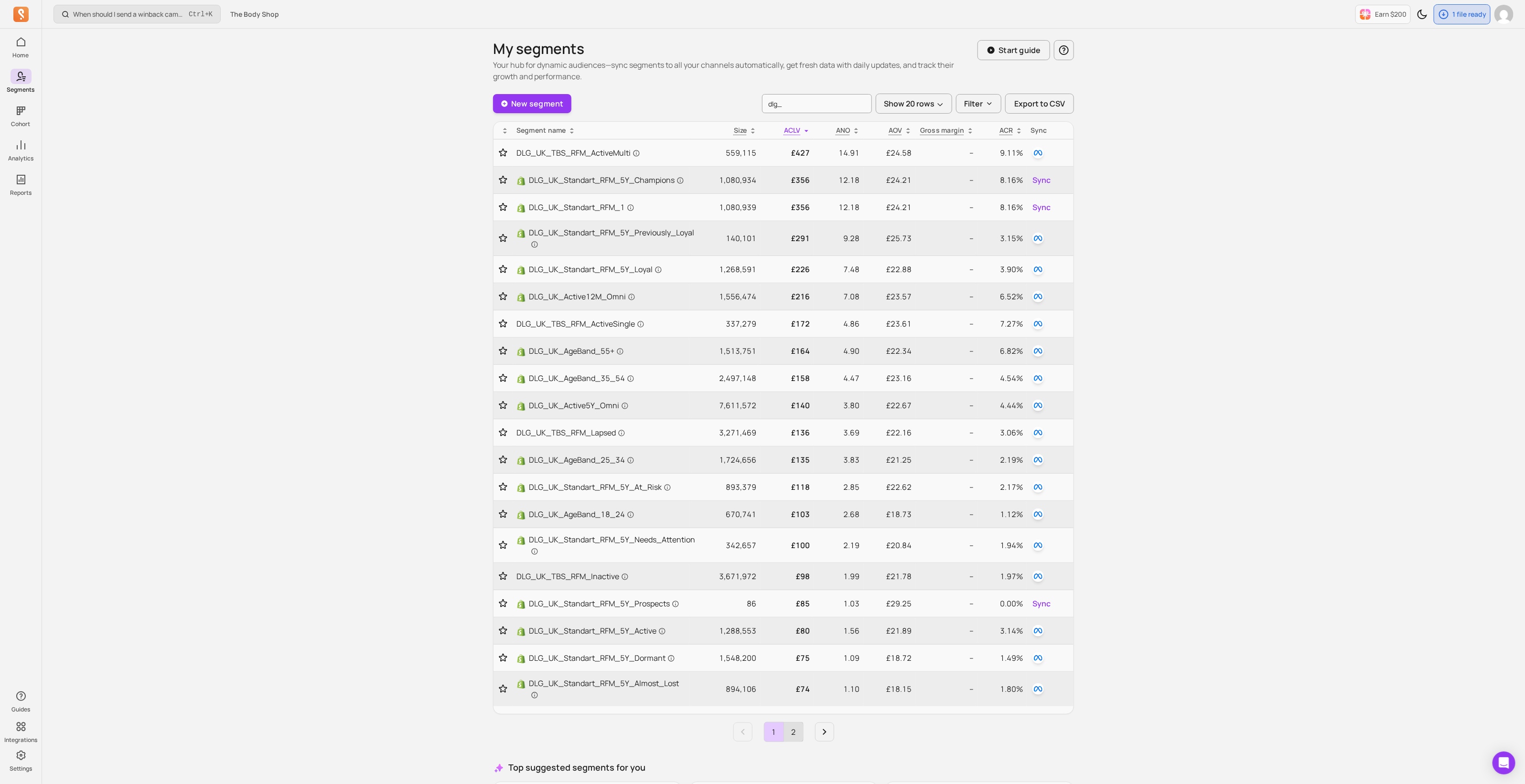
click at [800, 724] on link "2" at bounding box center [793, 731] width 19 height 19
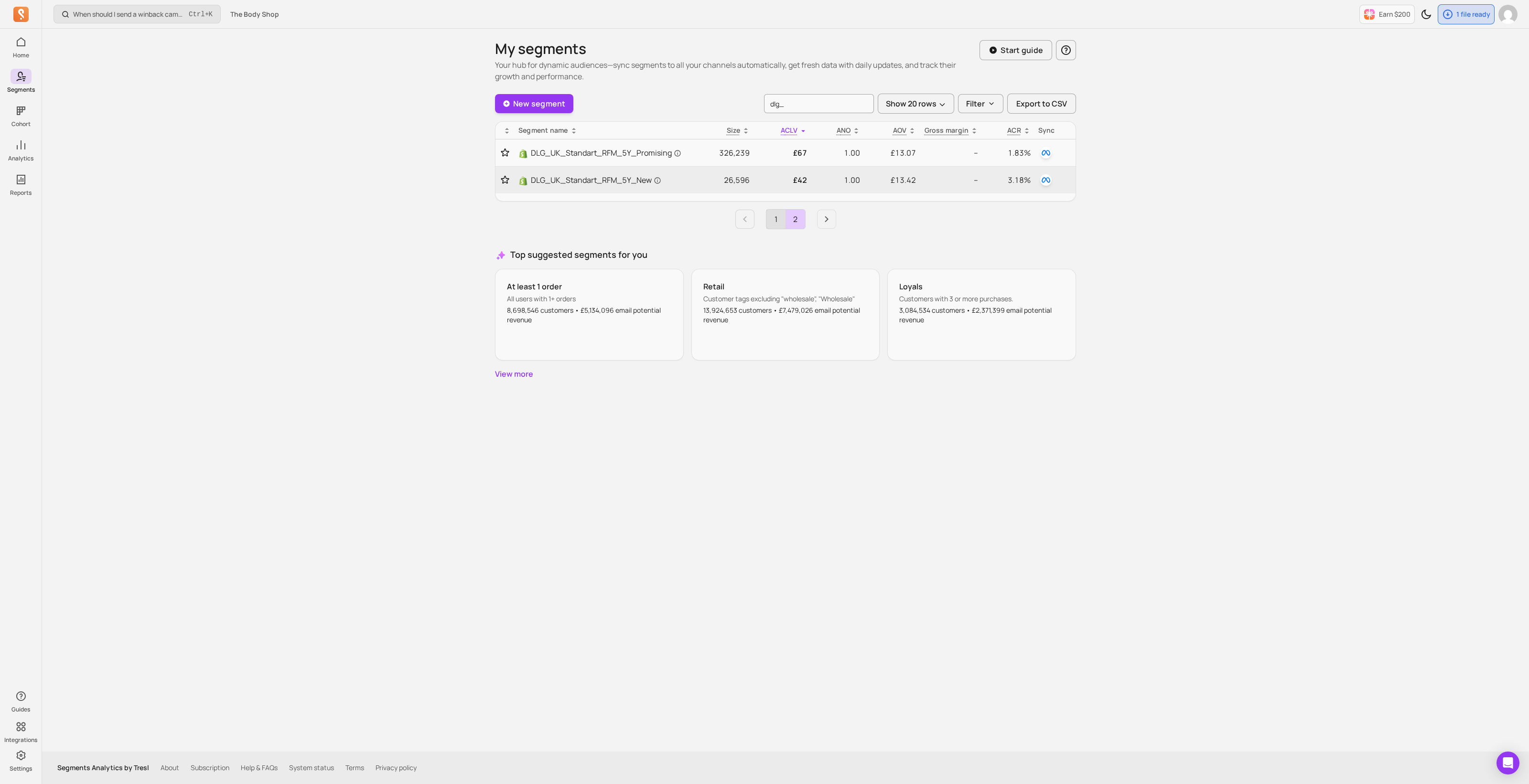
click at [772, 217] on link "1" at bounding box center [776, 219] width 19 height 19
